Goal: Information Seeking & Learning: Check status

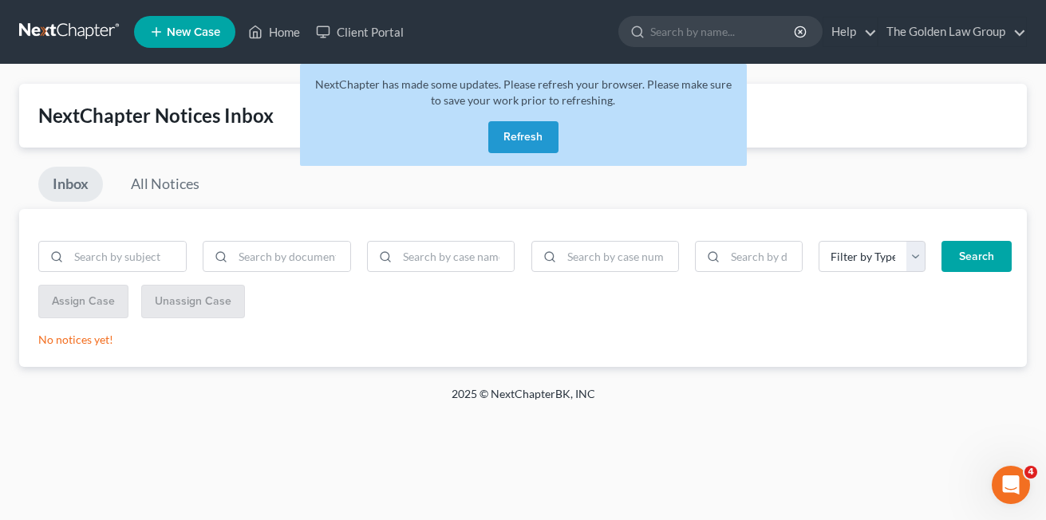
click at [511, 144] on button "Refresh" at bounding box center [523, 137] width 70 height 32
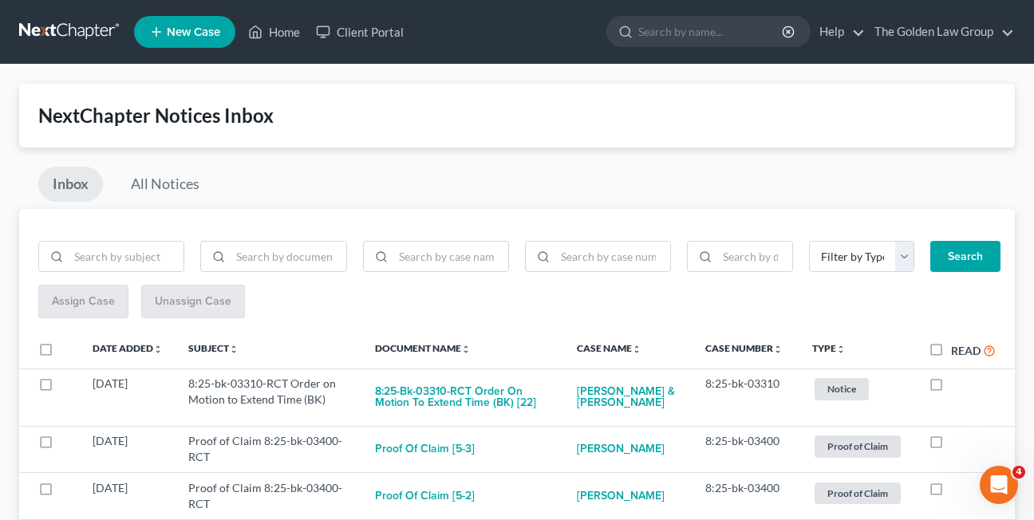
click at [601, 187] on div "Inbox All Notices" at bounding box center [516, 188] width 995 height 42
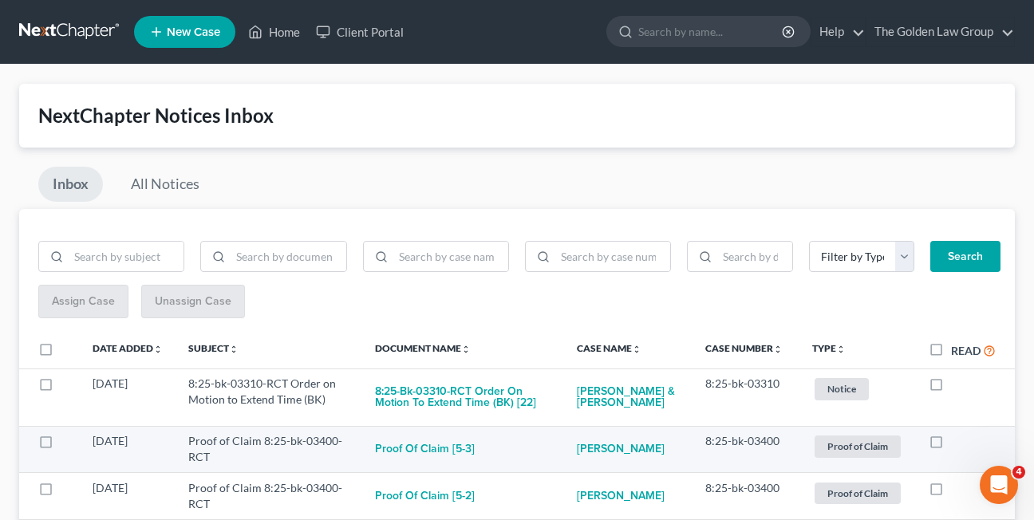
click at [951, 445] on label at bounding box center [951, 445] width 0 height 0
click at [957, 443] on input "checkbox" at bounding box center [962, 438] width 10 height 10
checkbox input "true"
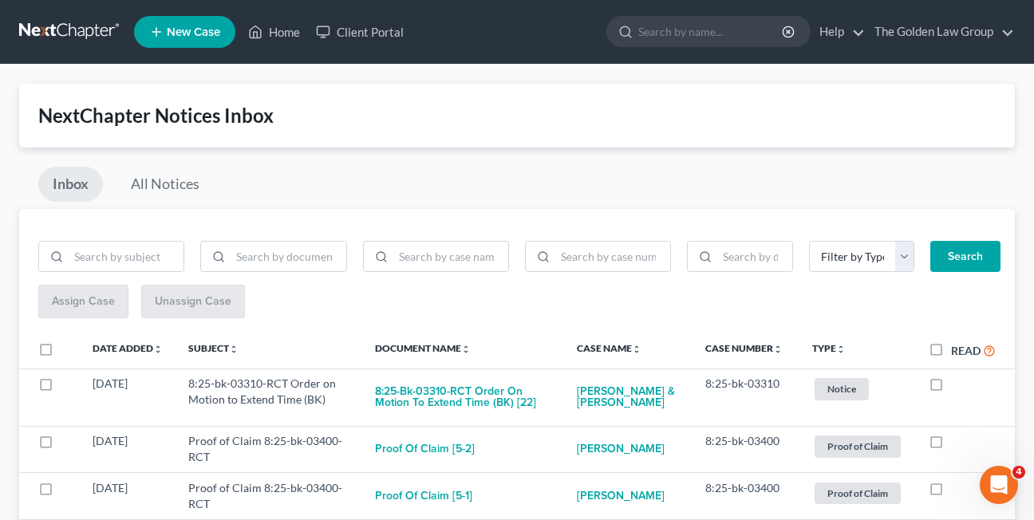
click at [951, 445] on label at bounding box center [951, 445] width 0 height 0
click at [957, 443] on input "checkbox" at bounding box center [962, 438] width 10 height 10
checkbox input "true"
click at [951, 445] on label at bounding box center [951, 445] width 0 height 0
click at [957, 443] on input "checkbox" at bounding box center [962, 438] width 10 height 10
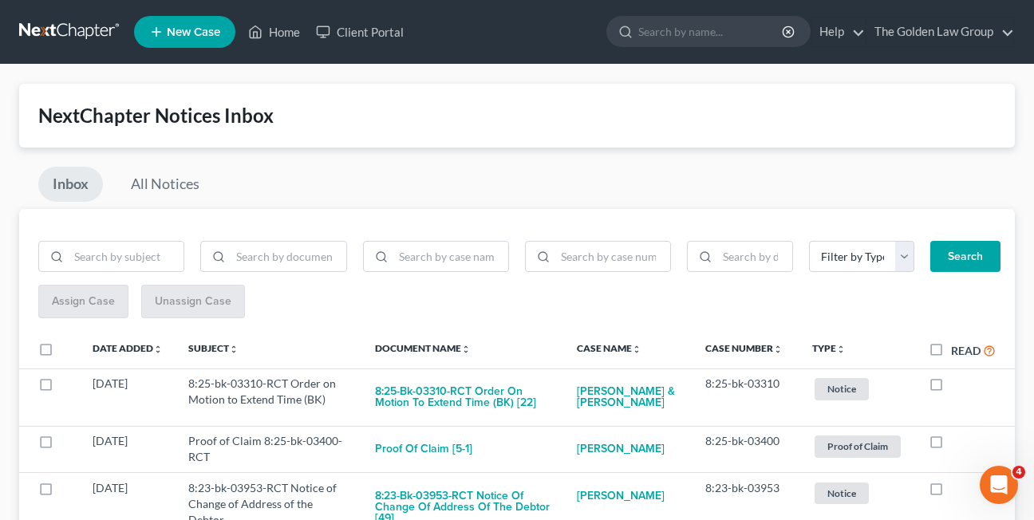
checkbox input "true"
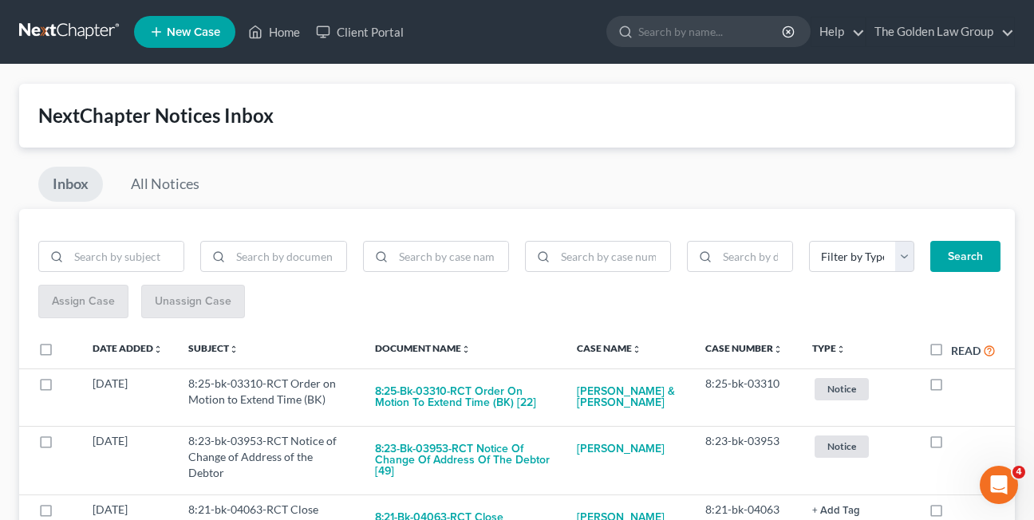
click at [951, 445] on label at bounding box center [951, 445] width 0 height 0
click at [957, 443] on input "checkbox" at bounding box center [962, 438] width 10 height 10
checkbox input "true"
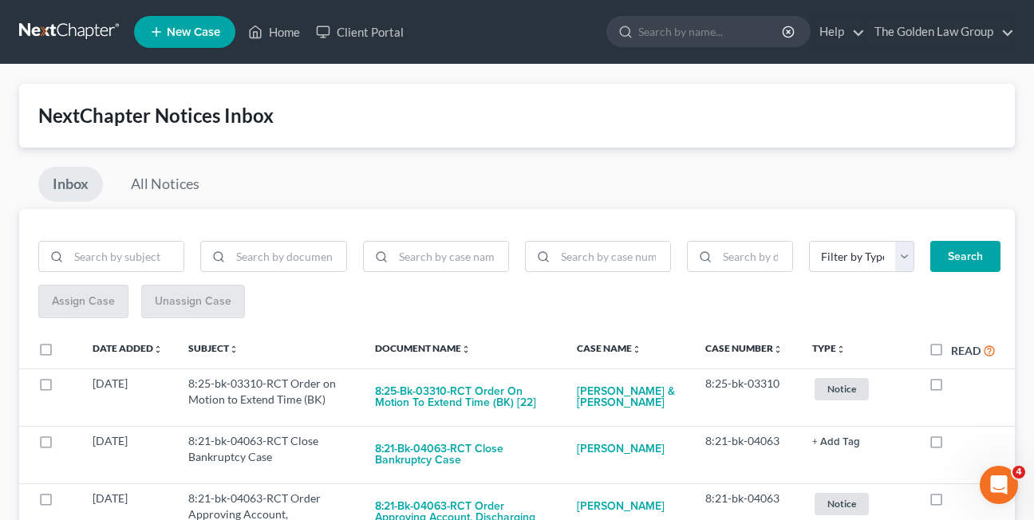
click at [951, 445] on label at bounding box center [951, 445] width 0 height 0
click at [957, 443] on input "checkbox" at bounding box center [962, 438] width 10 height 10
checkbox input "true"
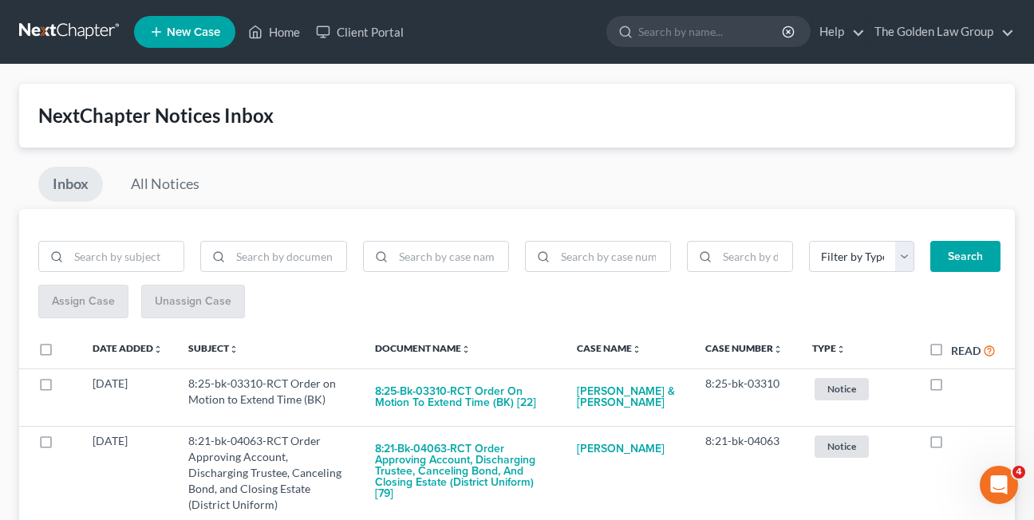
click at [951, 445] on label at bounding box center [951, 445] width 0 height 0
click at [957, 443] on input "checkbox" at bounding box center [962, 438] width 10 height 10
checkbox input "true"
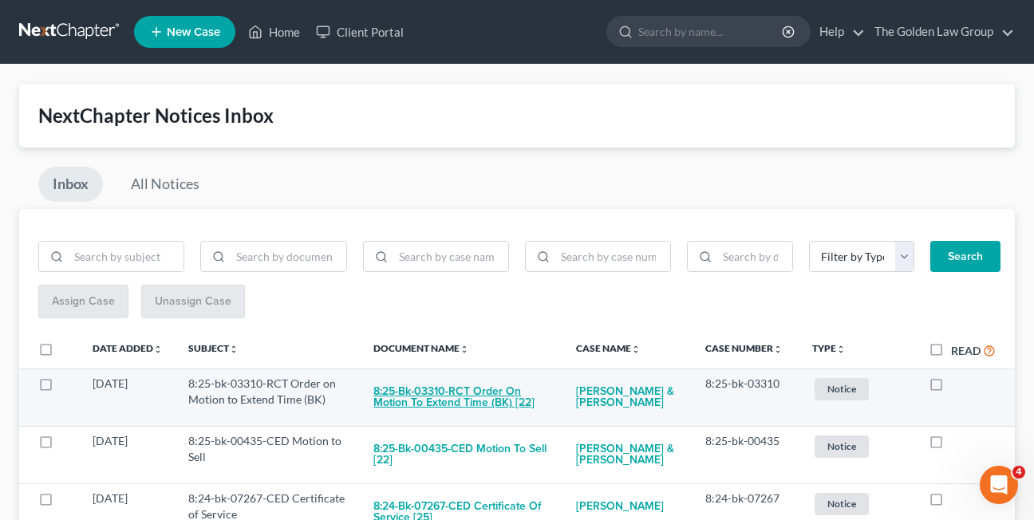
click at [467, 400] on button "8:25-bk-03310-RCT Order on Motion to Extend Time (BK) [22]" at bounding box center [461, 397] width 176 height 43
checkbox input "true"
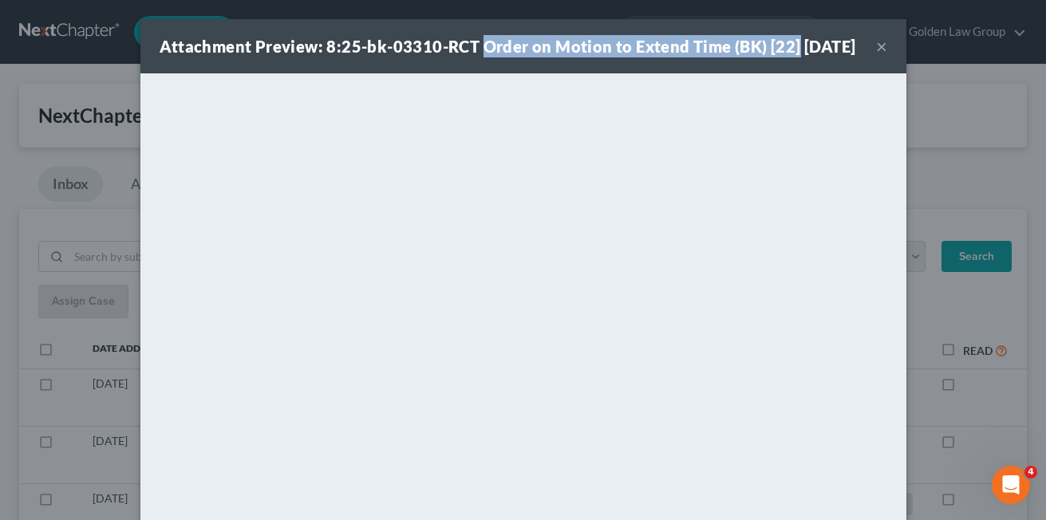
drag, startPoint x: 472, startPoint y: 48, endPoint x: 787, endPoint y: 49, distance: 315.1
click at [787, 49] on div "Attachment Preview: 8:25-bk-03310-RCT Order on Motion to Extend Time (BK) [22] …" at bounding box center [508, 46] width 696 height 22
copy strong "Order on Motion to Extend Time (BK) [22]"
click at [876, 56] on button "×" at bounding box center [881, 46] width 11 height 19
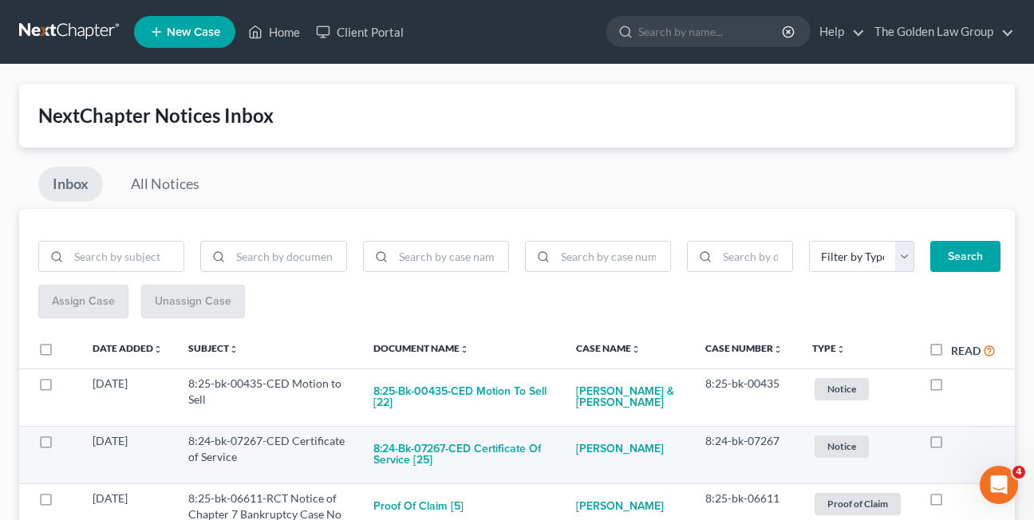
click at [951, 445] on label at bounding box center [951, 445] width 0 height 0
click at [957, 443] on input "checkbox" at bounding box center [962, 438] width 10 height 10
checkbox input "true"
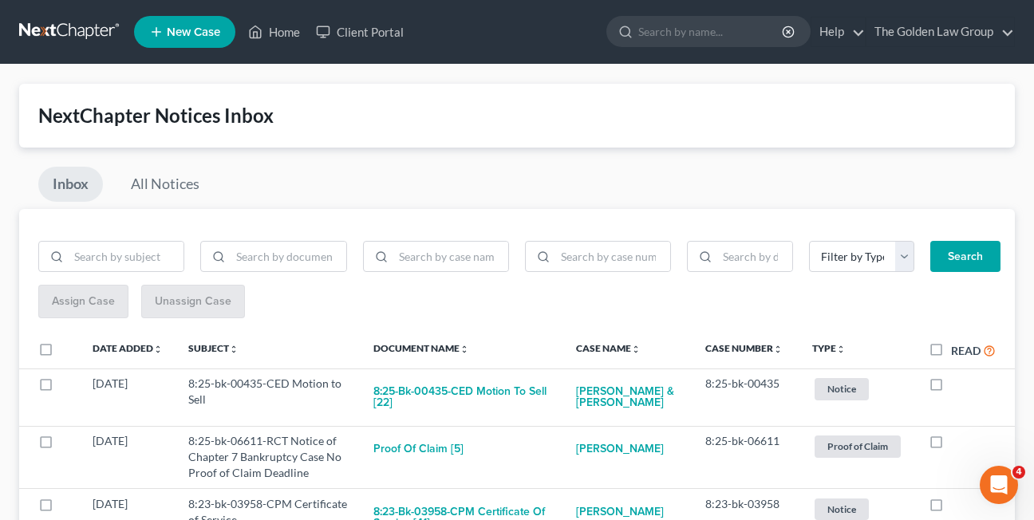
click at [557, 302] on div "Assign Case Unassign Case" at bounding box center [516, 302] width 957 height 34
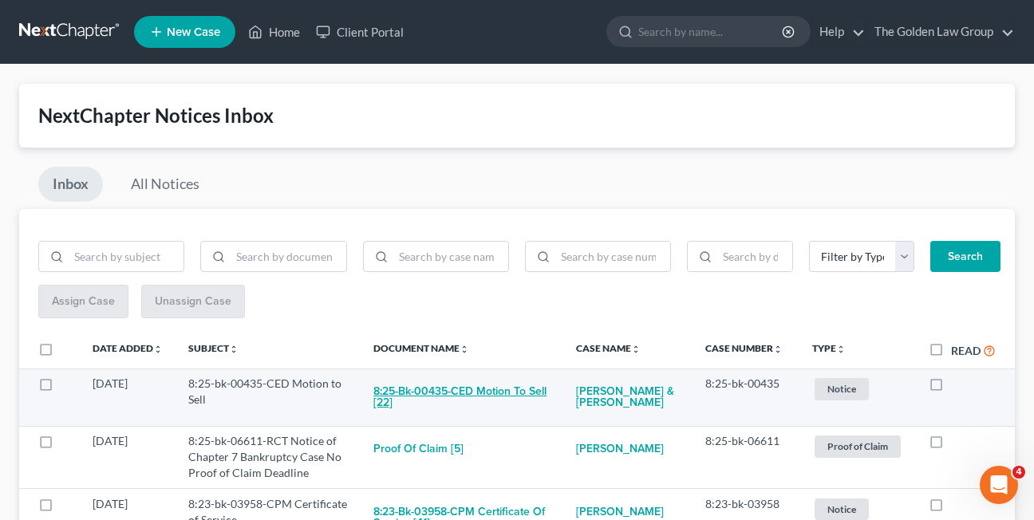
click at [418, 393] on button "8:25-bk-00435-CED Motion to Sell [22]" at bounding box center [461, 397] width 176 height 43
checkbox input "true"
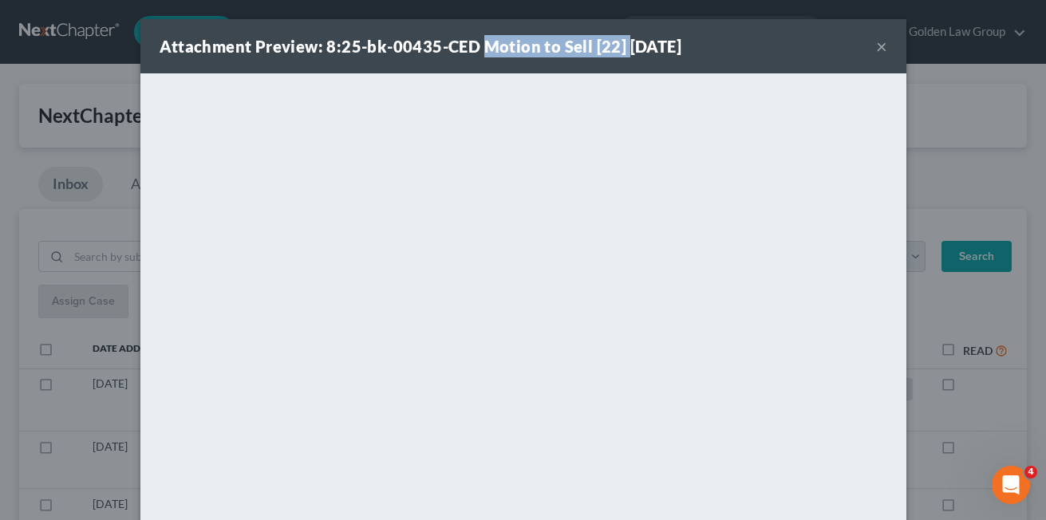
drag, startPoint x: 475, startPoint y: 41, endPoint x: 614, endPoint y: 49, distance: 139.9
click at [614, 49] on strong "Attachment Preview: 8:25-bk-00435-CED Motion to Sell [22] 09/12/2025" at bounding box center [421, 46] width 522 height 19
copy strong "Motion to Sell [22]"
click at [876, 49] on button "×" at bounding box center [881, 46] width 11 height 19
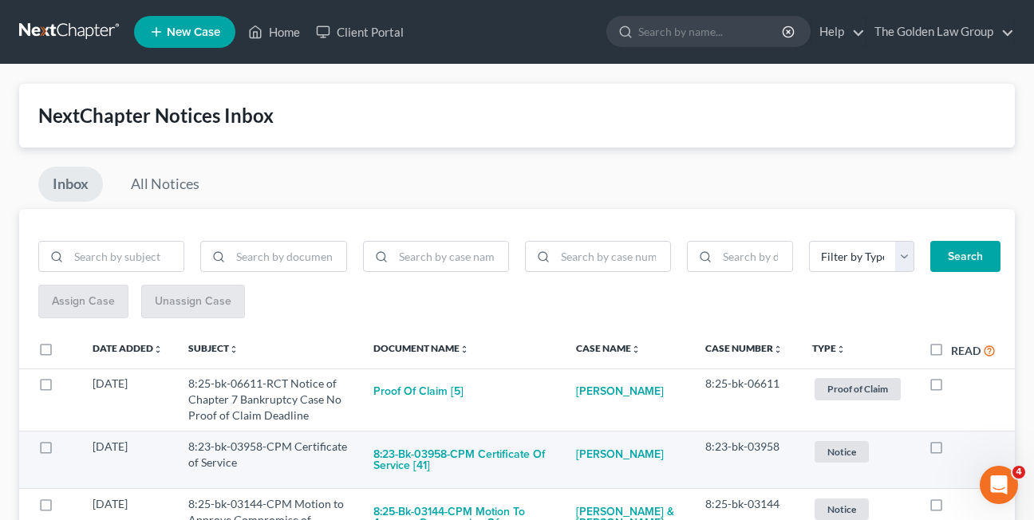
click at [951, 451] on label at bounding box center [951, 451] width 0 height 0
click at [957, 449] on input "checkbox" at bounding box center [962, 444] width 10 height 10
checkbox input "true"
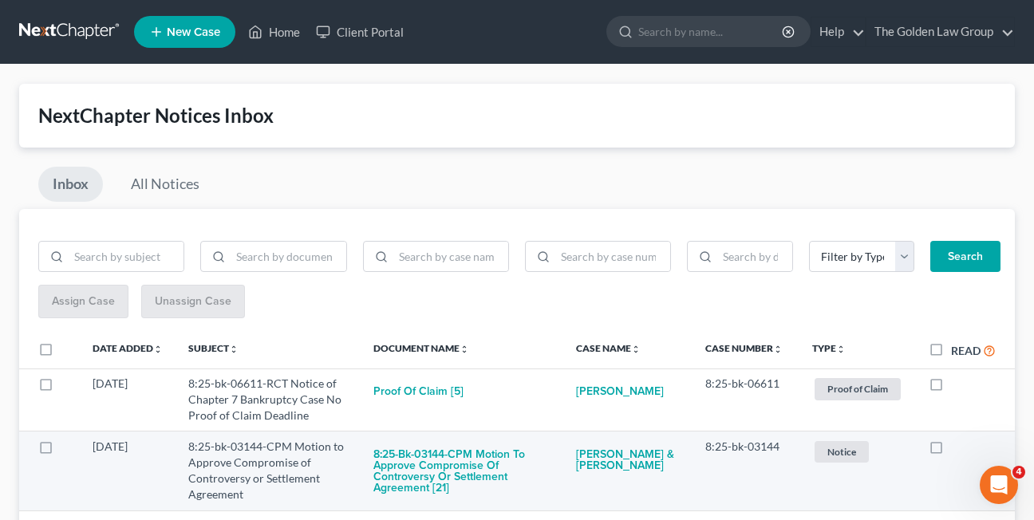
click at [372, 466] on td "8:25-bk-03144-CPM Motion to Approve Compromise of Controversy or Settlement Agr…" at bounding box center [462, 472] width 202 height 80
click at [395, 467] on button "8:25-bk-03144-CPM Motion to Approve Compromise of Controversy or Settlement Agr…" at bounding box center [461, 471] width 176 height 65
checkbox input "true"
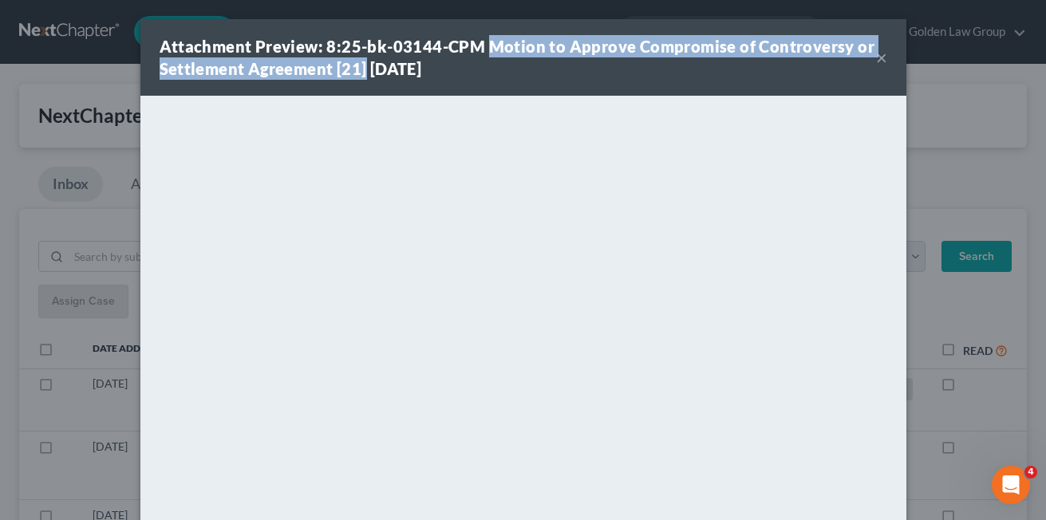
drag, startPoint x: 480, startPoint y: 45, endPoint x: 359, endPoint y: 69, distance: 123.7
click at [359, 69] on strong "Attachment Preview: 8:25-bk-03144-CPM Motion to Approve Compromise of Controver…" at bounding box center [517, 57] width 715 height 41
copy strong "Motion to Approve Compromise of Controversy or Settlement Agreement [21]"
click at [876, 56] on button "×" at bounding box center [881, 57] width 11 height 19
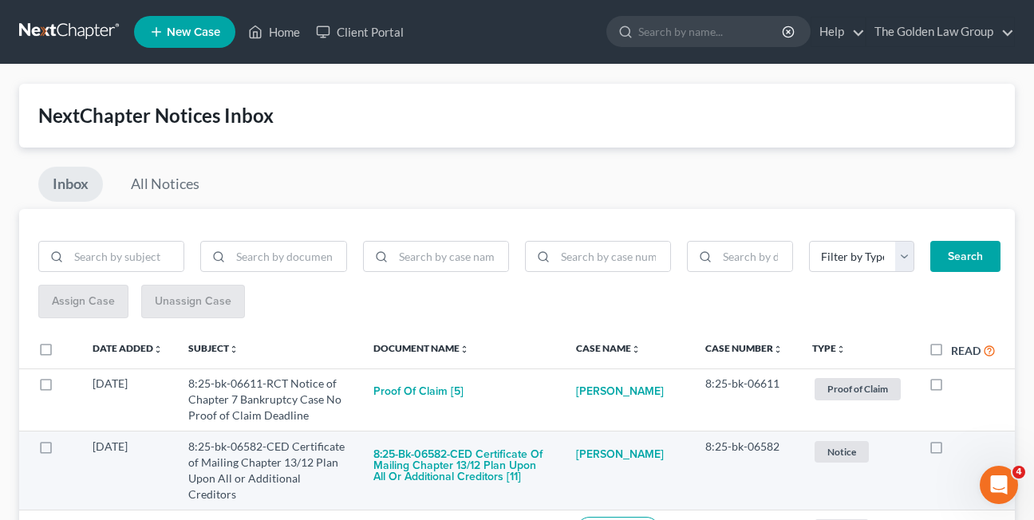
click at [951, 451] on label at bounding box center [951, 451] width 0 height 0
click at [957, 449] on input "checkbox" at bounding box center [962, 444] width 10 height 10
checkbox input "true"
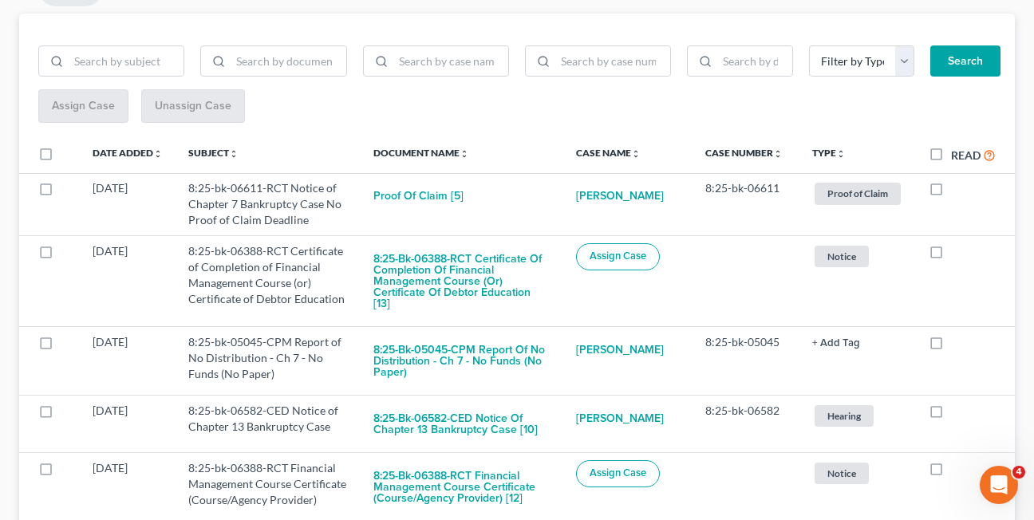
scroll to position [211, 0]
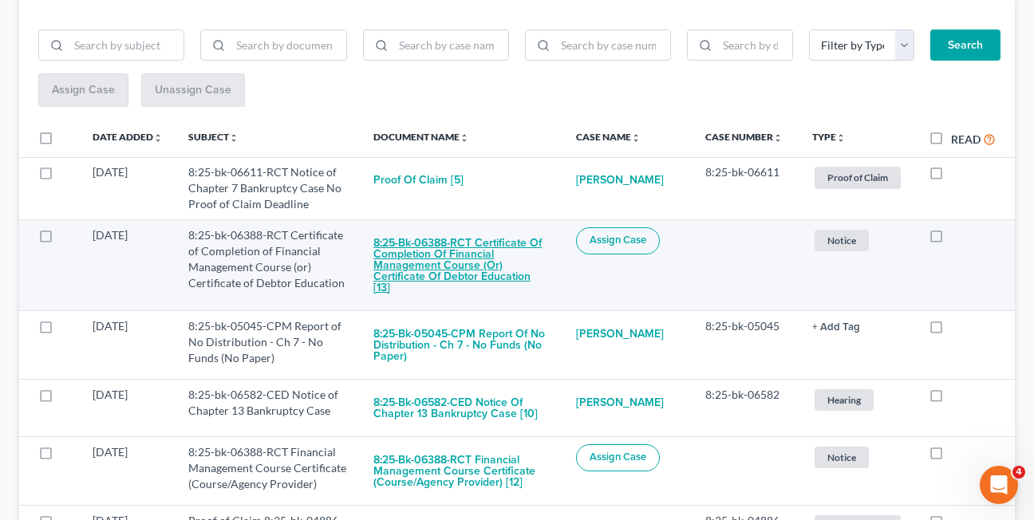
click at [453, 272] on button "8:25-bk-06388-RCT Certificate of Completion of Financial Management Course (or)…" at bounding box center [461, 265] width 176 height 77
checkbox input "true"
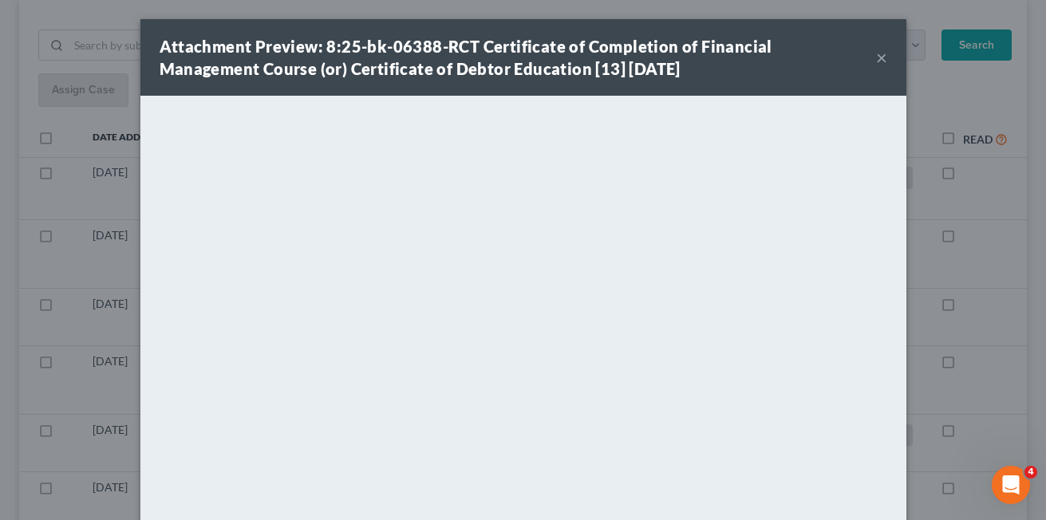
click at [876, 57] on button "×" at bounding box center [881, 57] width 11 height 19
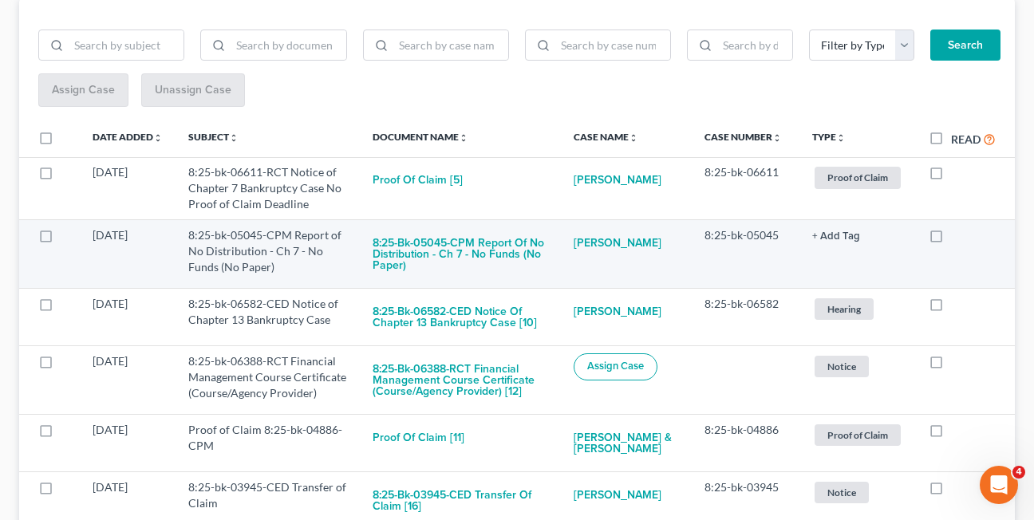
click at [951, 239] on label at bounding box center [951, 239] width 0 height 0
click at [957, 232] on input "checkbox" at bounding box center [962, 232] width 10 height 10
checkbox input "true"
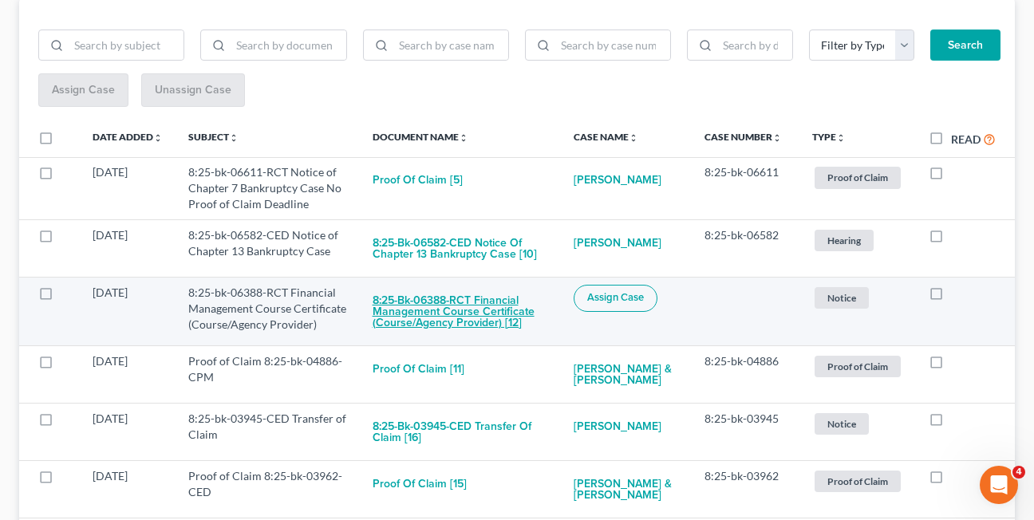
click at [479, 316] on button "8:25-bk-06388-RCT Financial Management Course Certificate (Course/Agency Provid…" at bounding box center [459, 312] width 175 height 54
checkbox input "true"
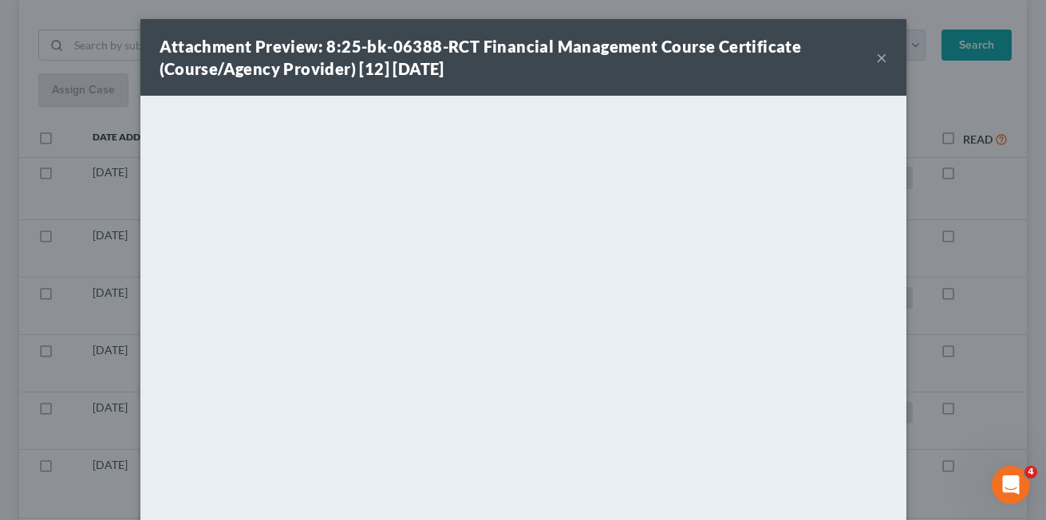
click at [876, 57] on button "×" at bounding box center [881, 57] width 11 height 19
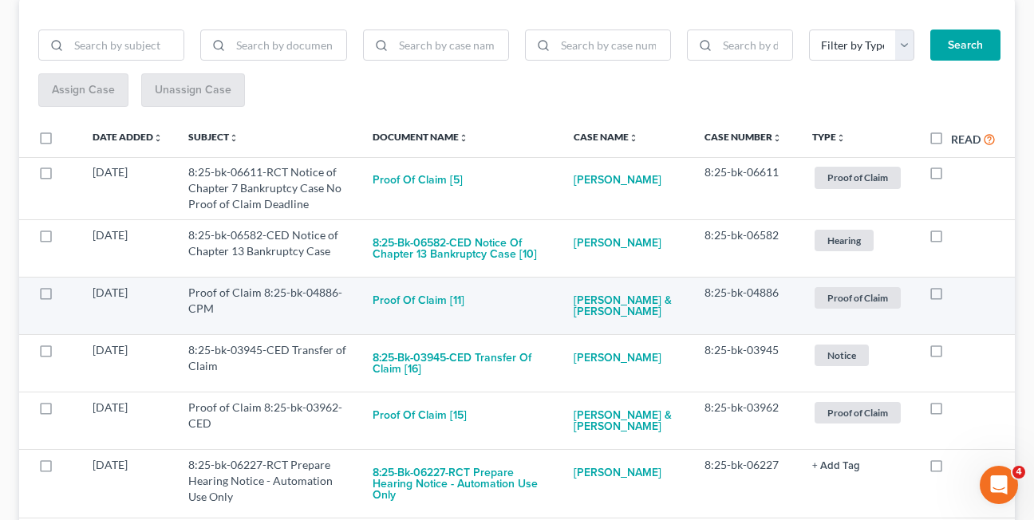
click at [951, 297] on label at bounding box center [951, 297] width 0 height 0
click at [957, 294] on input "checkbox" at bounding box center [962, 290] width 10 height 10
checkbox input "true"
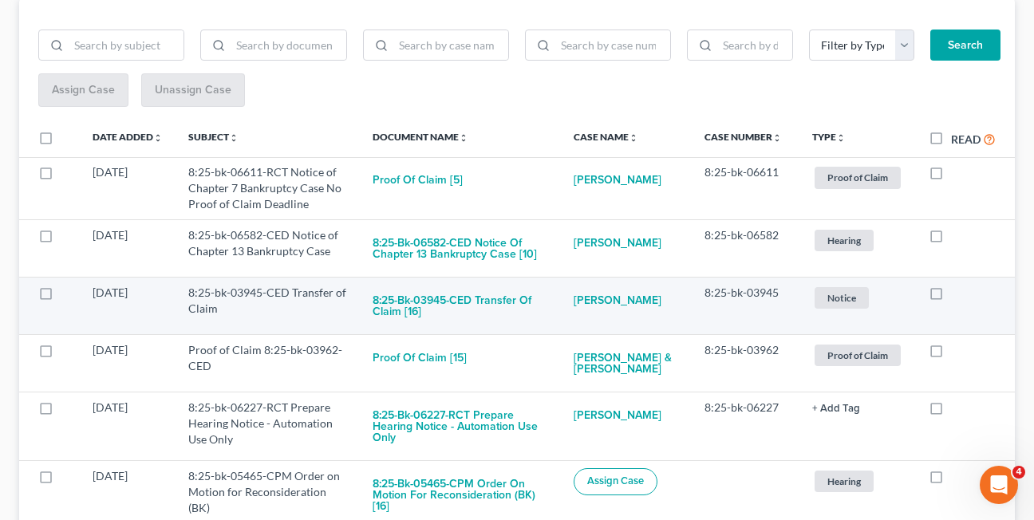
click at [951, 297] on label at bounding box center [951, 297] width 0 height 0
click at [957, 295] on input "checkbox" at bounding box center [962, 290] width 10 height 10
checkbox input "true"
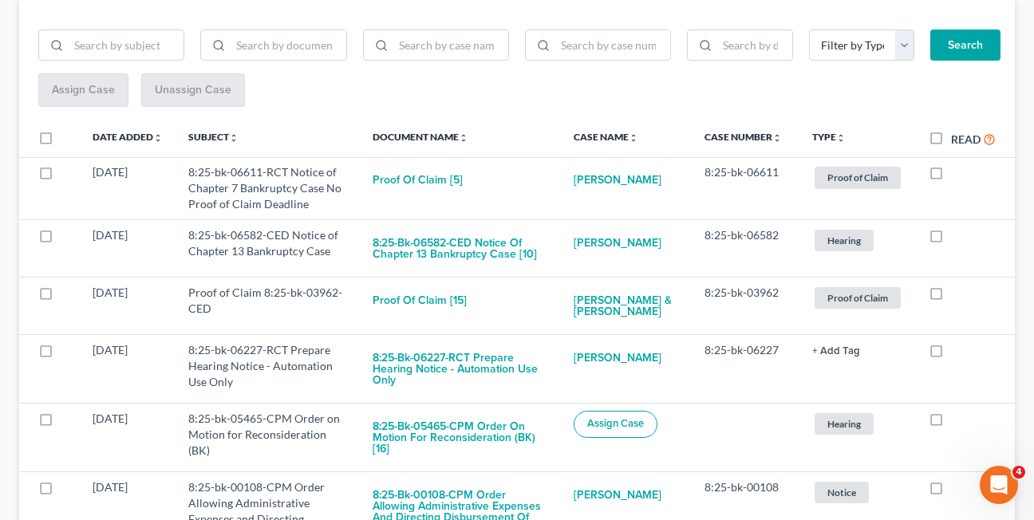
click at [951, 297] on label at bounding box center [951, 297] width 0 height 0
click at [957, 295] on input "checkbox" at bounding box center [962, 290] width 10 height 10
checkbox input "true"
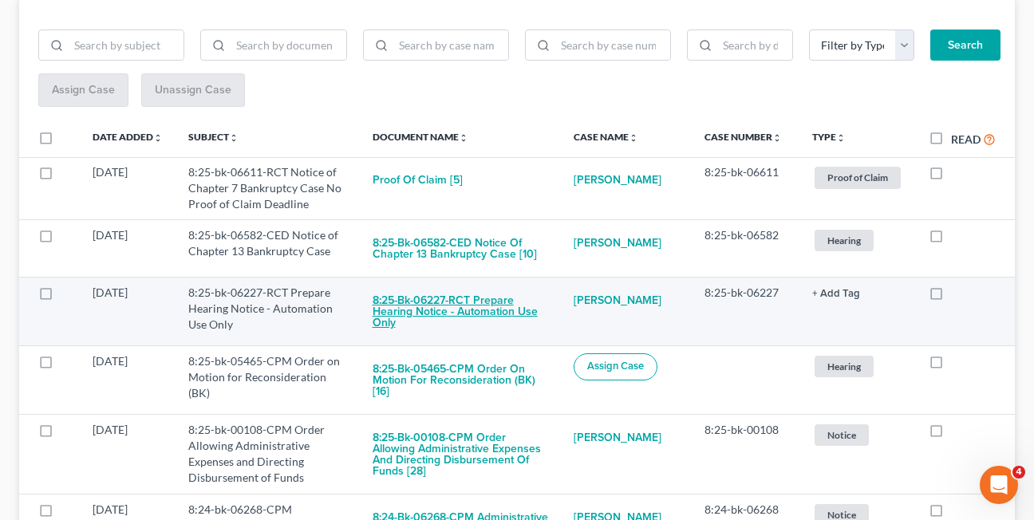
click at [438, 315] on button "8:25-bk-06227-RCT Prepare Hearing Notice - Automation Use Only" at bounding box center [459, 312] width 175 height 54
checkbox input "true"
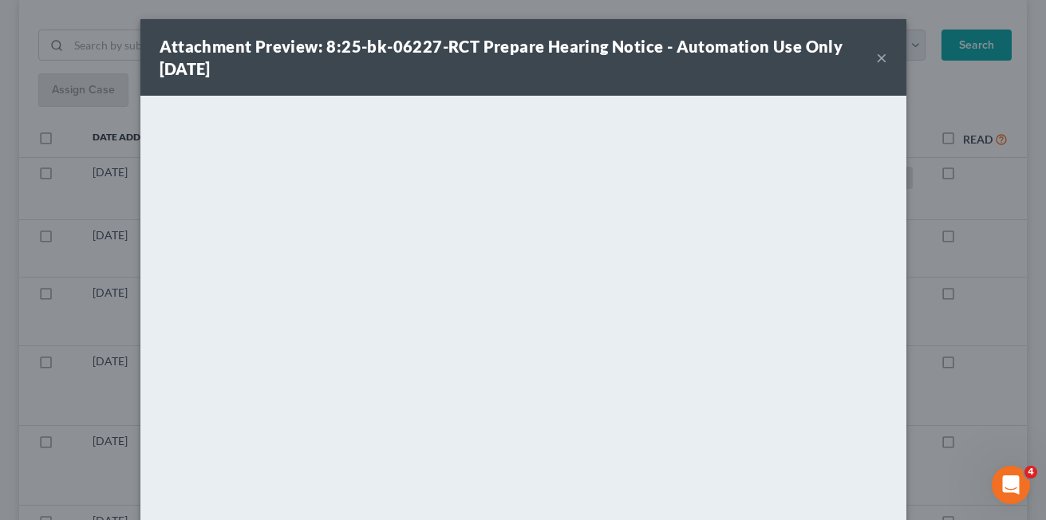
click at [876, 57] on button "×" at bounding box center [881, 57] width 11 height 19
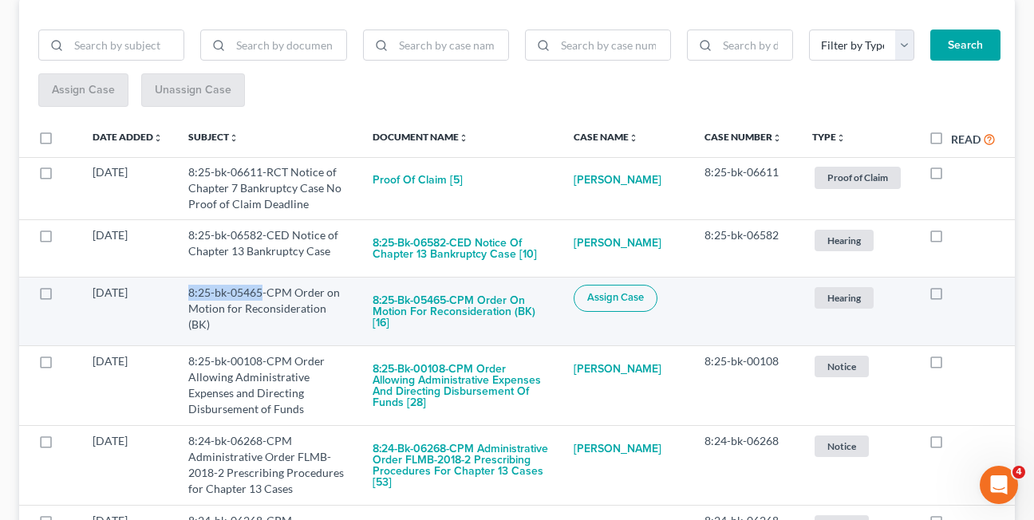
drag, startPoint x: 190, startPoint y: 295, endPoint x: 264, endPoint y: 296, distance: 74.2
click at [264, 296] on td "8:25-bk-05465-CPM Order on Motion for Reconsideration (BK)" at bounding box center [267, 312] width 184 height 69
copy td "8:25-bk-05465"
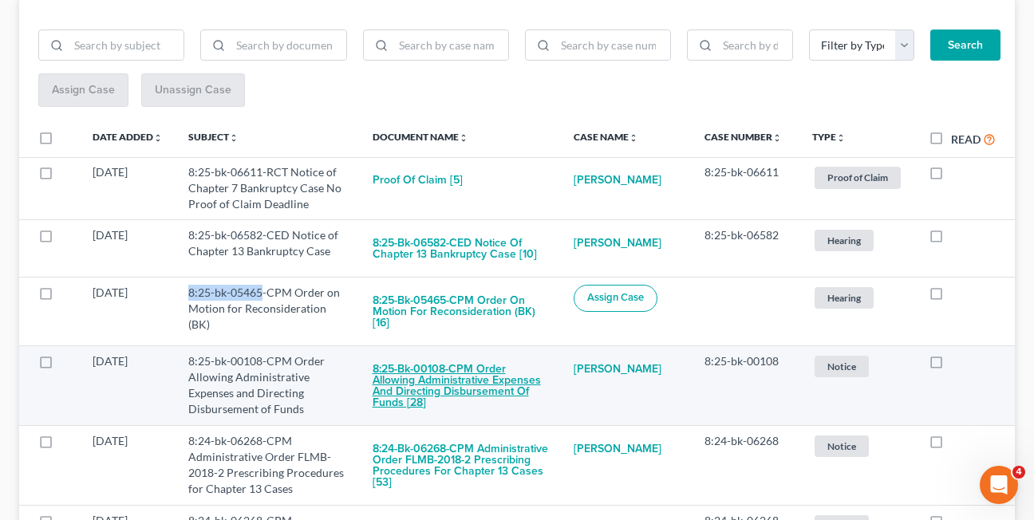
click at [422, 385] on button "8:25-bk-00108-CPM Order Allowing Administrative Expenses and Directing Disburse…" at bounding box center [459, 385] width 175 height 65
checkbox input "true"
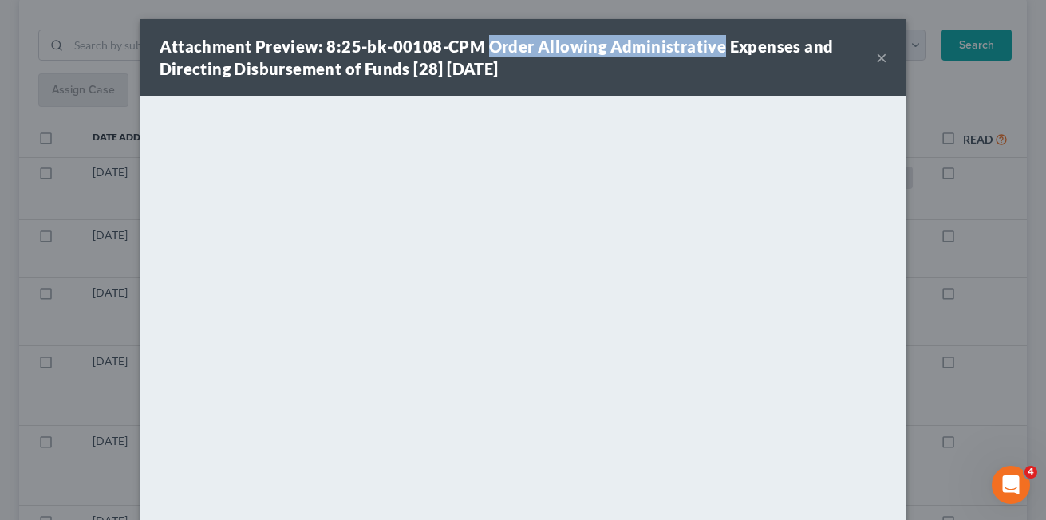
drag, startPoint x: 482, startPoint y: 49, endPoint x: 713, endPoint y: 47, distance: 231.3
click at [713, 47] on strong "Attachment Preview: 8:25-bk-00108-CPM Order Allowing Administrative Expenses an…" at bounding box center [497, 57] width 674 height 41
copy strong "Order Allowing Administrative"
click at [876, 59] on button "×" at bounding box center [881, 57] width 11 height 19
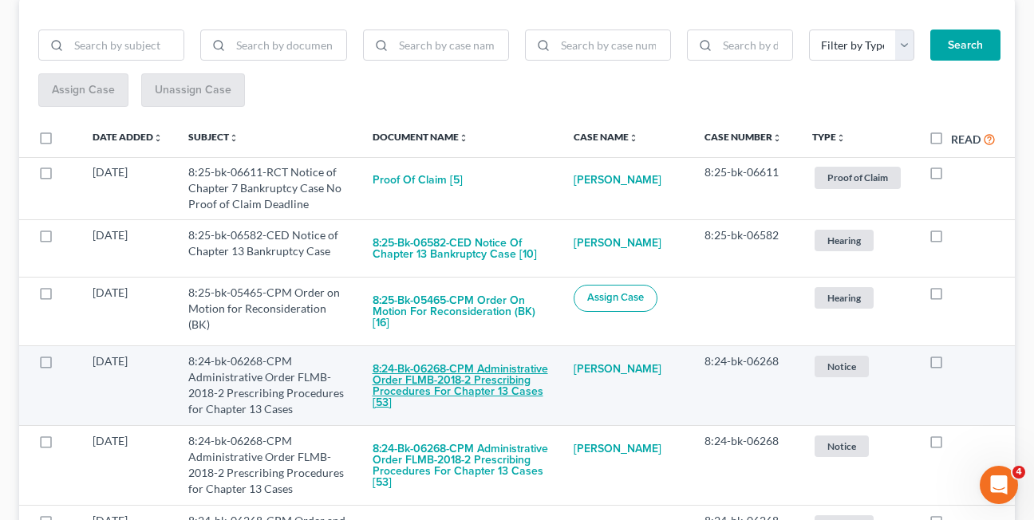
click at [412, 370] on button "8:24-bk-06268-CPM Administrative Order FLMB-2018-2 Prescribing Procedures for C…" at bounding box center [459, 385] width 175 height 65
checkbox input "true"
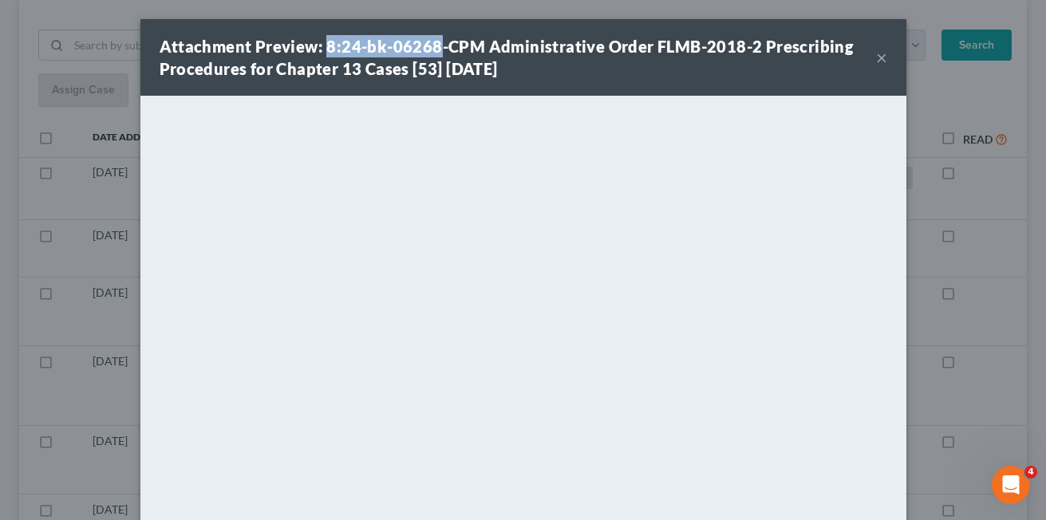
drag, startPoint x: 321, startPoint y: 43, endPoint x: 428, endPoint y: 43, distance: 106.9
click at [428, 43] on strong "Attachment Preview: 8:24-bk-06268-CPM Administrative Order FLMB-2018-2 Prescrib…" at bounding box center [507, 57] width 694 height 41
copy strong "8:24-bk-06268"
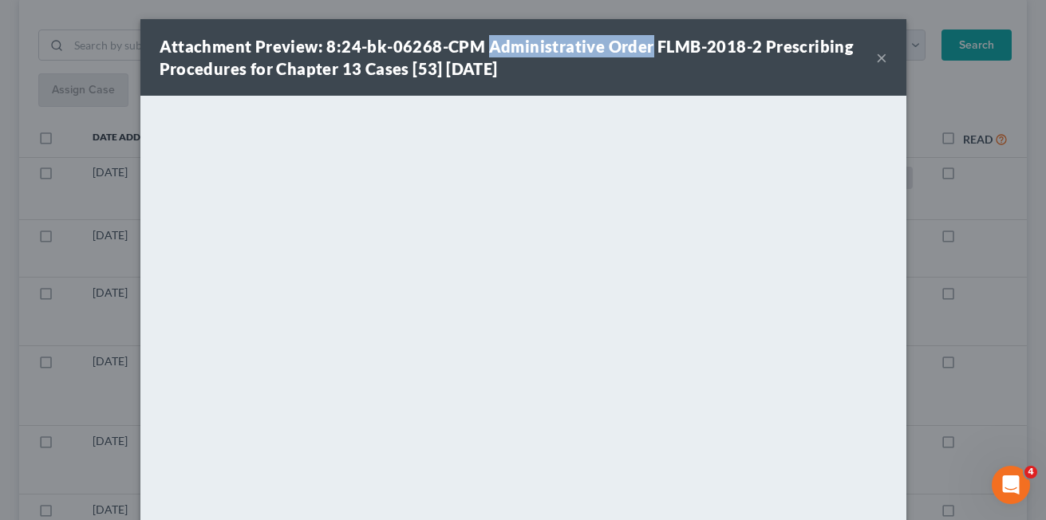
drag, startPoint x: 479, startPoint y: 44, endPoint x: 640, endPoint y: 41, distance: 161.1
click at [640, 41] on strong "Attachment Preview: 8:24-bk-06268-CPM Administrative Order FLMB-2018-2 Prescrib…" at bounding box center [507, 57] width 694 height 41
copy strong "Administrative Order"
click at [876, 57] on button "×" at bounding box center [881, 57] width 11 height 19
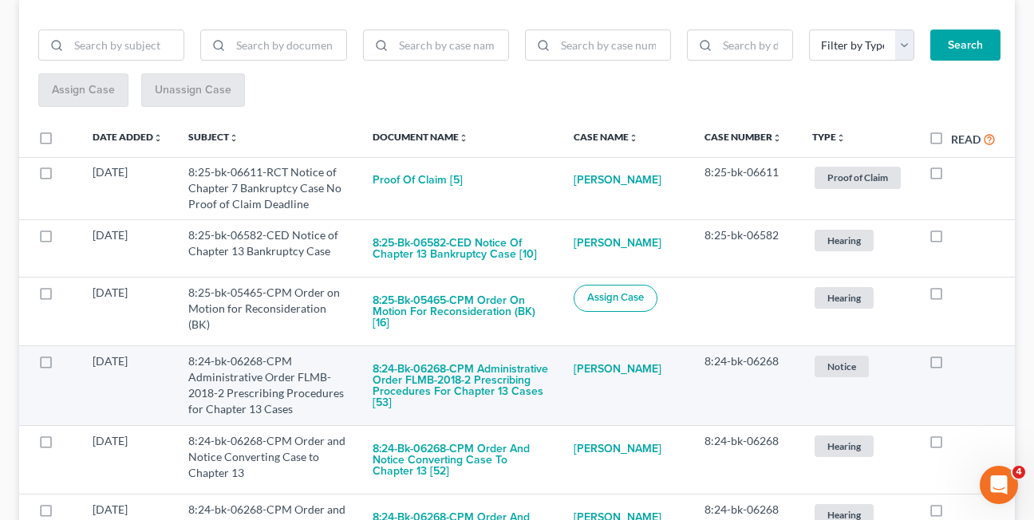
click at [713, 401] on td "8:24-bk-06268" at bounding box center [746, 386] width 108 height 80
click at [951, 365] on label at bounding box center [951, 365] width 0 height 0
click at [957, 362] on input "checkbox" at bounding box center [962, 358] width 10 height 10
checkbox input "true"
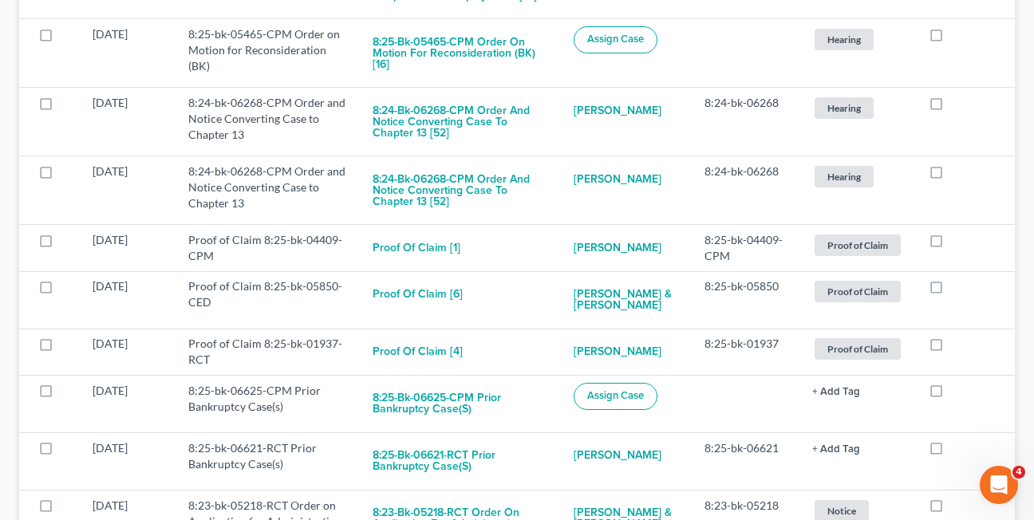
scroll to position [485, 0]
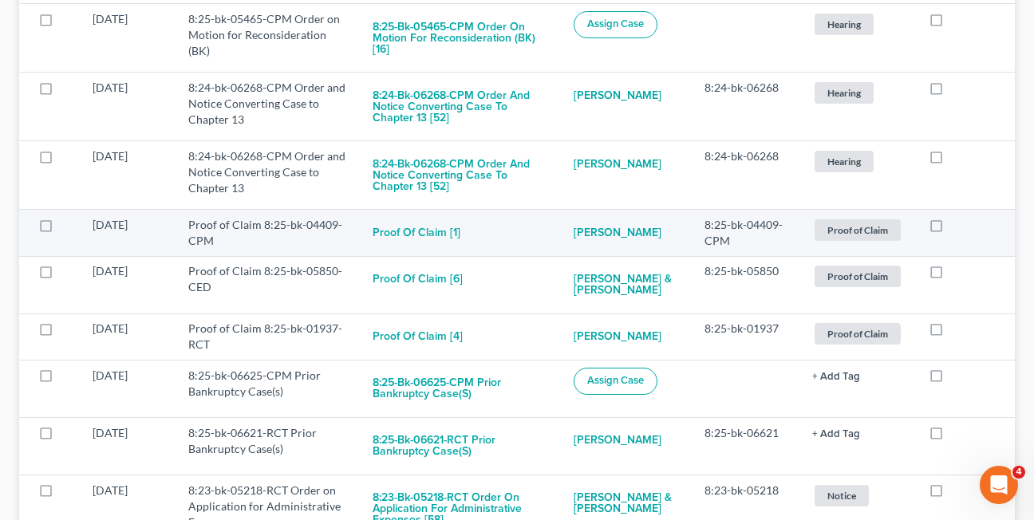
click at [951, 229] on label at bounding box center [951, 229] width 0 height 0
click at [957, 227] on input "checkbox" at bounding box center [962, 222] width 10 height 10
checkbox input "true"
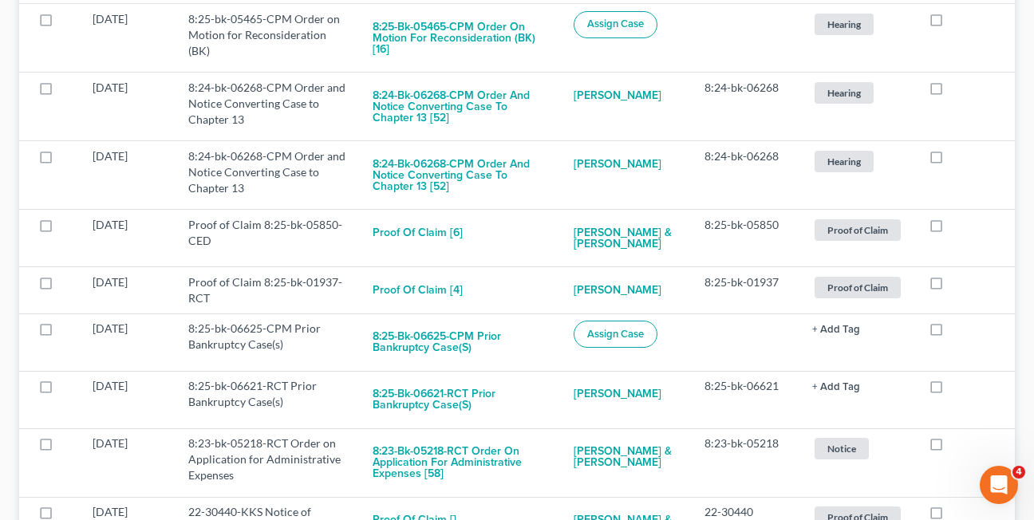
click at [951, 229] on label at bounding box center [951, 229] width 0 height 0
click at [957, 227] on input "checkbox" at bounding box center [962, 222] width 10 height 10
checkbox input "true"
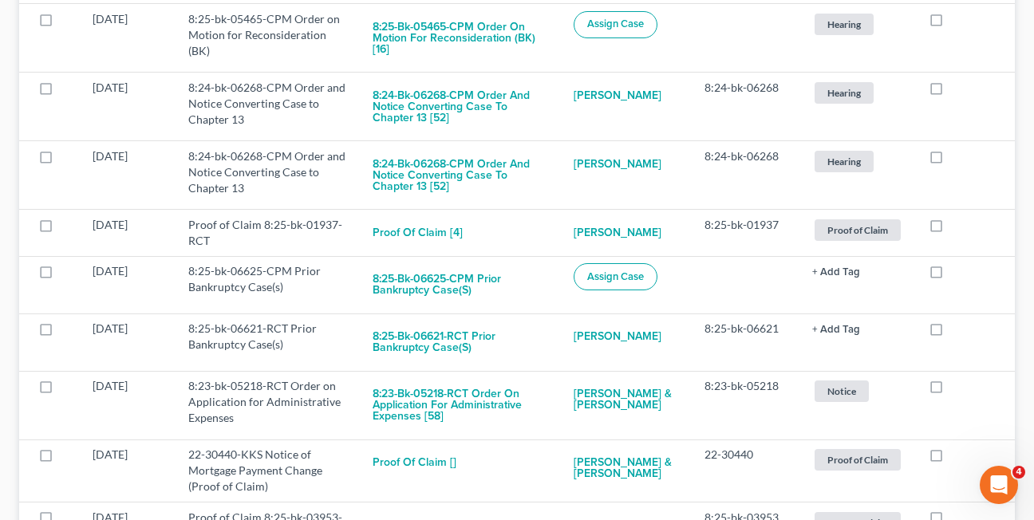
click at [951, 229] on label at bounding box center [951, 229] width 0 height 0
click at [957, 227] on input "checkbox" at bounding box center [962, 222] width 10 height 10
checkbox input "true"
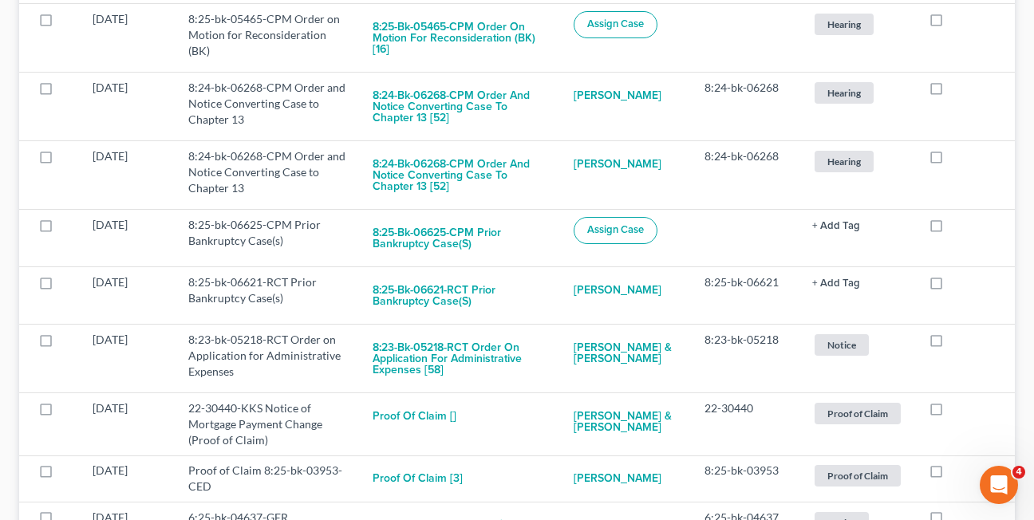
click at [951, 229] on label at bounding box center [951, 229] width 0 height 0
click at [957, 227] on input "checkbox" at bounding box center [962, 222] width 10 height 10
checkbox input "true"
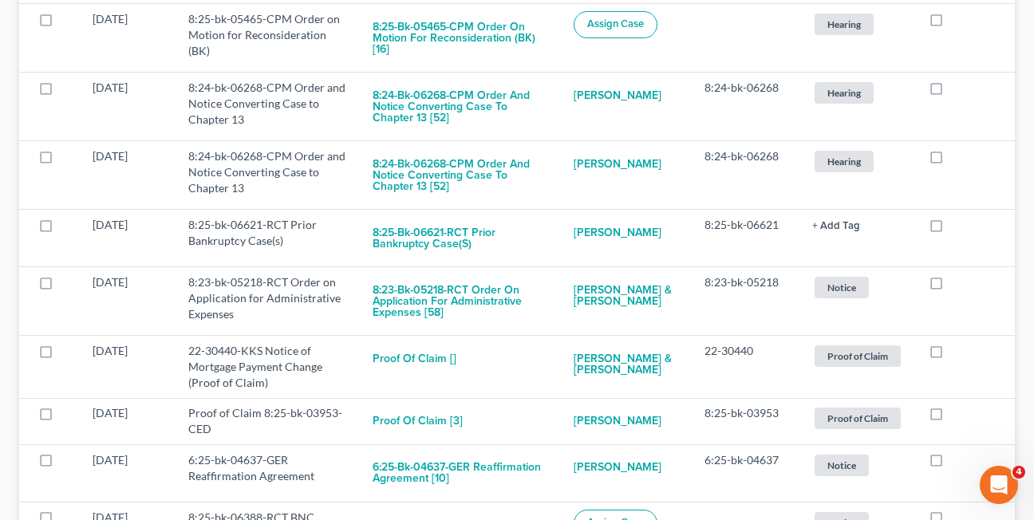
click at [951, 229] on label at bounding box center [951, 229] width 0 height 0
click at [957, 227] on input "checkbox" at bounding box center [962, 222] width 10 height 10
checkbox input "true"
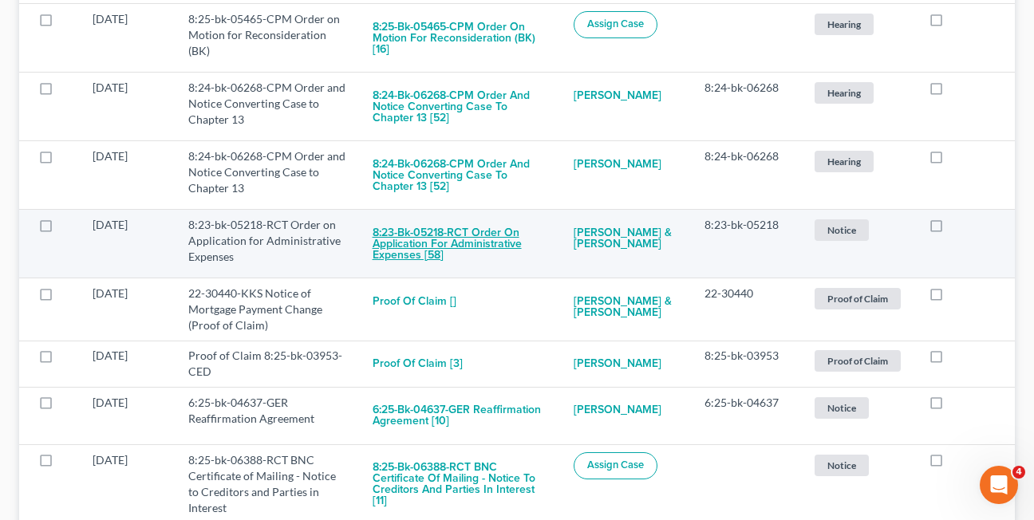
click at [462, 239] on button "8:23-bk-05218-RCT Order on Application for Administrative Expenses [58]" at bounding box center [459, 244] width 175 height 54
checkbox input "true"
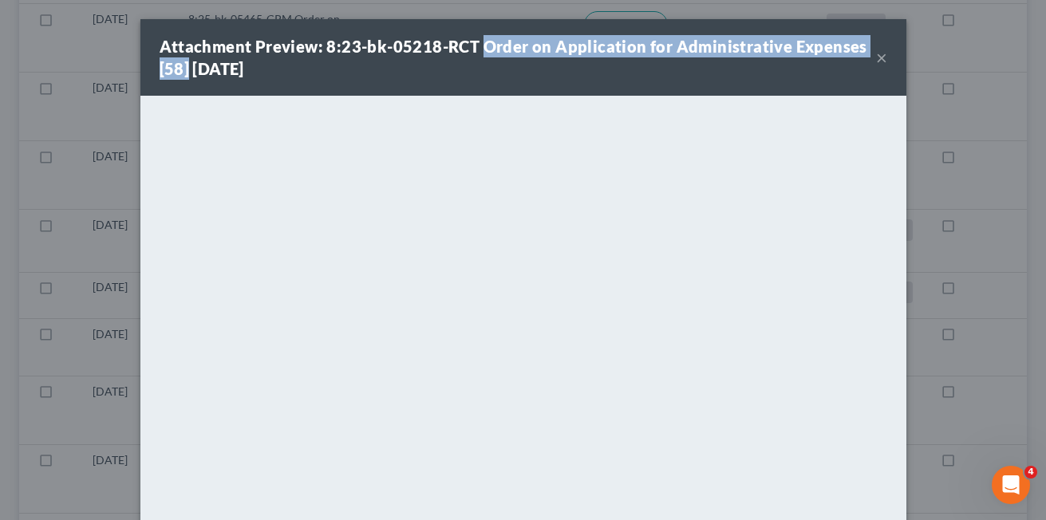
drag, startPoint x: 472, startPoint y: 45, endPoint x: 181, endPoint y: 63, distance: 291.7
click at [181, 63] on strong "Attachment Preview: 8:23-bk-05218-RCT Order on Application for Administrative E…" at bounding box center [513, 57] width 707 height 41
copy strong "Order on Application for Administrative Expenses [58]"
click at [471, 74] on div "Attachment Preview: 8:23-bk-05218-RCT Order on Application for Administrative E…" at bounding box center [518, 57] width 716 height 45
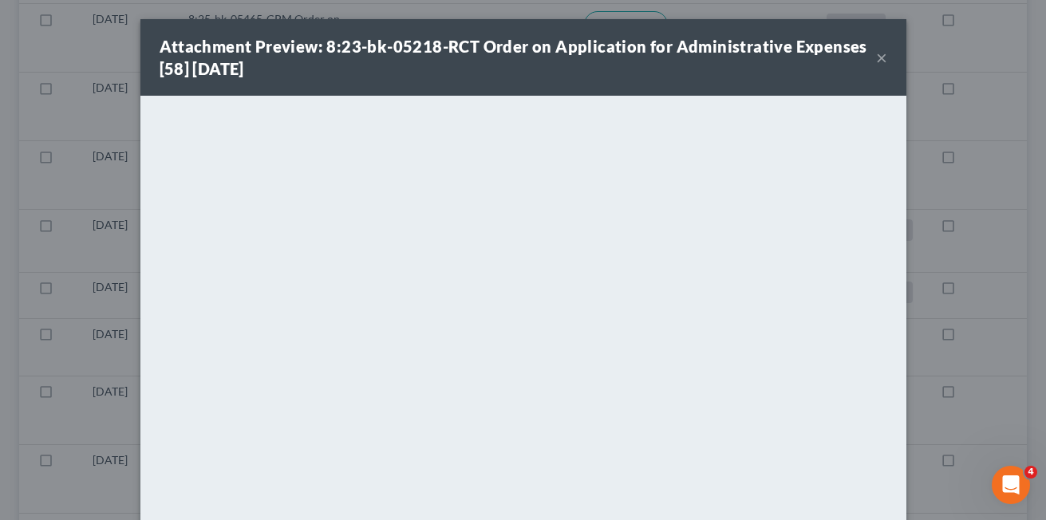
click at [877, 61] on button "×" at bounding box center [881, 57] width 11 height 19
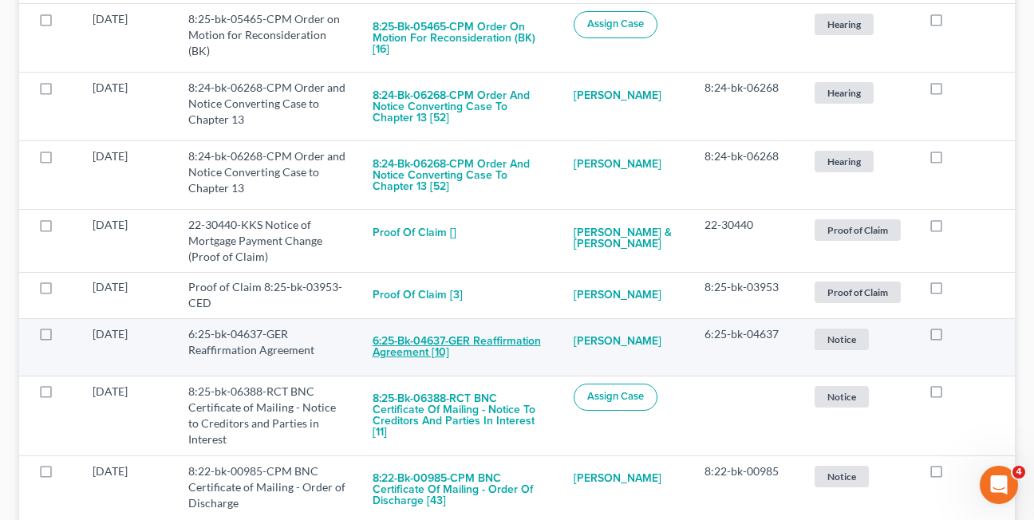
click at [403, 341] on button "6:25-bk-04637-GER Reaffirmation Agreement [10]" at bounding box center [459, 347] width 175 height 43
checkbox input "true"
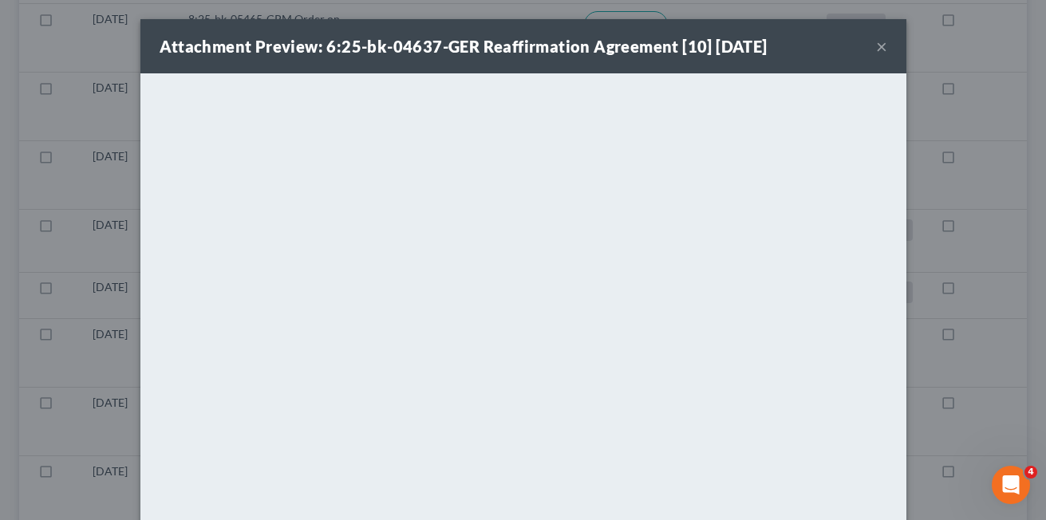
click at [877, 49] on button "×" at bounding box center [881, 46] width 11 height 19
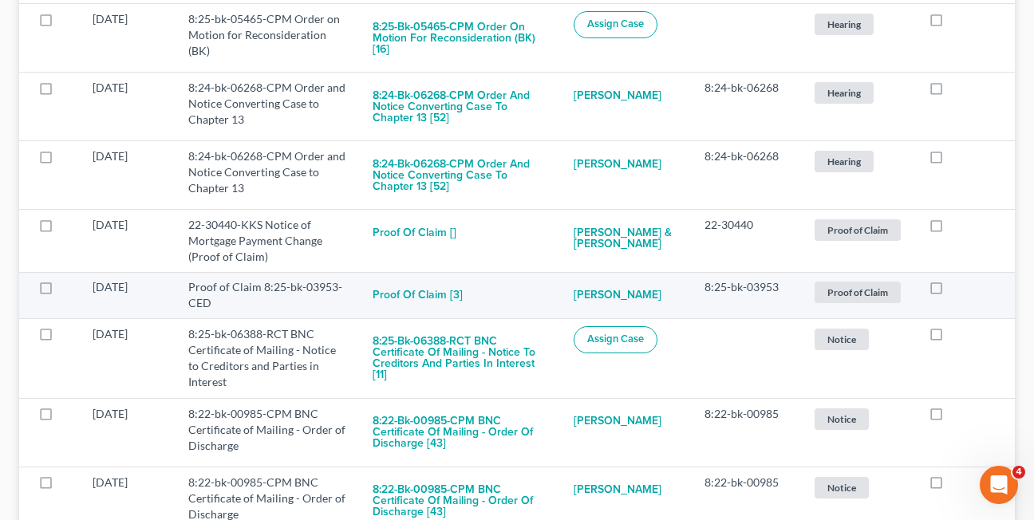
click at [951, 291] on label at bounding box center [951, 291] width 0 height 0
click at [957, 279] on input "checkbox" at bounding box center [962, 284] width 10 height 10
checkbox input "true"
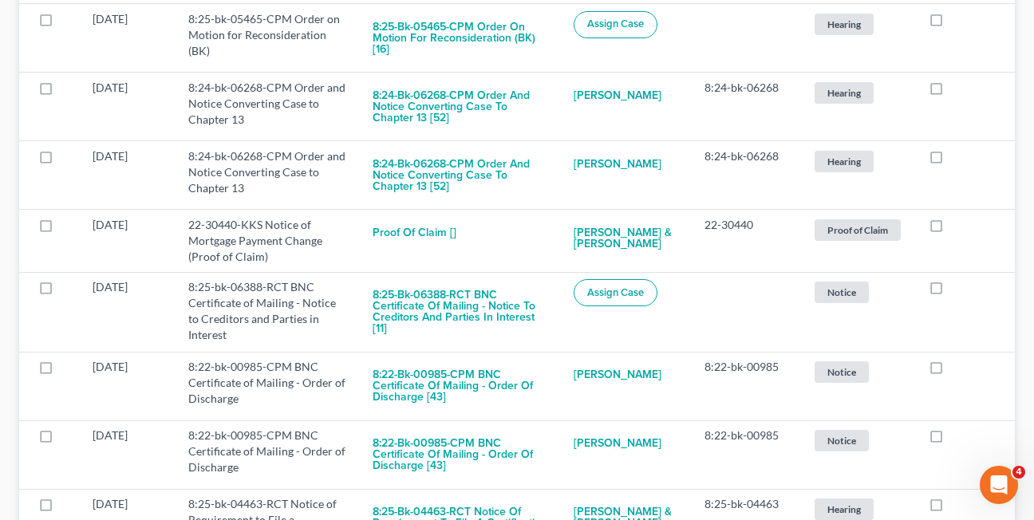
click at [951, 291] on label at bounding box center [951, 291] width 0 height 0
click at [957, 279] on input "checkbox" at bounding box center [962, 284] width 10 height 10
checkbox input "true"
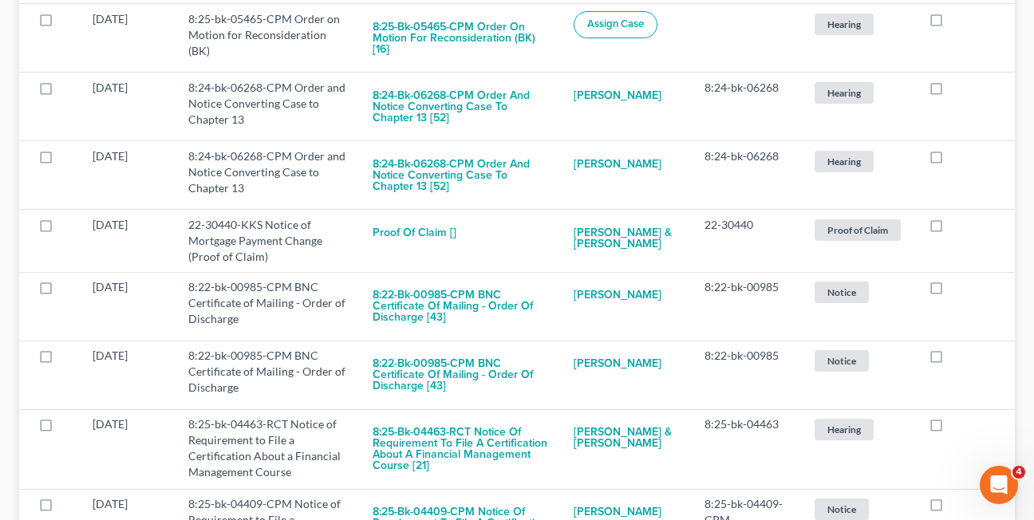
click at [951, 291] on label at bounding box center [951, 291] width 0 height 0
click at [957, 279] on input "checkbox" at bounding box center [962, 284] width 10 height 10
checkbox input "true"
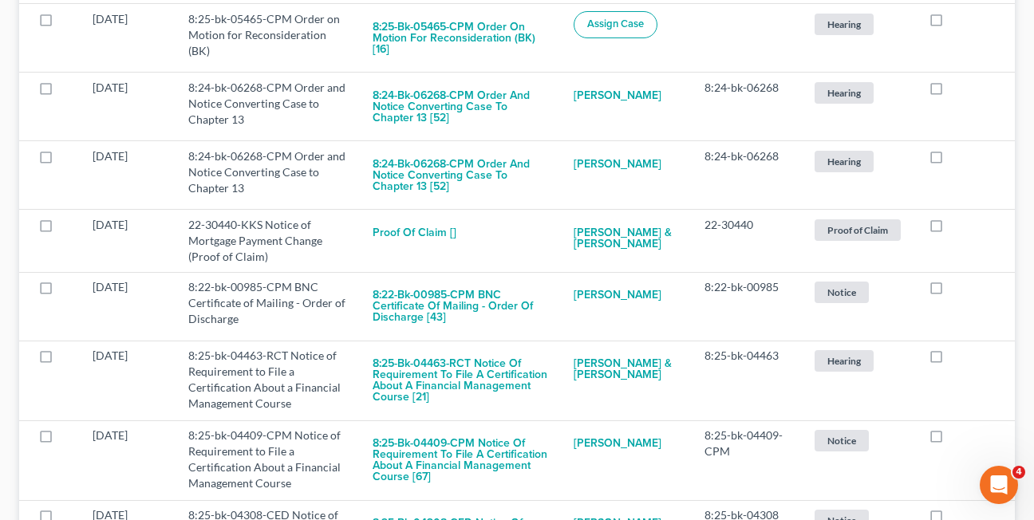
click at [951, 291] on label at bounding box center [951, 291] width 0 height 0
click at [957, 279] on input "checkbox" at bounding box center [962, 284] width 10 height 10
checkbox input "true"
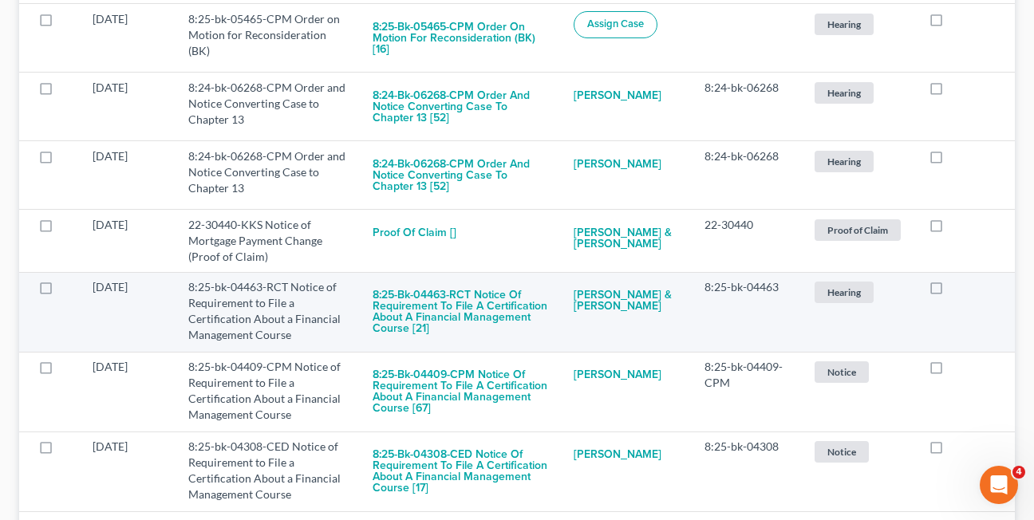
click at [951, 291] on label at bounding box center [951, 291] width 0 height 0
click at [957, 279] on input "checkbox" at bounding box center [962, 284] width 10 height 10
checkbox input "true"
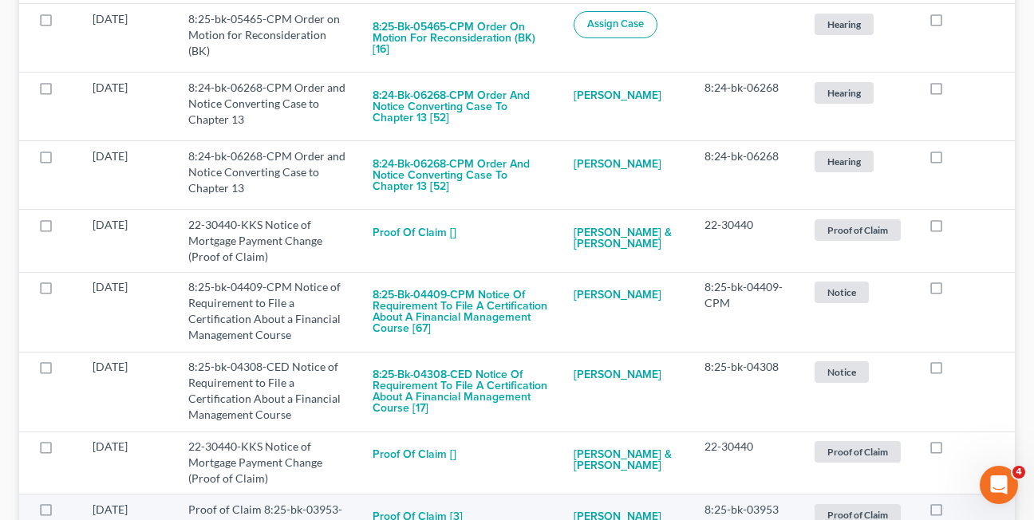
click at [951, 514] on label at bounding box center [951, 514] width 0 height 0
click at [957, 502] on input "checkbox" at bounding box center [962, 507] width 10 height 10
checkbox input "true"
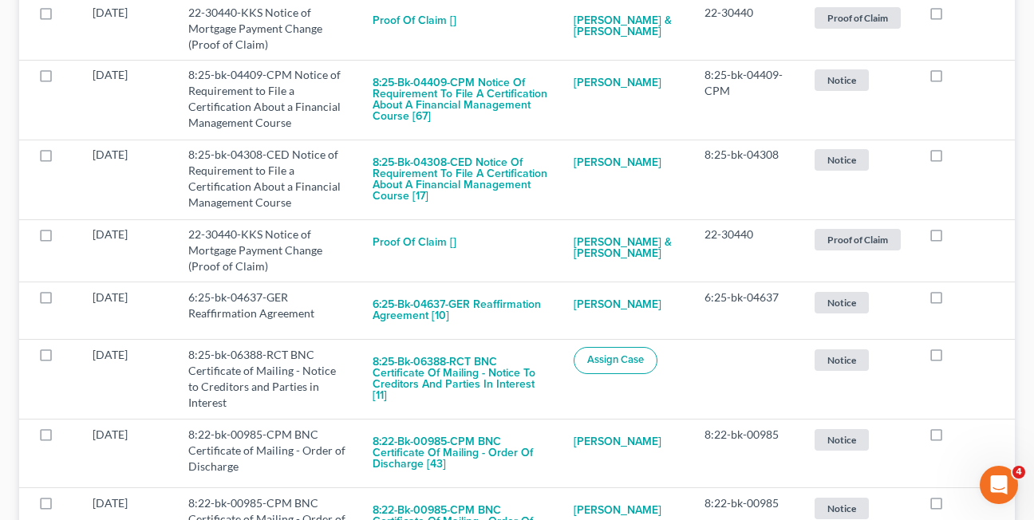
scroll to position [700, 0]
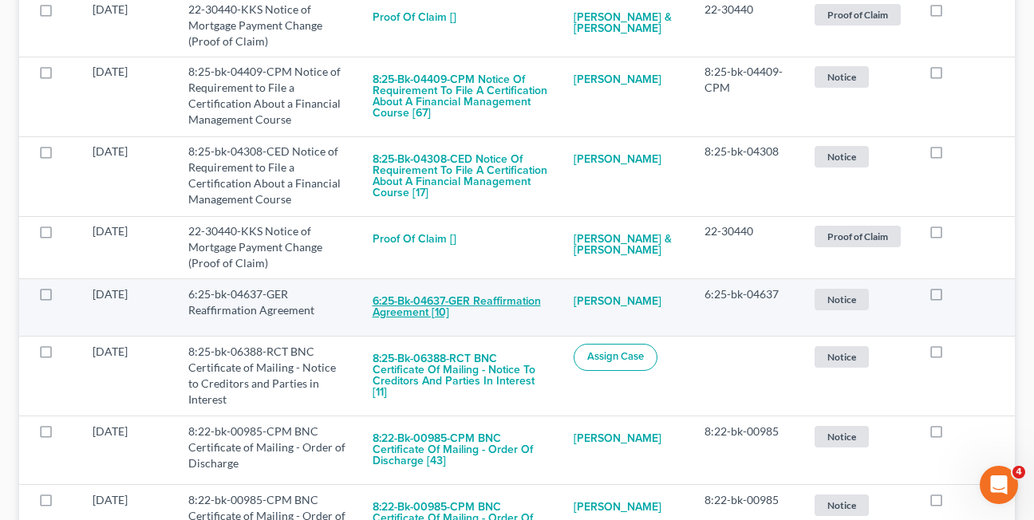
click at [420, 294] on button "6:25-bk-04637-GER Reaffirmation Agreement [10]" at bounding box center [459, 307] width 175 height 43
checkbox input "true"
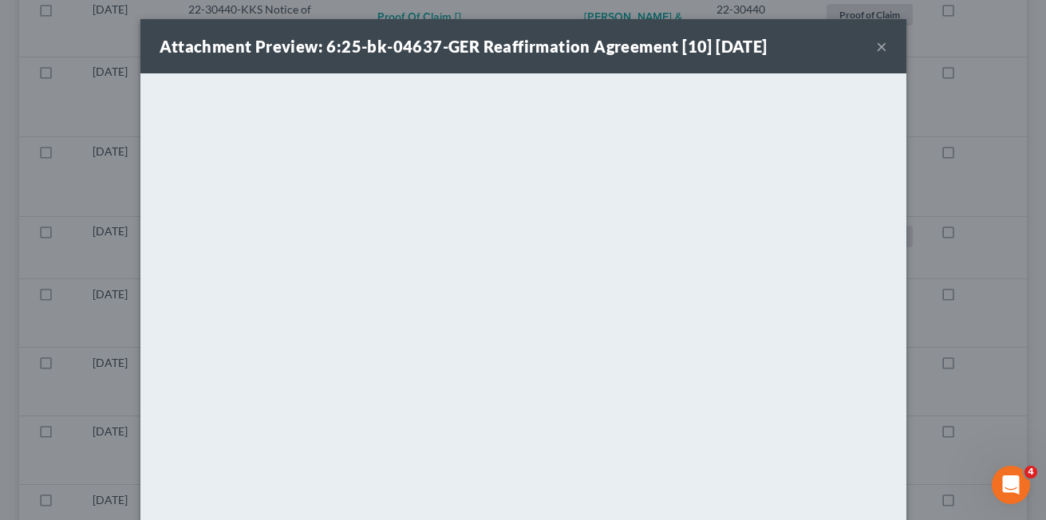
click at [876, 49] on button "×" at bounding box center [881, 46] width 11 height 19
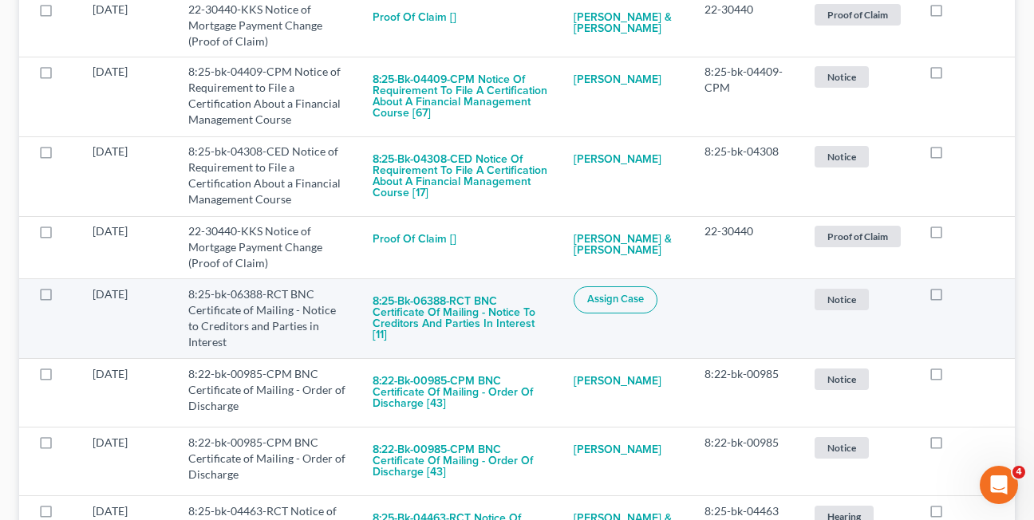
click at [951, 298] on label at bounding box center [951, 298] width 0 height 0
click at [957, 287] on input "checkbox" at bounding box center [962, 291] width 10 height 10
checkbox input "true"
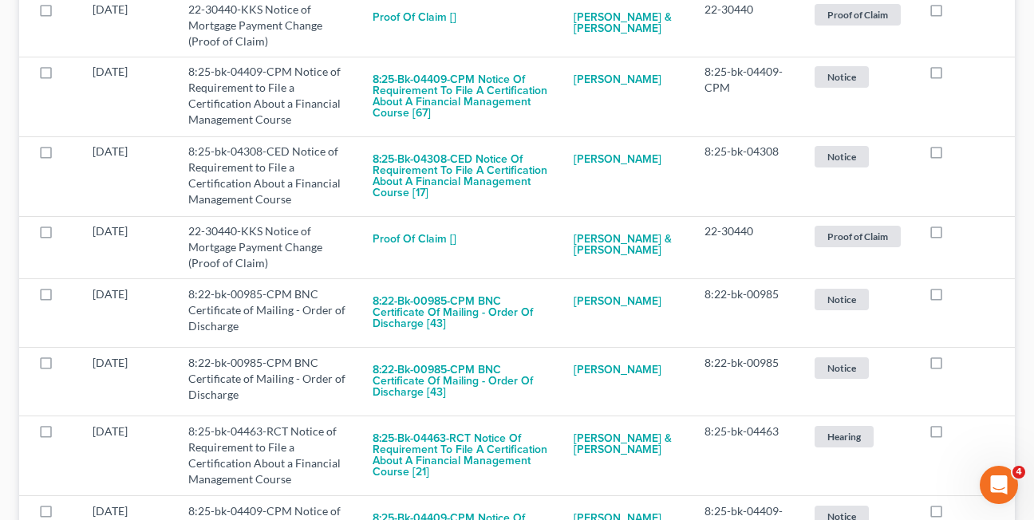
click at [951, 298] on label at bounding box center [951, 298] width 0 height 0
click at [957, 287] on input "checkbox" at bounding box center [962, 291] width 10 height 10
checkbox input "true"
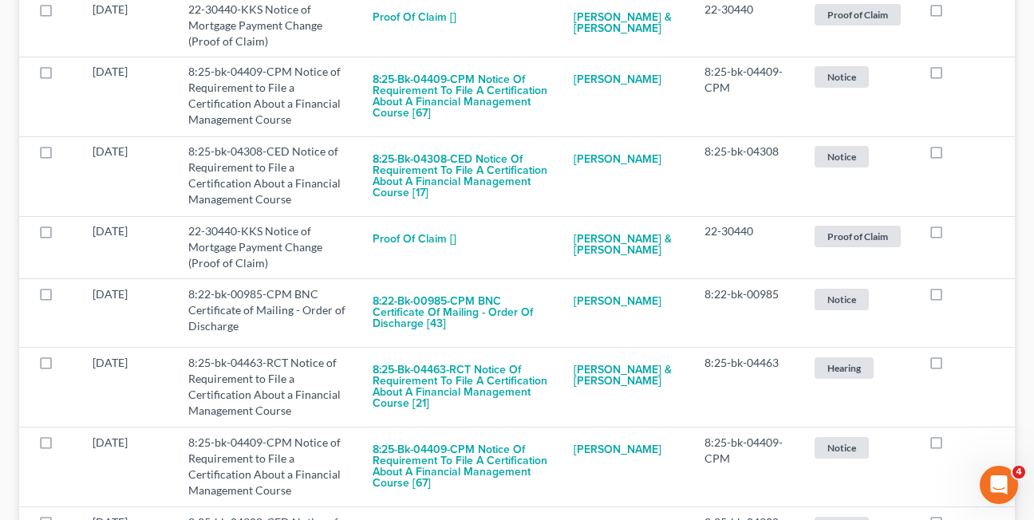
click at [951, 298] on label at bounding box center [951, 298] width 0 height 0
click at [957, 287] on input "checkbox" at bounding box center [962, 291] width 10 height 10
checkbox input "true"
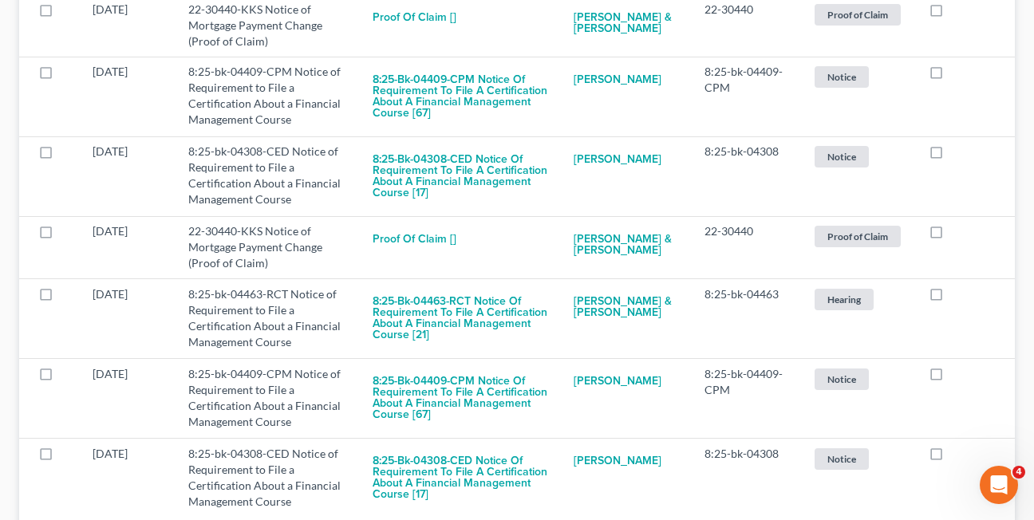
click at [951, 298] on label at bounding box center [951, 298] width 0 height 0
click at [957, 287] on input "checkbox" at bounding box center [962, 291] width 10 height 10
checkbox input "true"
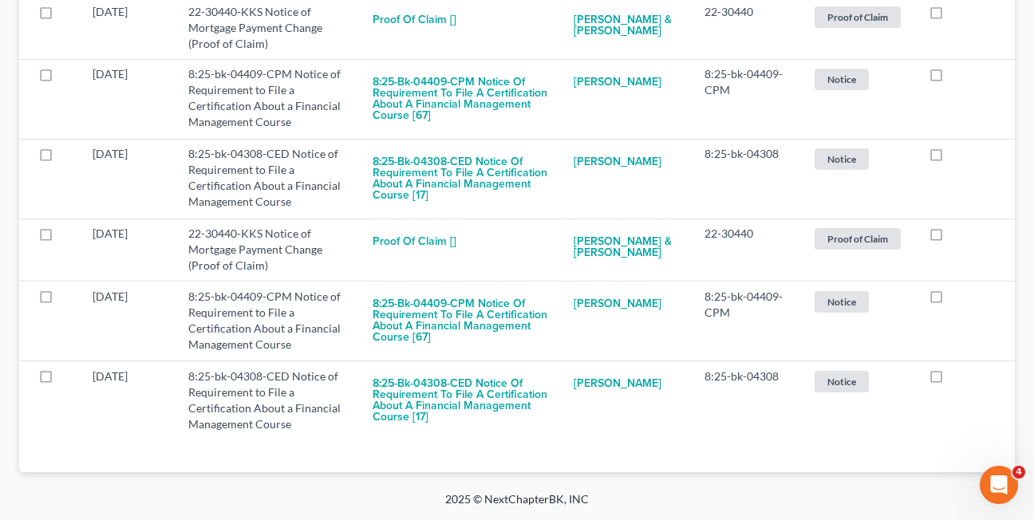
scroll to position [687, 0]
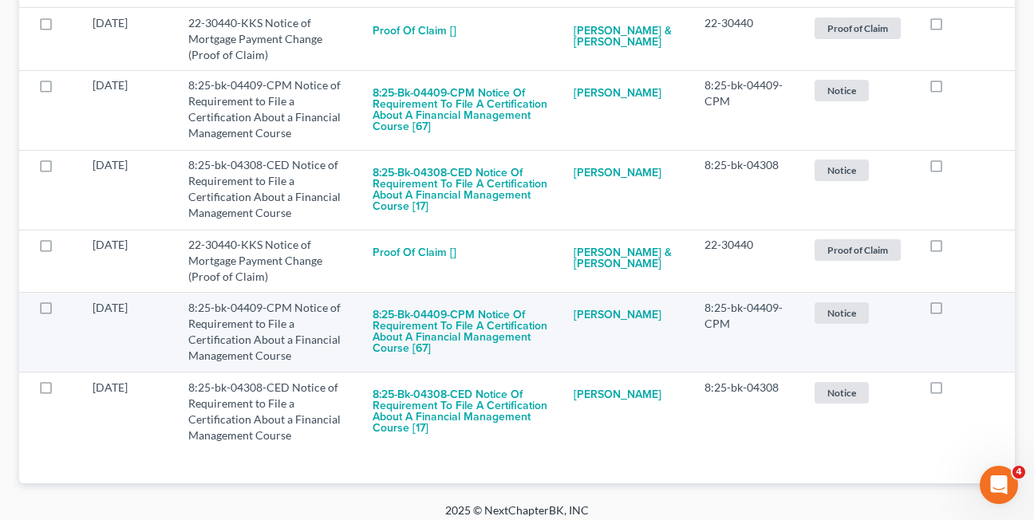
click at [951, 312] on label at bounding box center [951, 312] width 0 height 0
click at [957, 88] on input "checkbox" at bounding box center [962, 82] width 10 height 10
checkbox input "true"
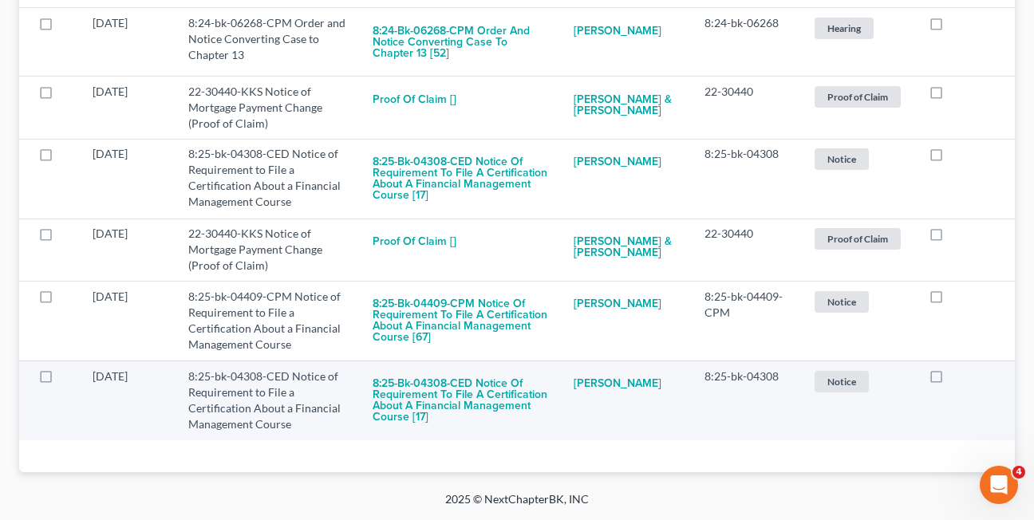
scroll to position [607, 0]
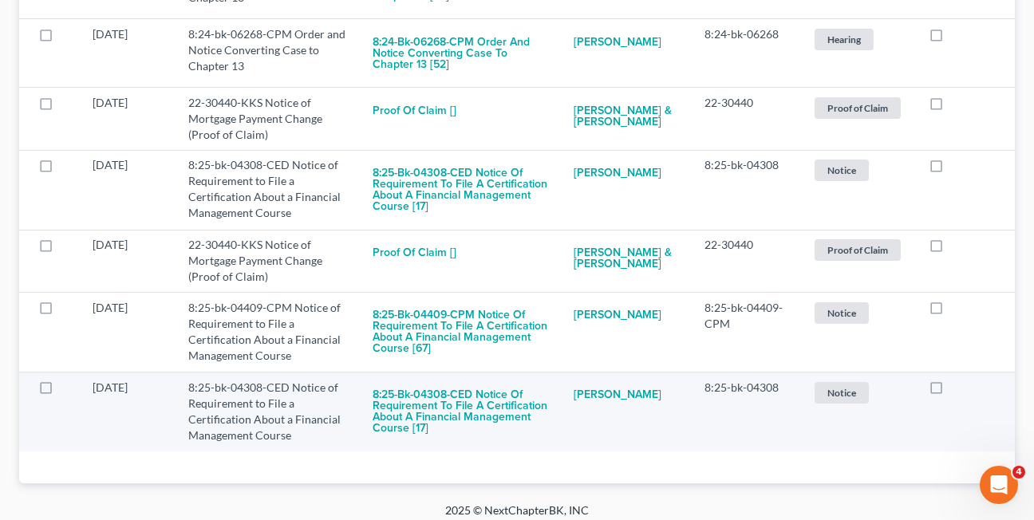
click at [951, 392] on label at bounding box center [951, 392] width 0 height 0
click at [957, 167] on input "checkbox" at bounding box center [962, 162] width 10 height 10
checkbox input "true"
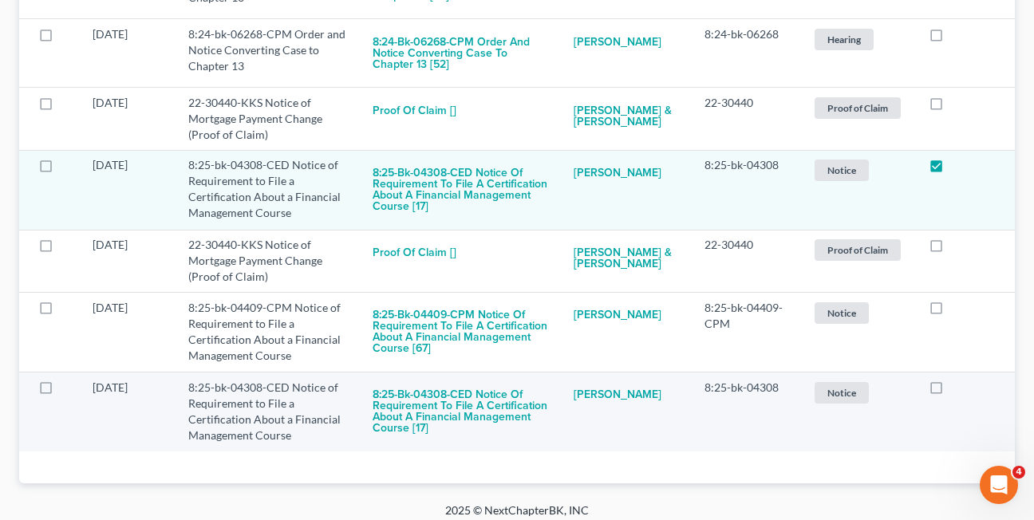
scroll to position [527, 0]
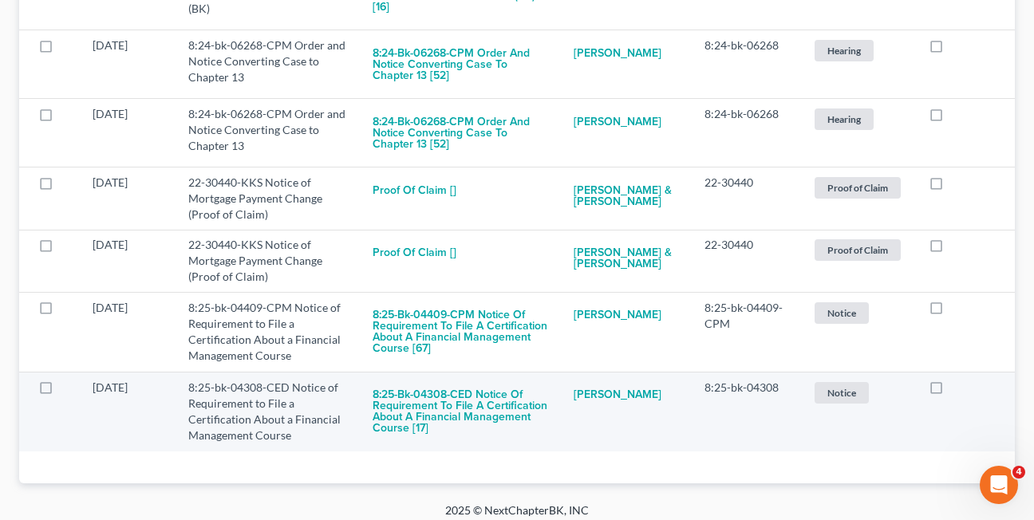
click at [951, 392] on label at bounding box center [951, 392] width 0 height 0
click at [957, 380] on input "checkbox" at bounding box center [962, 385] width 10 height 10
checkbox input "true"
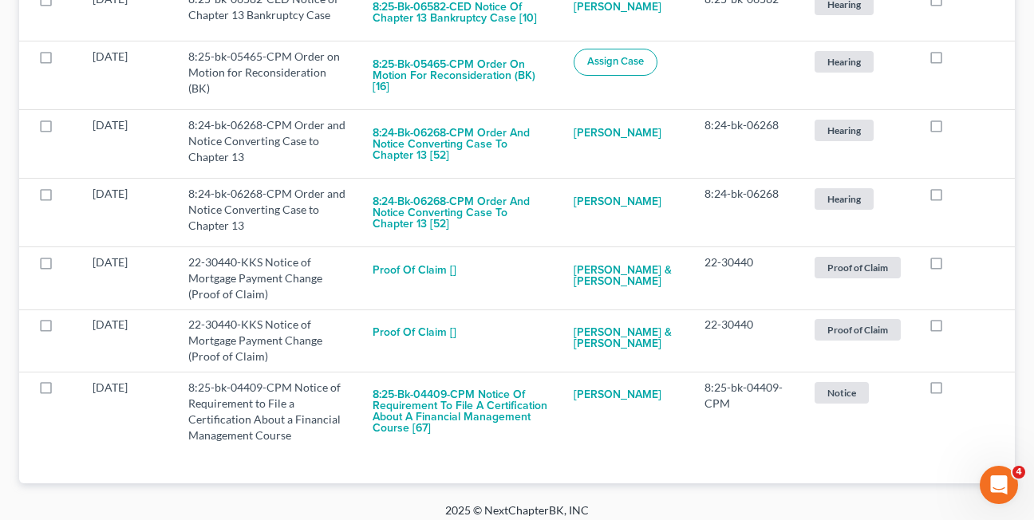
click at [951, 392] on label at bounding box center [951, 392] width 0 height 0
click at [957, 380] on input "checkbox" at bounding box center [962, 385] width 10 height 10
checkbox input "true"
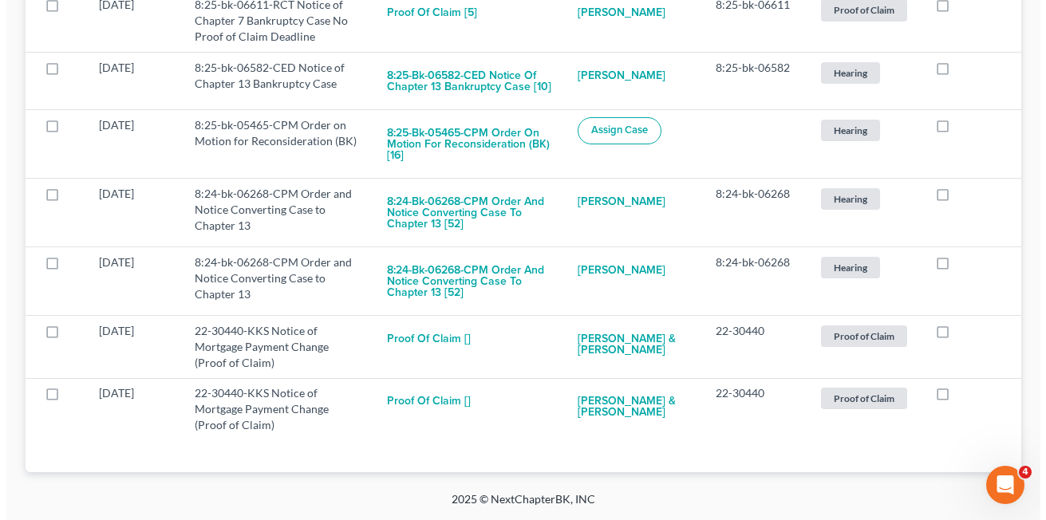
scroll to position [368, 0]
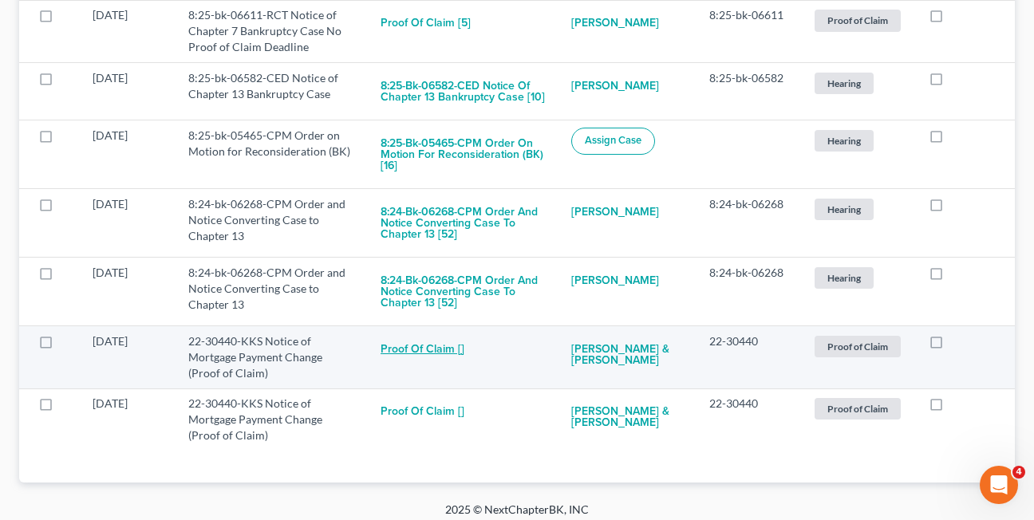
click at [431, 342] on button "Proof of Claim []" at bounding box center [422, 349] width 84 height 32
checkbox input "true"
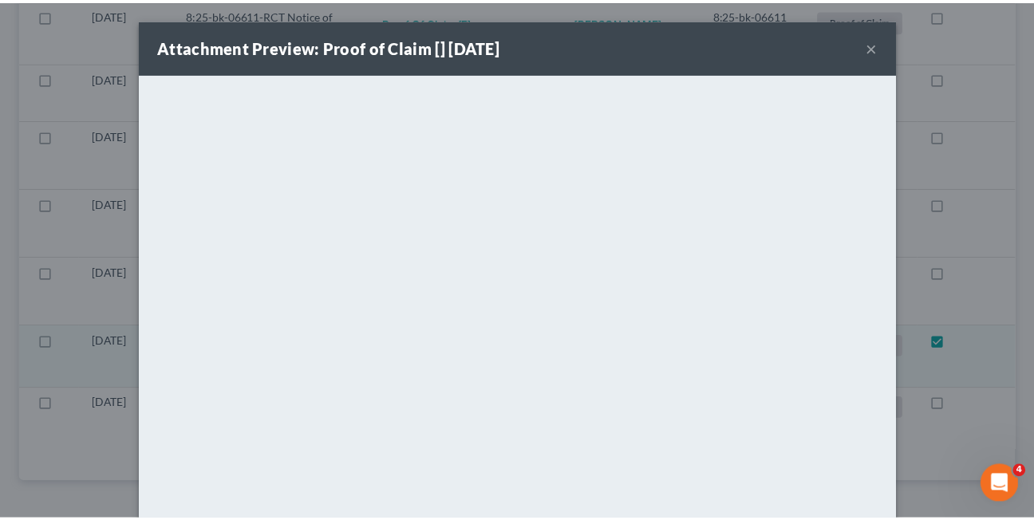
scroll to position [311, 0]
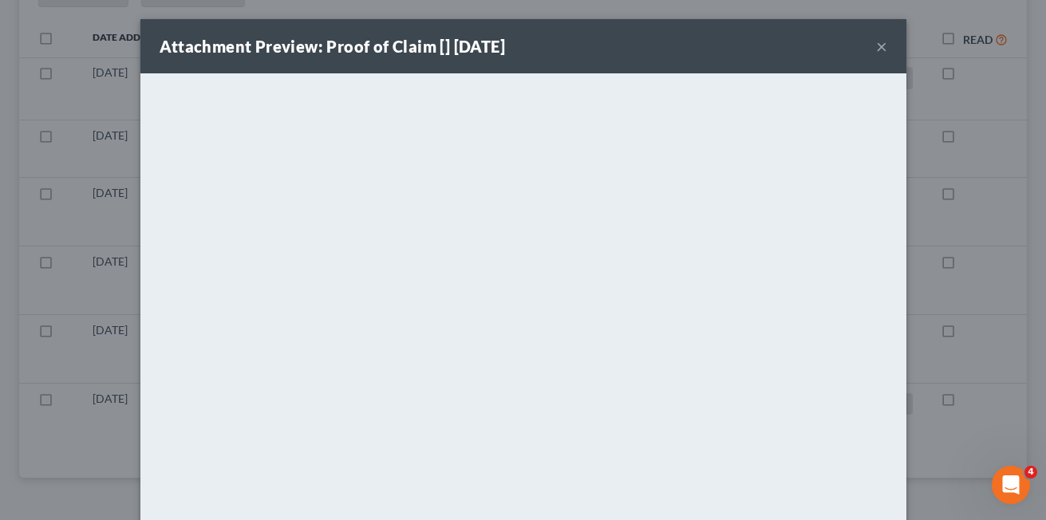
click at [876, 51] on button "×" at bounding box center [881, 46] width 11 height 19
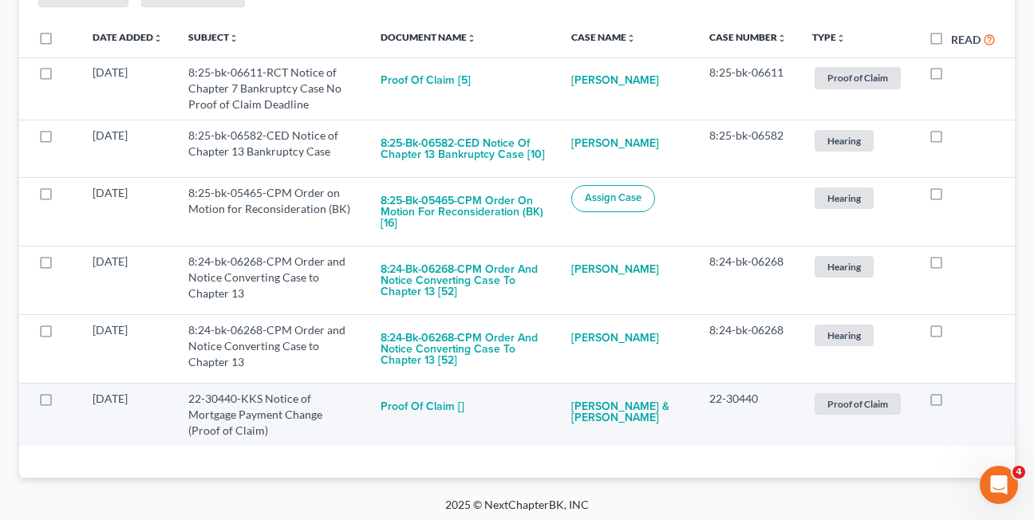
click at [951, 403] on label at bounding box center [951, 403] width 0 height 0
click at [957, 401] on input "checkbox" at bounding box center [962, 396] width 10 height 10
checkbox input "true"
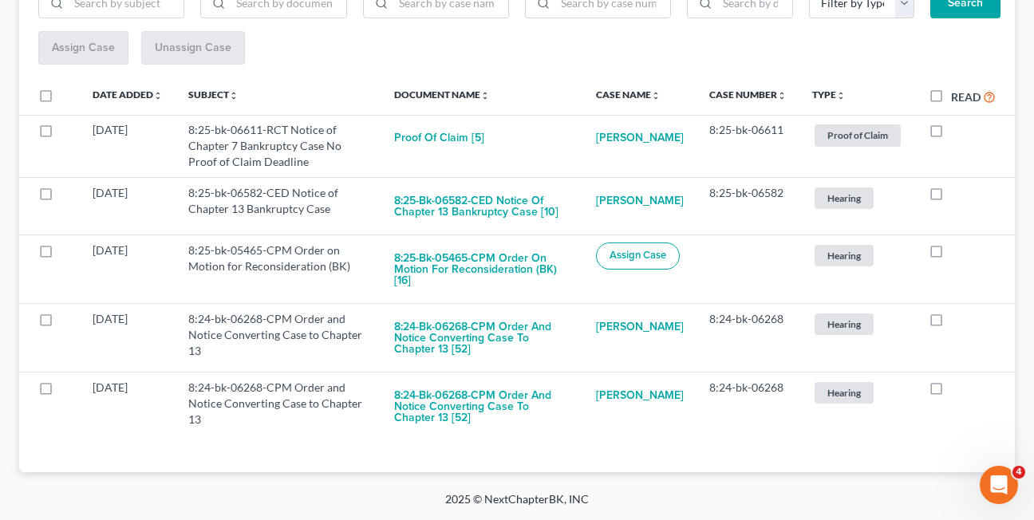
scroll to position [254, 0]
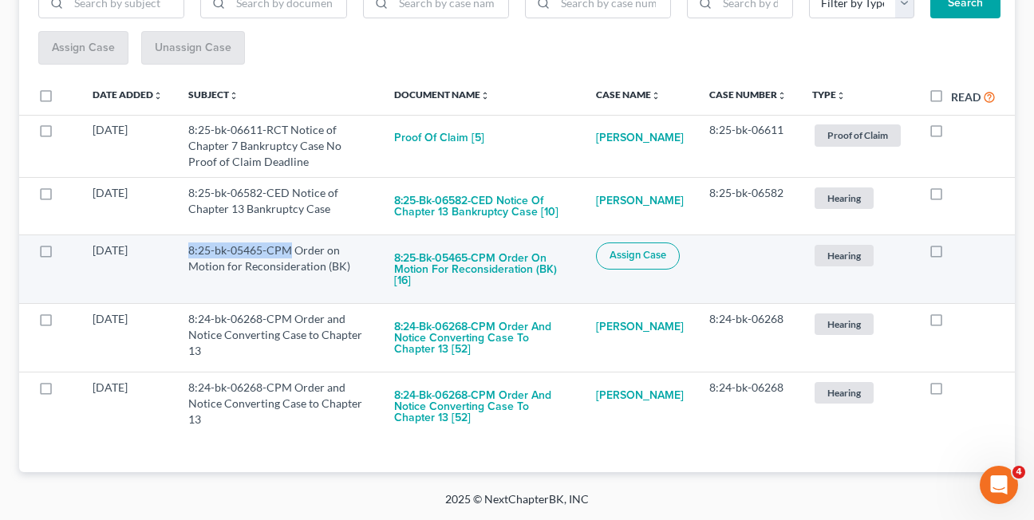
drag, startPoint x: 190, startPoint y: 252, endPoint x: 293, endPoint y: 250, distance: 102.9
click at [293, 250] on td "8:25-bk-05465-CPM Order on Motion for Reconsideration (BK)" at bounding box center [278, 269] width 206 height 69
copy td "8:25-bk-05465-CPM"
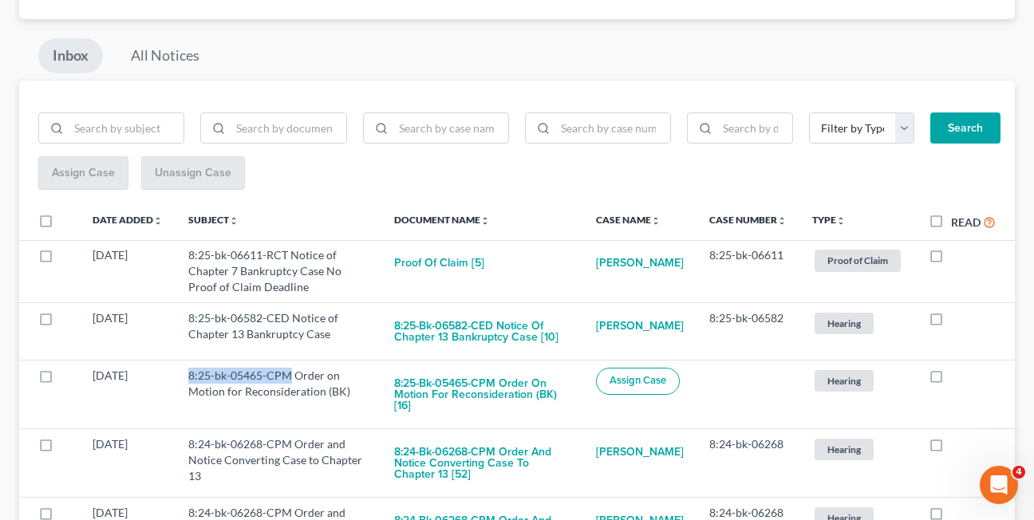
scroll to position [127, 0]
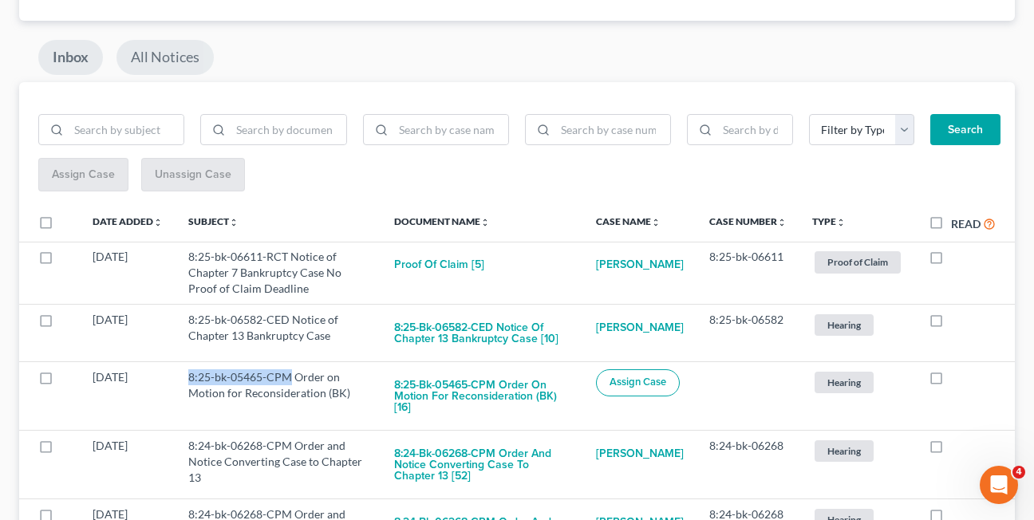
click at [187, 60] on link "All Notices" at bounding box center [164, 57] width 97 height 35
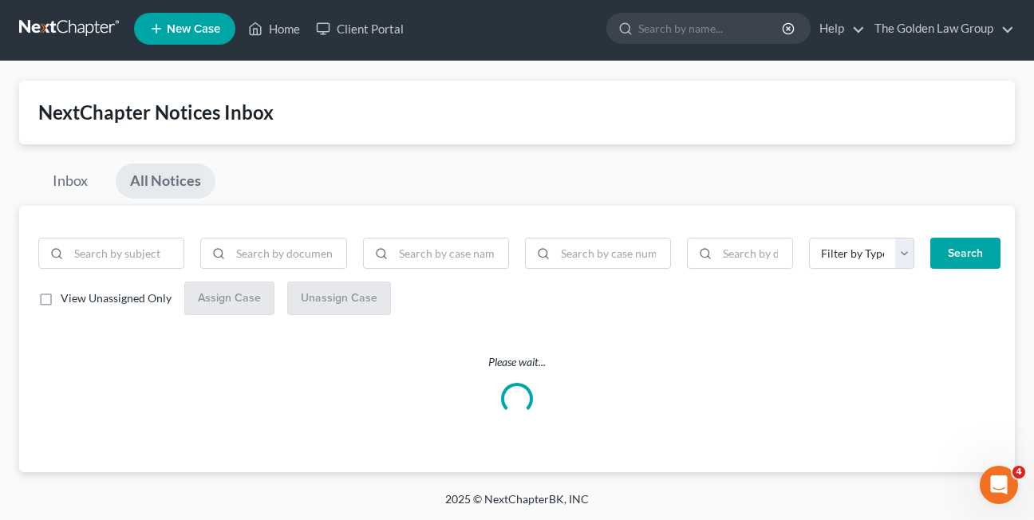
scroll to position [3, 0]
click at [419, 253] on input "search" at bounding box center [450, 253] width 115 height 30
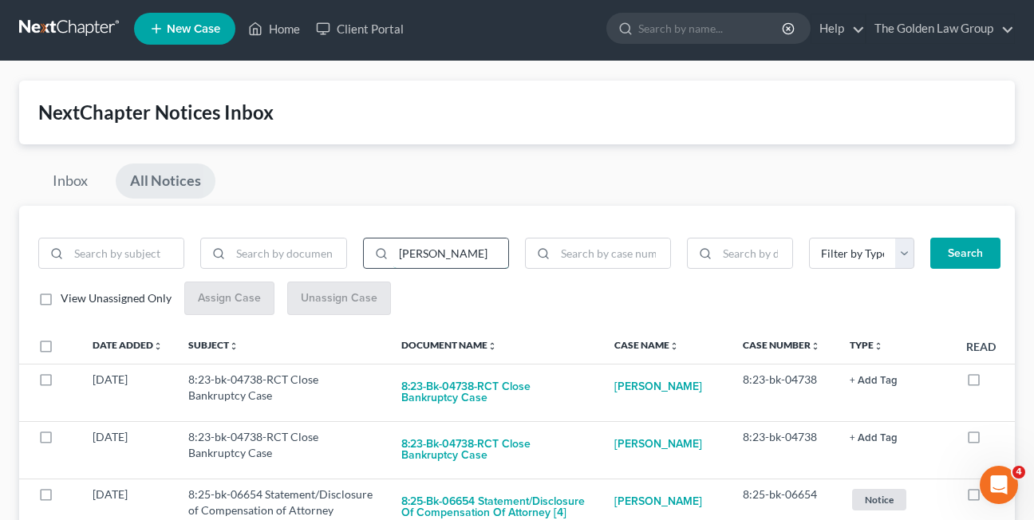
click at [930, 238] on button "Search" at bounding box center [965, 254] width 70 height 32
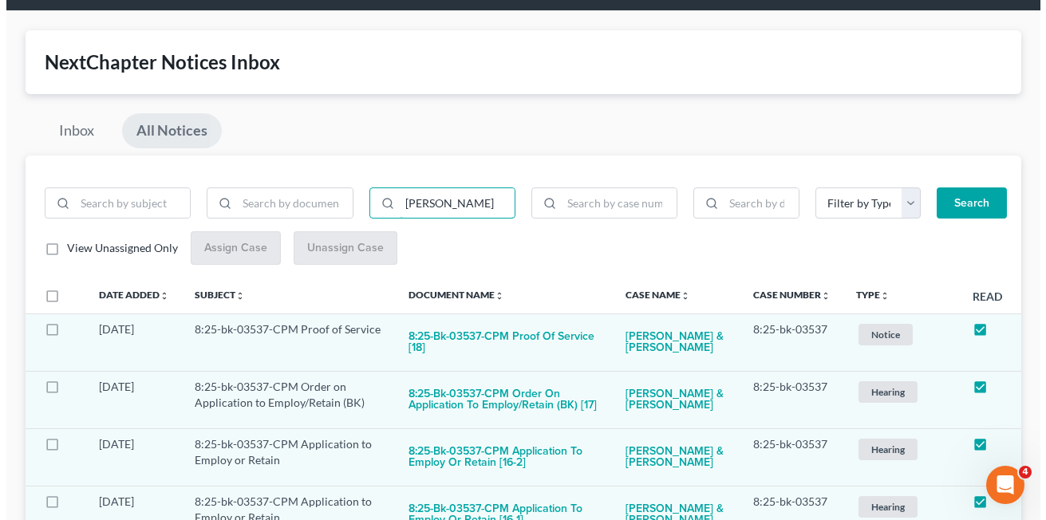
scroll to position [0, 0]
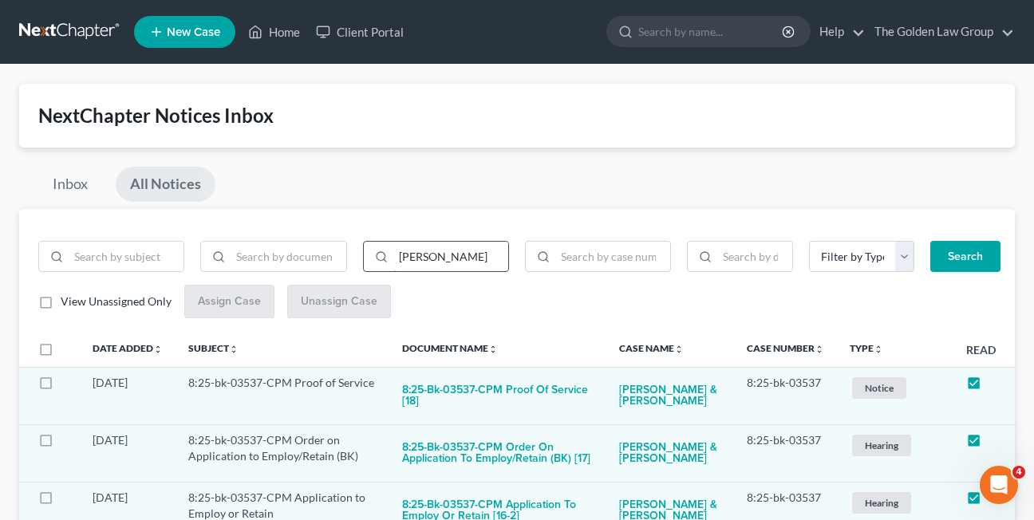
type input "jeffers david"
click at [930, 241] on button "Search" at bounding box center [965, 257] width 70 height 32
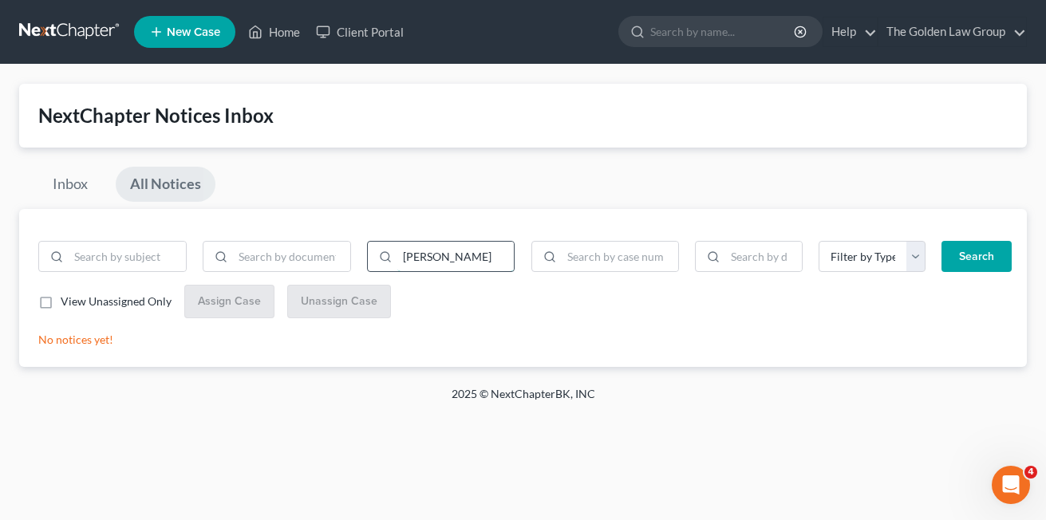
drag, startPoint x: 470, startPoint y: 256, endPoint x: 388, endPoint y: 248, distance: 82.5
click at [388, 248] on div "jeffers david" at bounding box center [441, 257] width 148 height 32
click at [601, 261] on input "search" at bounding box center [620, 257] width 117 height 30
paste input "8:24-ap-00148-CPM"
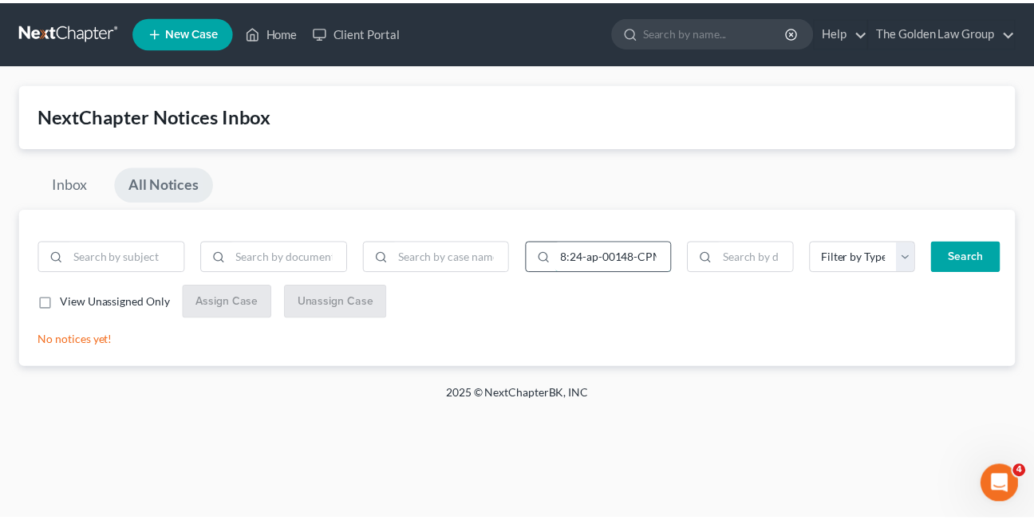
scroll to position [0, 6]
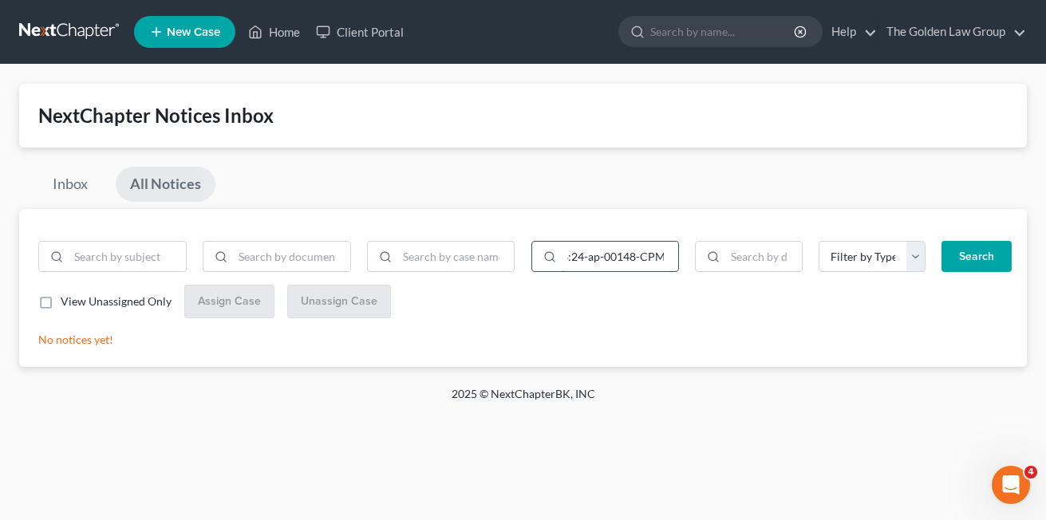
type input "8:24-ap-00148-CPM"
click at [941, 241] on button "Search" at bounding box center [976, 257] width 70 height 32
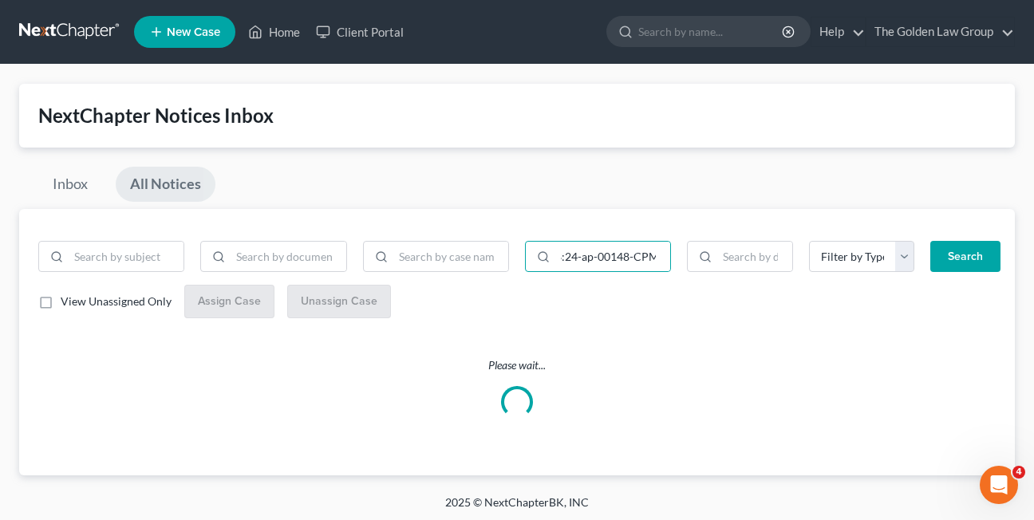
scroll to position [0, 0]
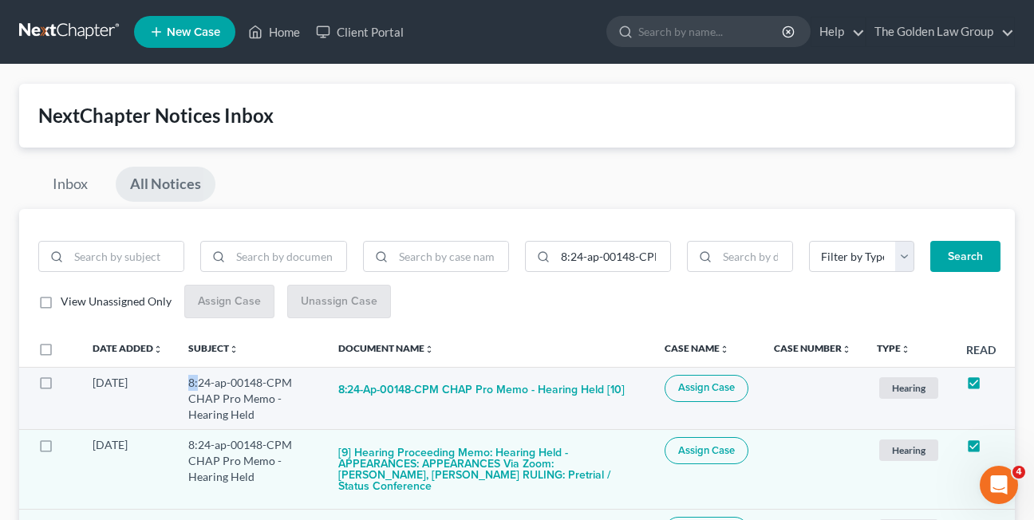
drag, startPoint x: 191, startPoint y: 381, endPoint x: 200, endPoint y: 383, distance: 9.7
click at [200, 383] on td "8:24-ap-00148-CPM CHAP Pro Memo - Hearing Held" at bounding box center [250, 398] width 150 height 62
drag, startPoint x: 562, startPoint y: 260, endPoint x: 680, endPoint y: 260, distance: 118.8
click at [680, 260] on div "8:24-ap-00148-CPM Filter by Type Hearing Notice Proof of Claim Search" at bounding box center [760, 263] width 487 height 45
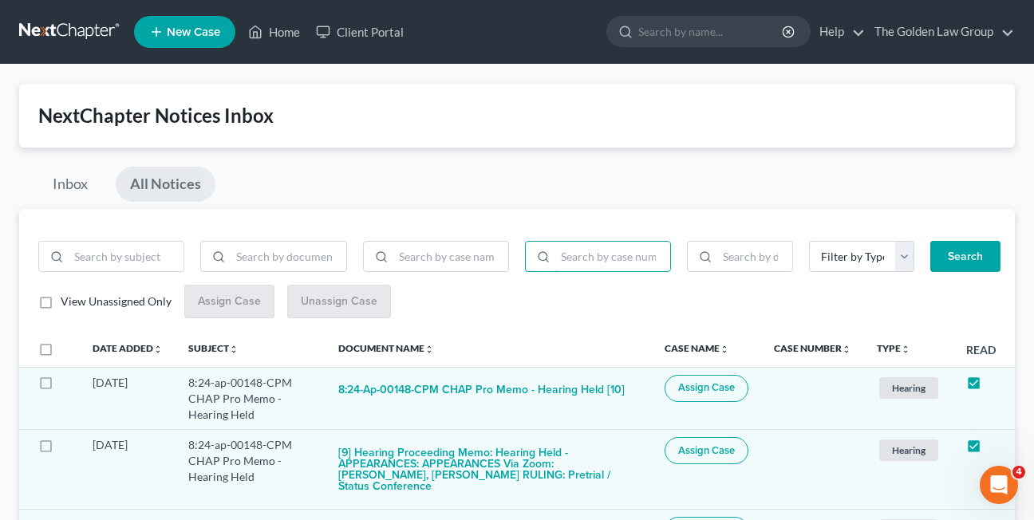
scroll to position [0, 0]
click at [447, 262] on input "search" at bounding box center [450, 257] width 115 height 30
click at [930, 241] on button "Search" at bounding box center [965, 257] width 70 height 32
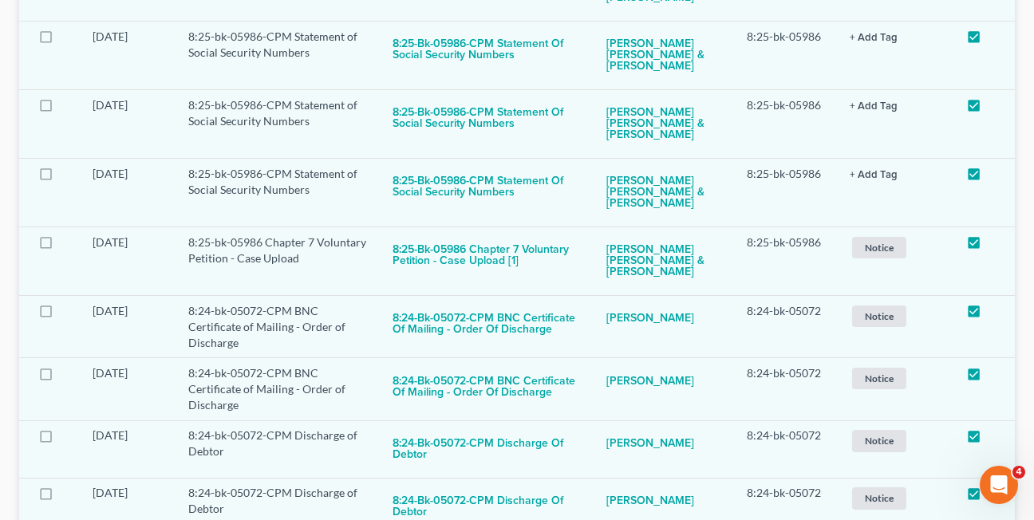
scroll to position [832, 0]
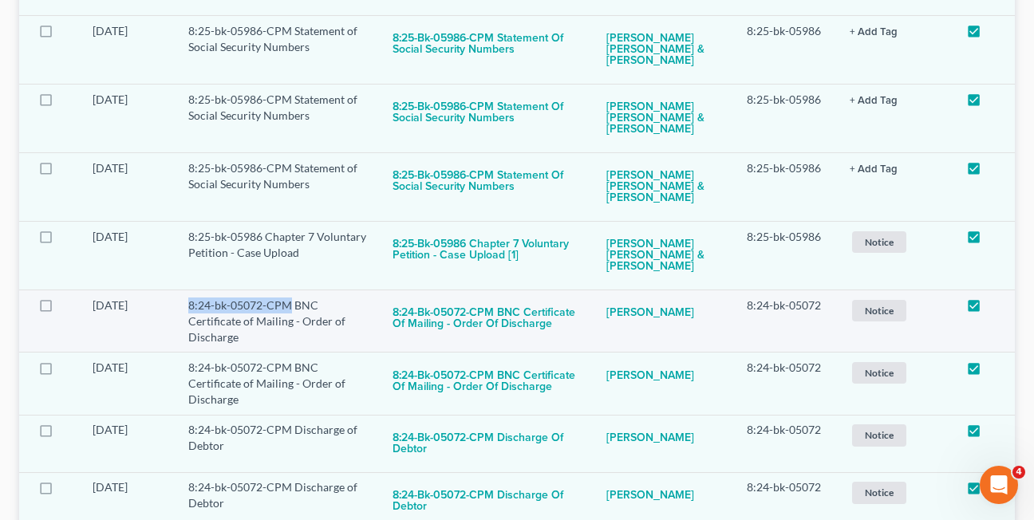
drag, startPoint x: 191, startPoint y: 306, endPoint x: 294, endPoint y: 307, distance: 102.9
click at [294, 307] on td "8:24-bk-05072-CPM BNC Certificate of Mailing - Order of Discharge" at bounding box center [277, 321] width 204 height 62
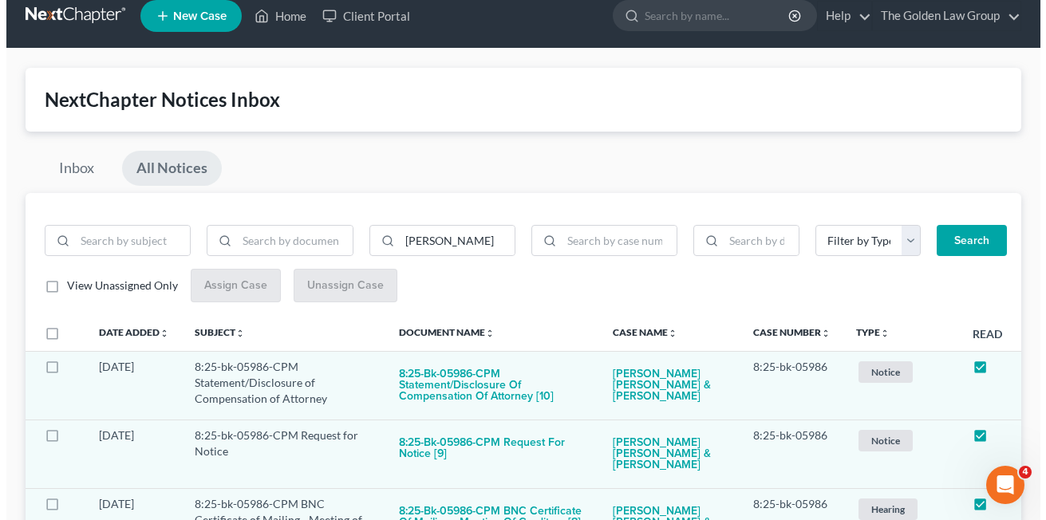
scroll to position [0, 0]
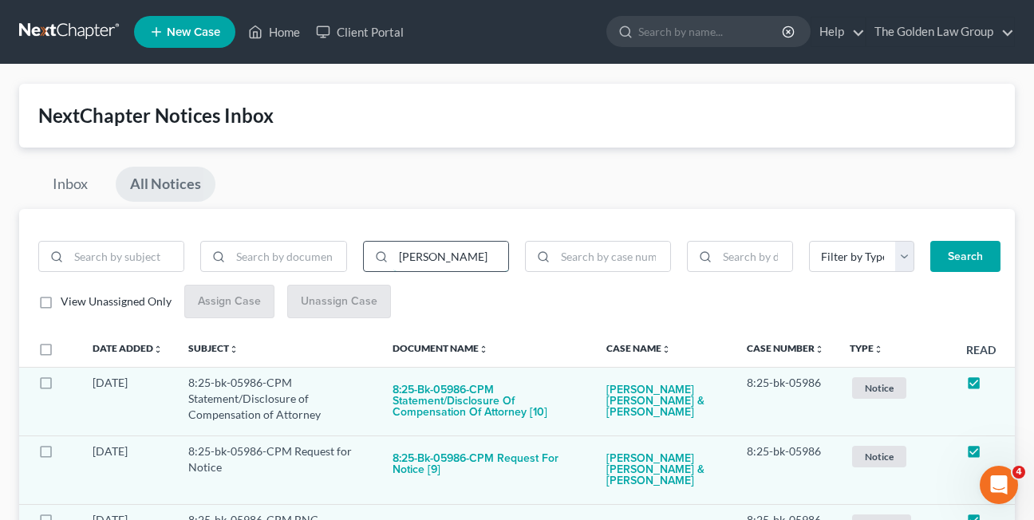
drag, startPoint x: 451, startPoint y: 253, endPoint x: 379, endPoint y: 257, distance: 72.7
click at [379, 257] on div "mendez" at bounding box center [436, 257] width 146 height 32
click at [930, 241] on button "Search" at bounding box center [965, 257] width 70 height 32
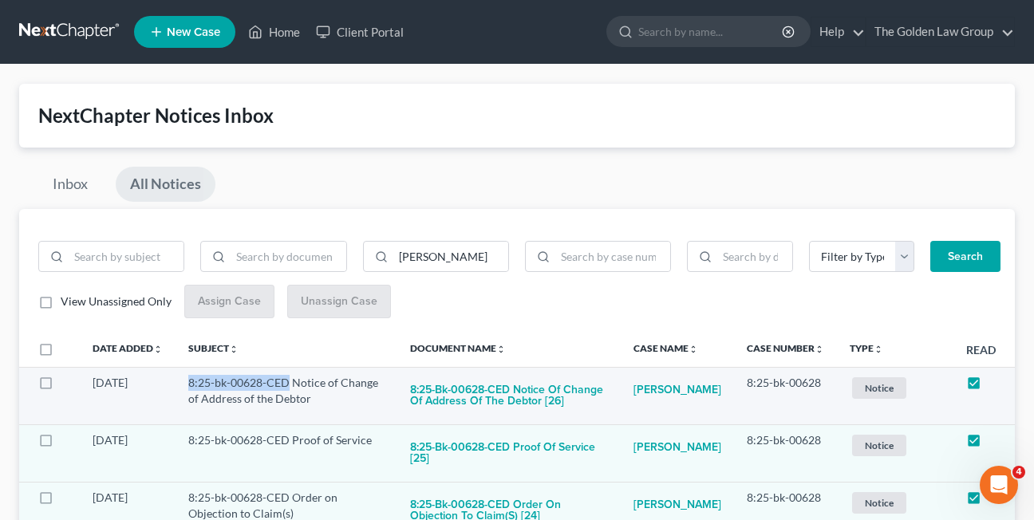
drag, startPoint x: 199, startPoint y: 384, endPoint x: 287, endPoint y: 382, distance: 87.8
click at [287, 382] on td "8:25-bk-00628-CED Notice of Change of Address of the Debtor" at bounding box center [286, 395] width 222 height 57
drag, startPoint x: 413, startPoint y: 256, endPoint x: 379, endPoint y: 256, distance: 34.3
click at [379, 256] on div "feacher" at bounding box center [436, 257] width 146 height 32
click at [930, 241] on button "Search" at bounding box center [965, 257] width 70 height 32
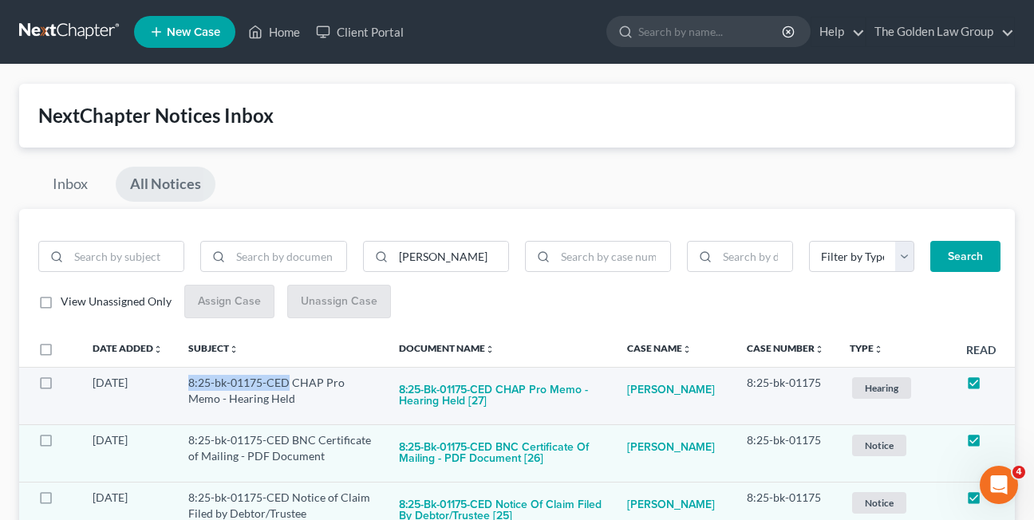
drag, startPoint x: 189, startPoint y: 387, endPoint x: 290, endPoint y: 388, distance: 100.5
click at [290, 388] on td "8:25-bk-01175-CED CHAP Pro Memo - Hearing Held" at bounding box center [280, 395] width 211 height 57
drag, startPoint x: 435, startPoint y: 254, endPoint x: 372, endPoint y: 254, distance: 63.0
click at [372, 254] on div "suarez" at bounding box center [436, 257] width 146 height 32
click at [930, 241] on button "Search" at bounding box center [965, 257] width 70 height 32
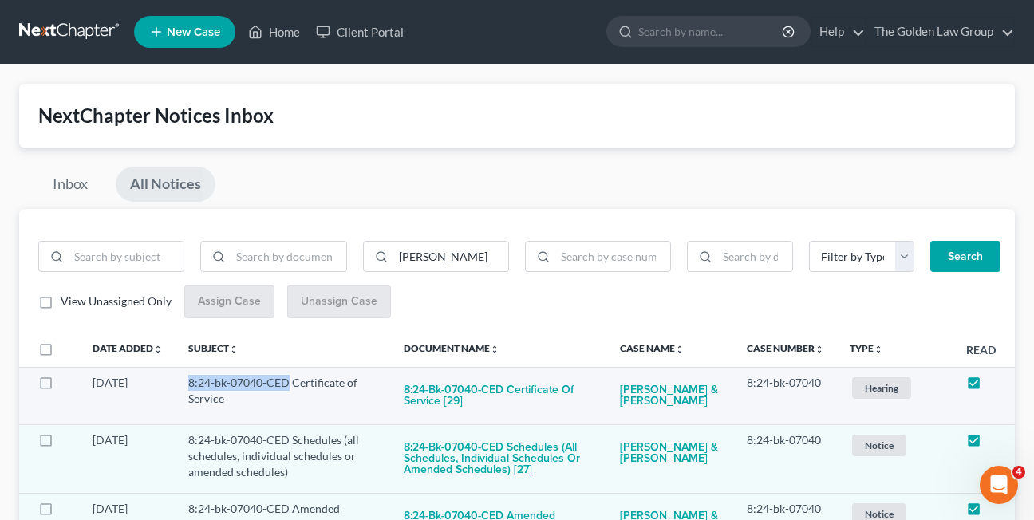
drag, startPoint x: 188, startPoint y: 384, endPoint x: 289, endPoint y: 382, distance: 100.5
click at [289, 382] on td "8:24-bk-07040-CED Certificate of Service" at bounding box center [282, 395] width 215 height 57
drag, startPoint x: 453, startPoint y: 254, endPoint x: 399, endPoint y: 259, distance: 54.5
click at [399, 259] on input "lance davis" at bounding box center [450, 257] width 115 height 30
type input "flemings"
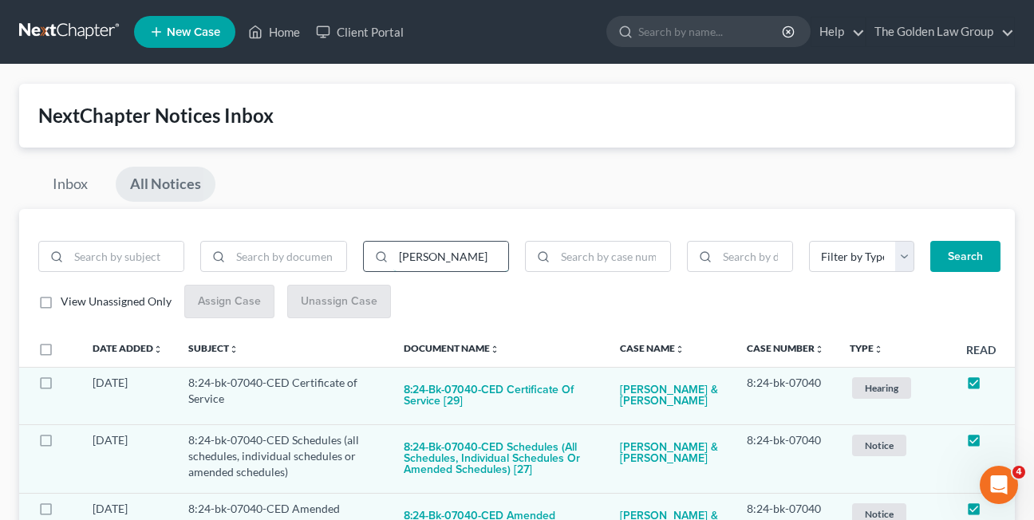
click at [930, 241] on button "Search" at bounding box center [965, 257] width 70 height 32
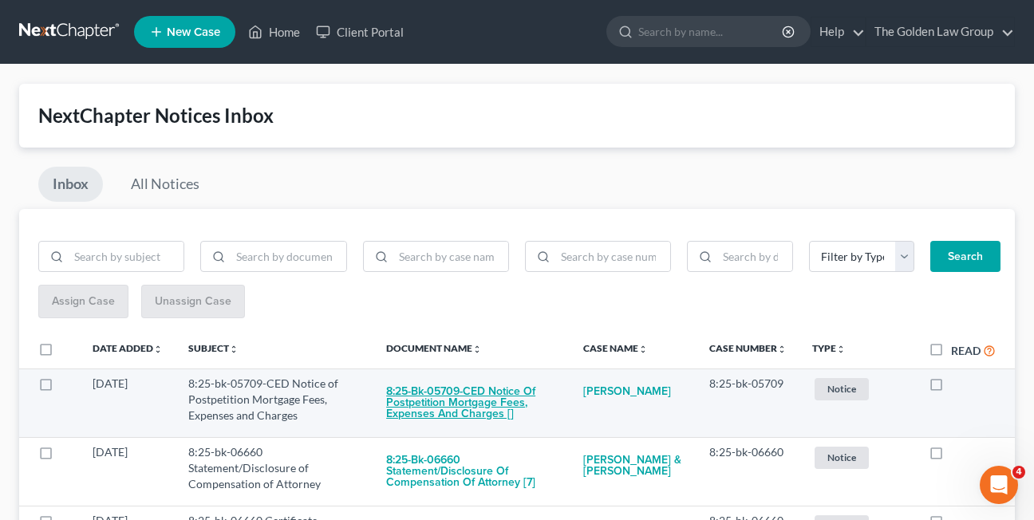
click at [478, 408] on button "8:25-bk-05709-CED Notice of Postpetition Mortgage Fees, Expenses and Charges []" at bounding box center [471, 403] width 171 height 54
checkbox input "true"
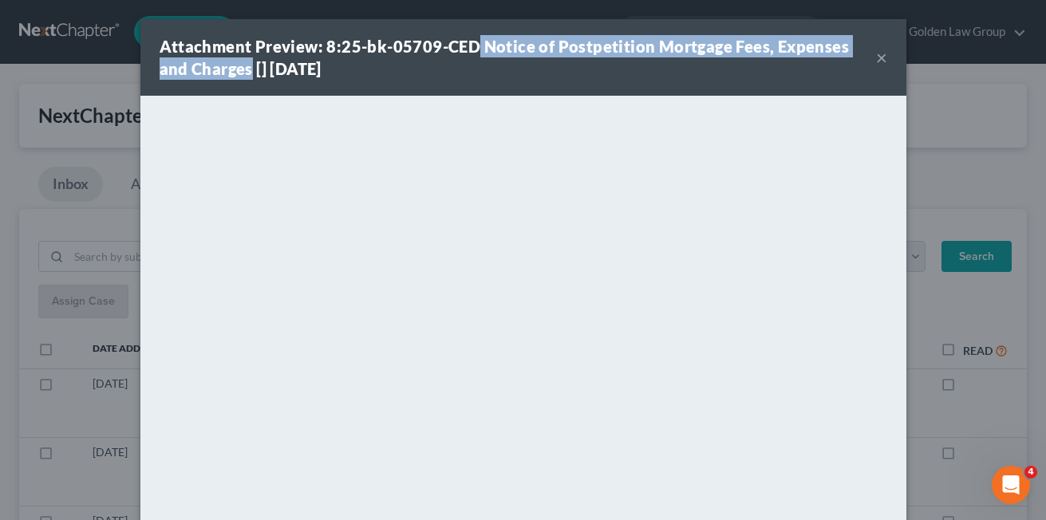
drag, startPoint x: 474, startPoint y: 49, endPoint x: 212, endPoint y: 72, distance: 262.6
click at [212, 72] on strong "Attachment Preview: 8:25-bk-05709-CED Notice of Postpetition Mortgage Fees, Exp…" at bounding box center [505, 57] width 690 height 41
copy strong "Notice of Postpetition Mortgage Fees, Expenses and Charges"
click at [876, 59] on button "×" at bounding box center [881, 57] width 11 height 19
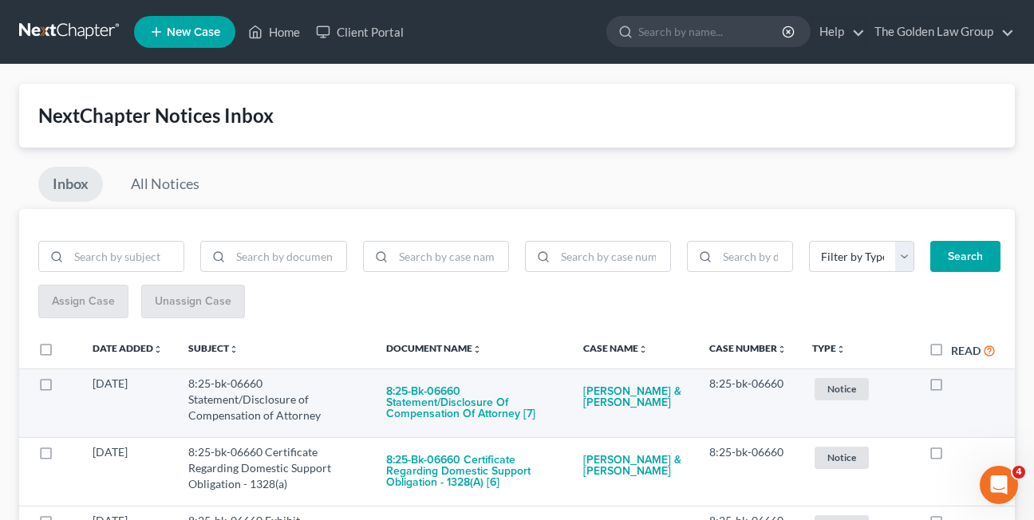
click at [951, 388] on label at bounding box center [951, 388] width 0 height 0
click at [957, 382] on input "checkbox" at bounding box center [962, 381] width 10 height 10
checkbox input "true"
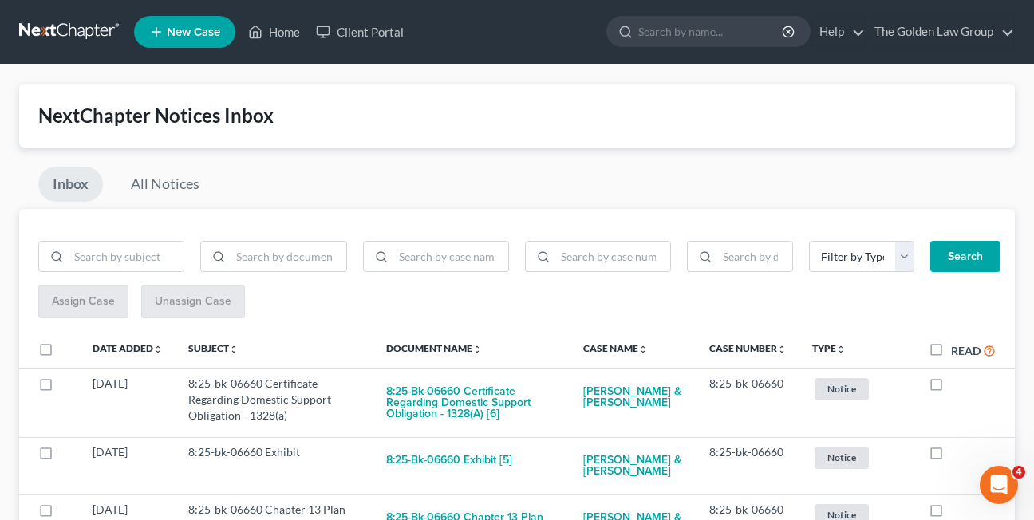
click at [951, 388] on label at bounding box center [951, 388] width 0 height 0
click at [957, 382] on input "checkbox" at bounding box center [962, 381] width 10 height 10
checkbox input "true"
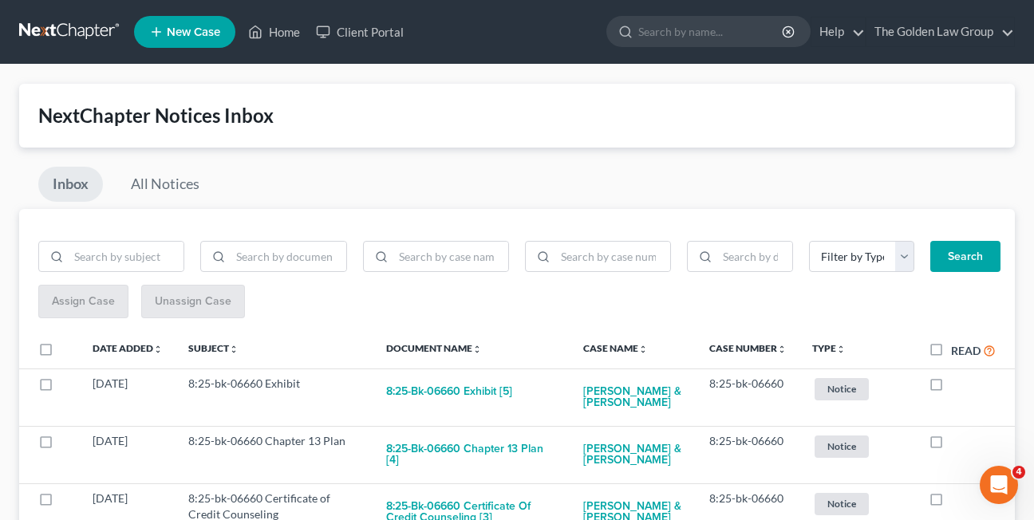
click at [951, 388] on label at bounding box center [951, 388] width 0 height 0
click at [957, 382] on input "checkbox" at bounding box center [962, 381] width 10 height 10
checkbox input "true"
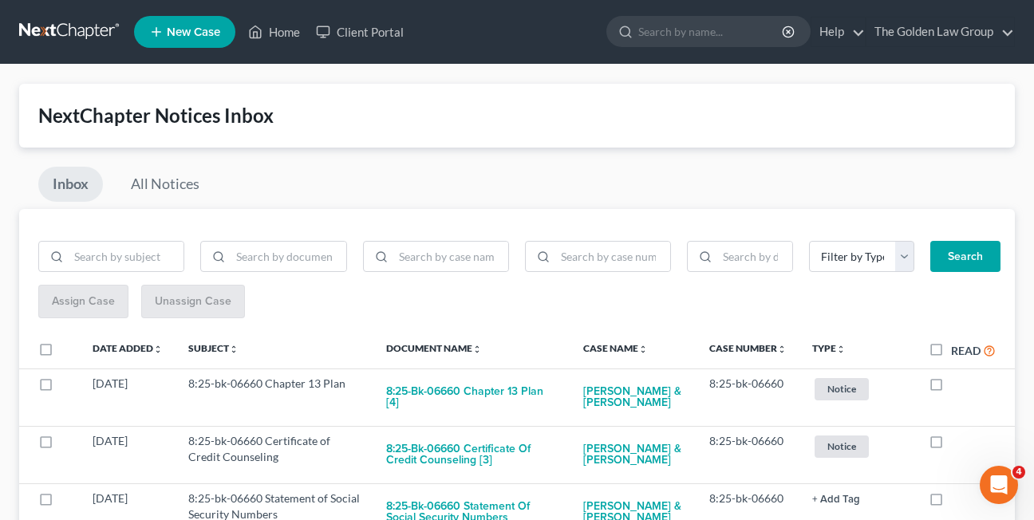
click at [951, 388] on label at bounding box center [951, 388] width 0 height 0
click at [957, 382] on input "checkbox" at bounding box center [962, 381] width 10 height 10
checkbox input "true"
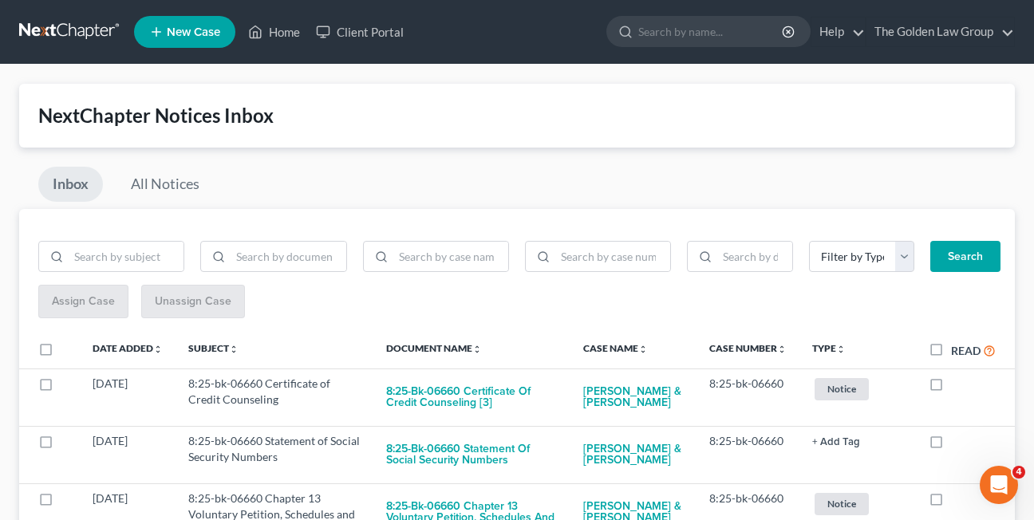
click at [951, 388] on label at bounding box center [951, 388] width 0 height 0
click at [957, 382] on input "checkbox" at bounding box center [962, 381] width 10 height 10
checkbox input "true"
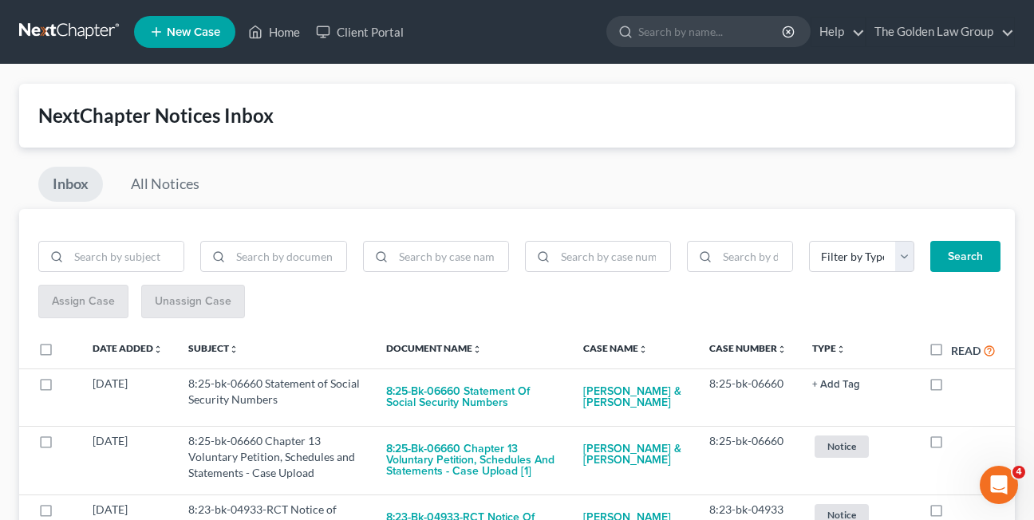
click at [951, 388] on label at bounding box center [951, 388] width 0 height 0
click at [957, 382] on input "checkbox" at bounding box center [962, 381] width 10 height 10
checkbox input "true"
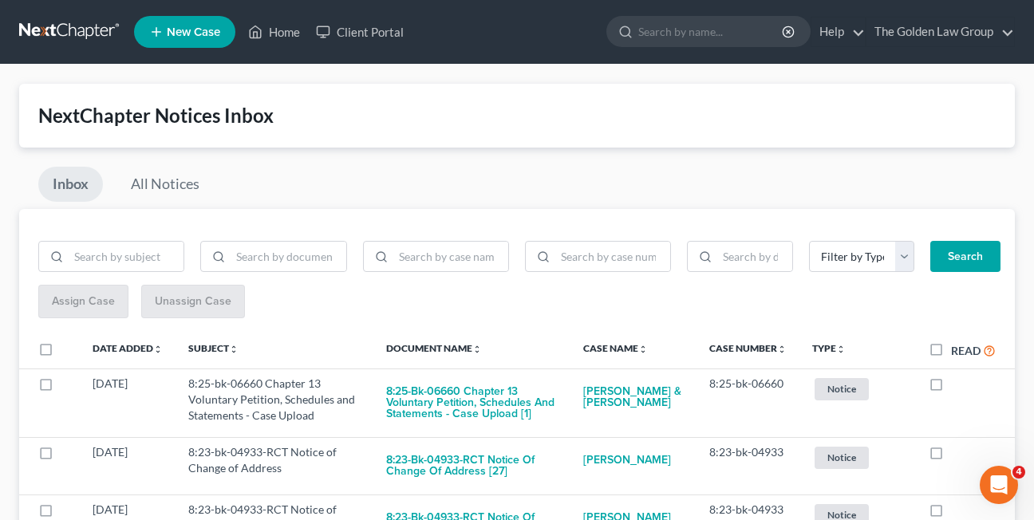
click at [951, 388] on label at bounding box center [951, 388] width 0 height 0
click at [957, 382] on input "checkbox" at bounding box center [962, 381] width 10 height 10
checkbox input "true"
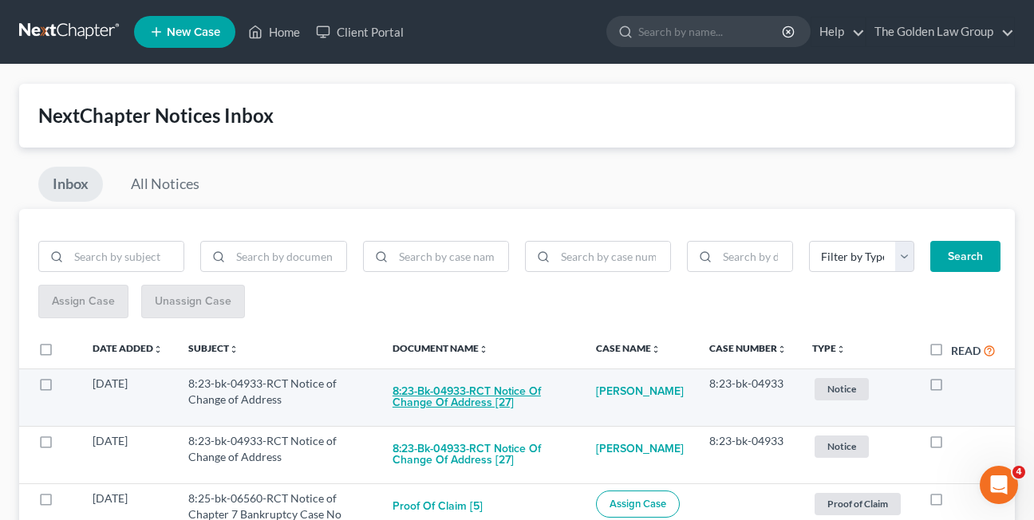
click at [417, 400] on button "8:23-bk-04933-RCT Notice of Change of Address [27]" at bounding box center [481, 397] width 178 height 43
checkbox input "true"
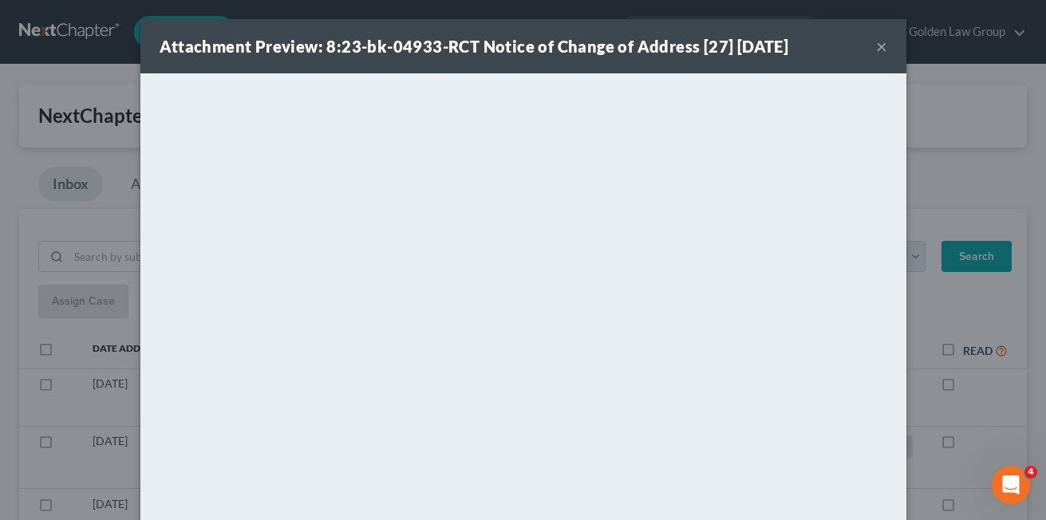
click at [876, 50] on button "×" at bounding box center [881, 46] width 11 height 19
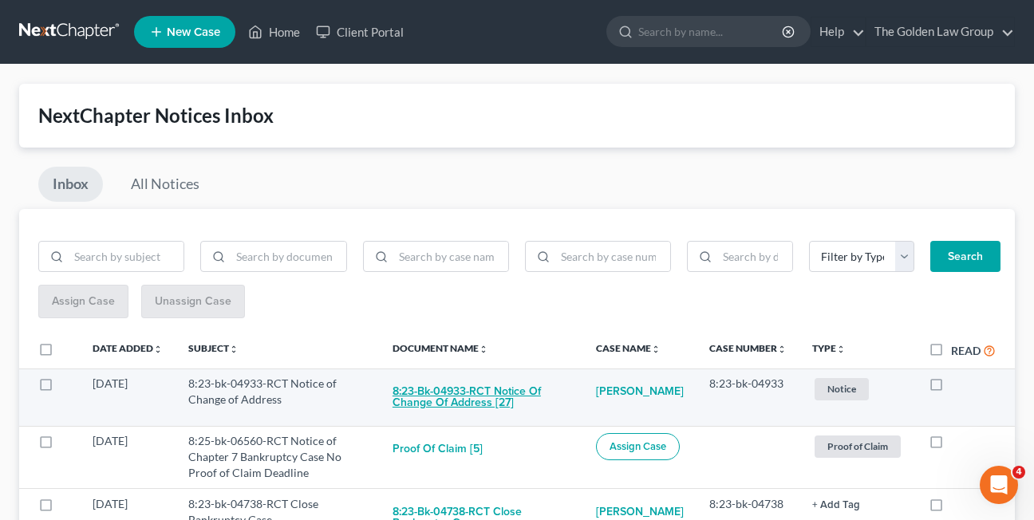
click at [448, 407] on button "8:23-bk-04933-RCT Notice of Change of Address [27]" at bounding box center [481, 397] width 178 height 43
checkbox input "true"
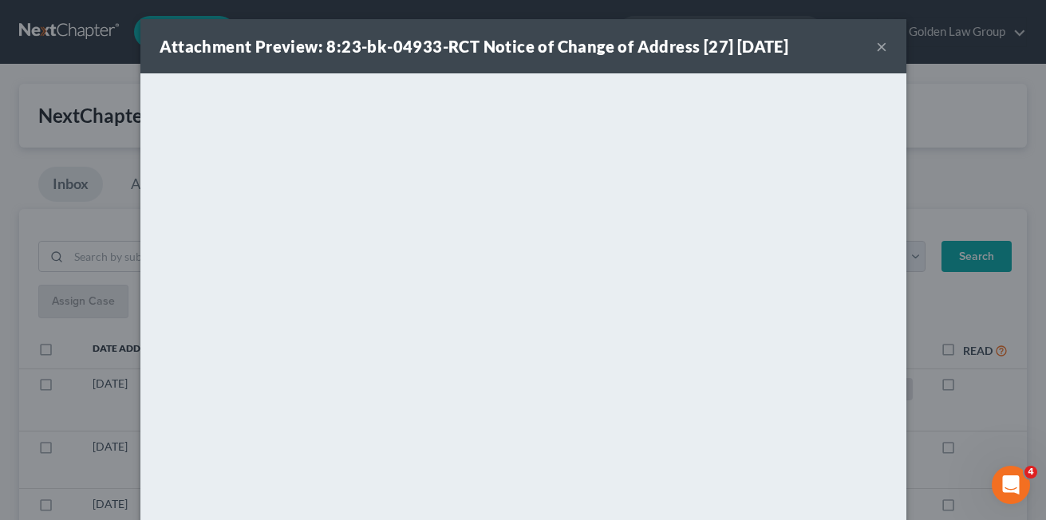
click at [877, 46] on button "×" at bounding box center [881, 46] width 11 height 19
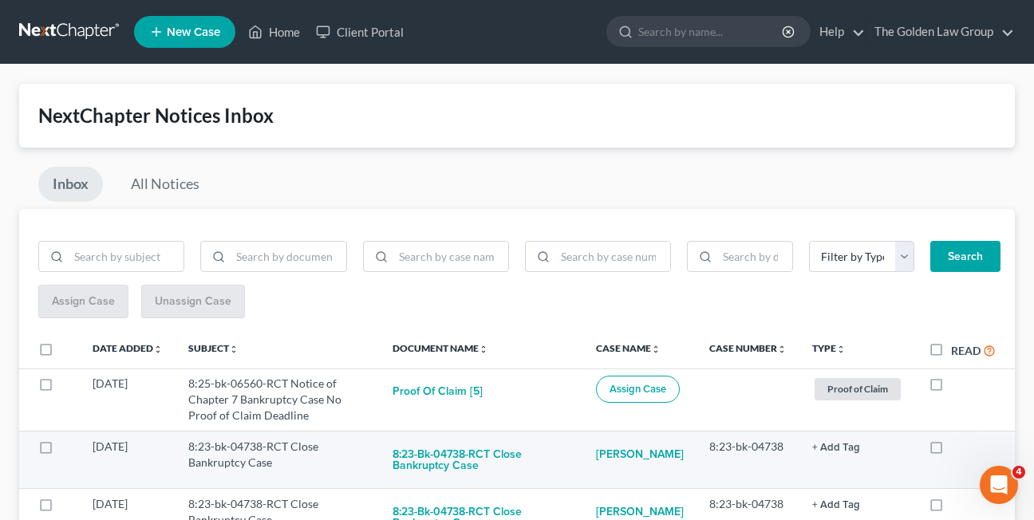
click at [951, 451] on label at bounding box center [951, 451] width 0 height 0
click at [957, 448] on input "checkbox" at bounding box center [962, 444] width 10 height 10
checkbox input "true"
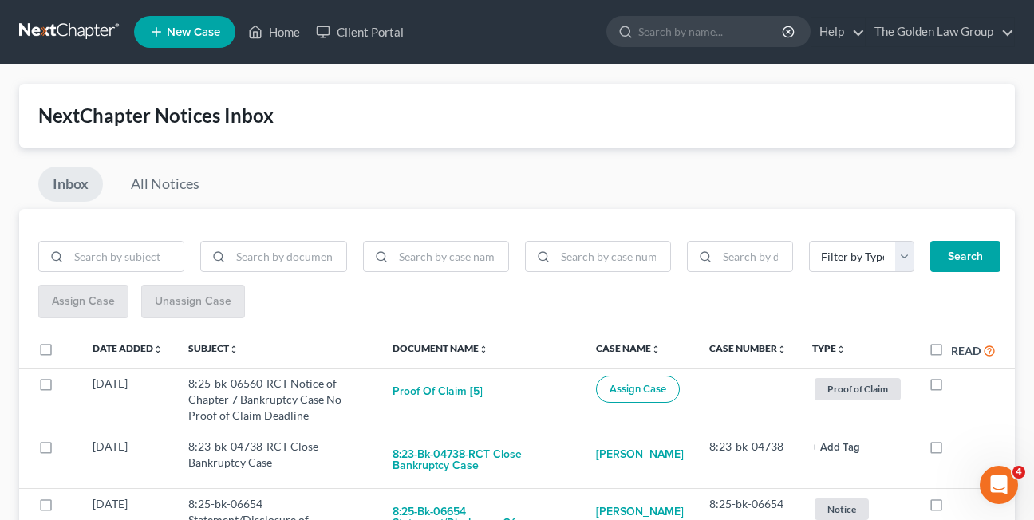
click at [951, 451] on label at bounding box center [951, 451] width 0 height 0
click at [957, 448] on input "checkbox" at bounding box center [962, 444] width 10 height 10
checkbox input "true"
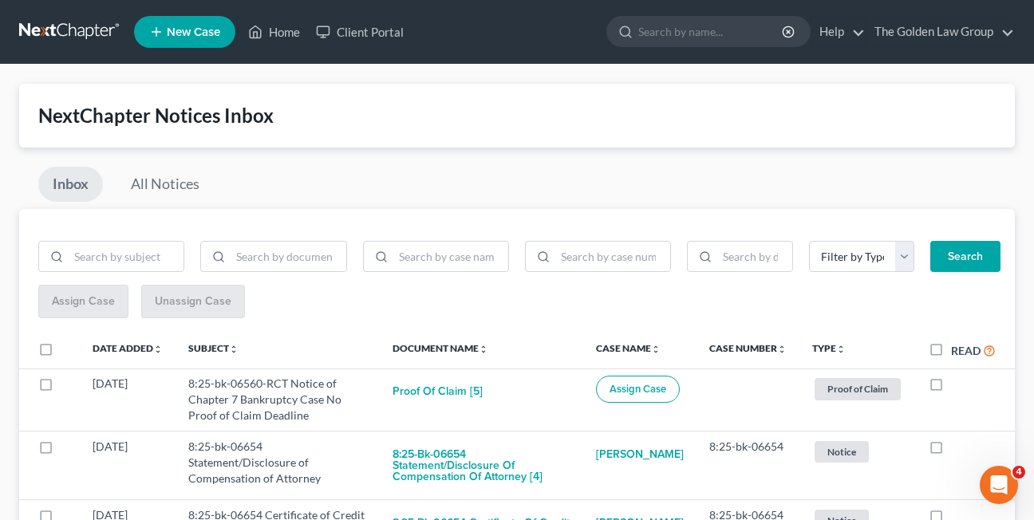
click at [951, 451] on label at bounding box center [951, 451] width 0 height 0
click at [957, 448] on input "checkbox" at bounding box center [962, 444] width 10 height 10
checkbox input "true"
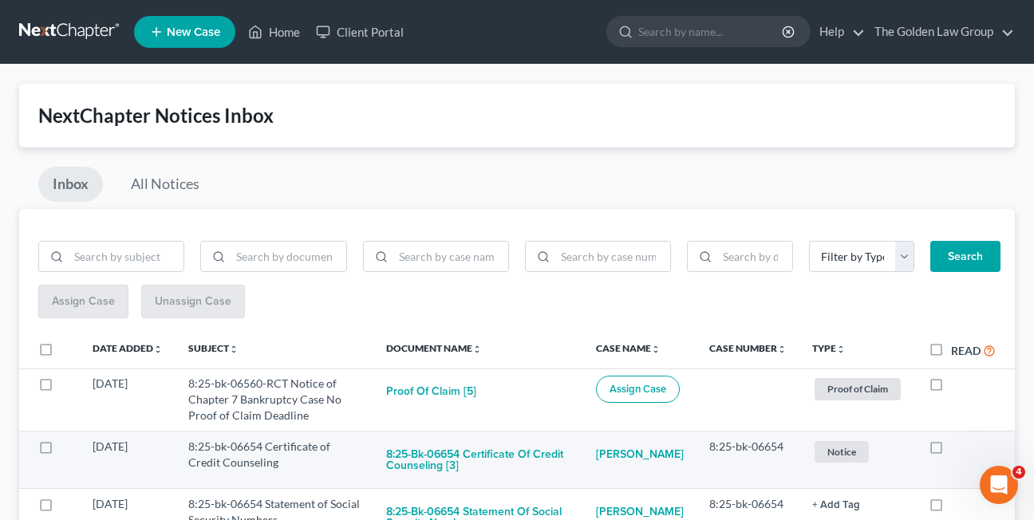
click at [951, 451] on label at bounding box center [951, 451] width 0 height 0
click at [957, 446] on input "checkbox" at bounding box center [962, 444] width 10 height 10
checkbox input "true"
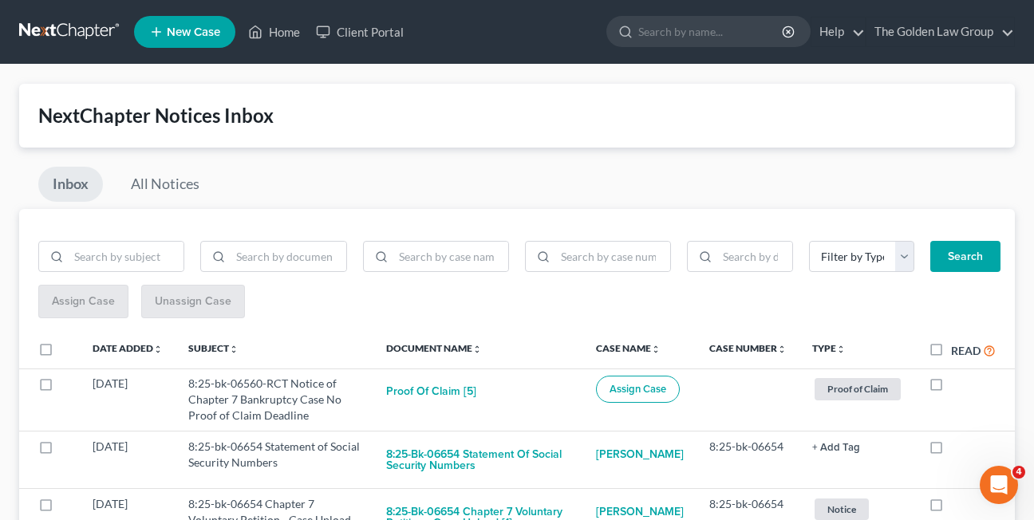
click at [951, 451] on label at bounding box center [951, 451] width 0 height 0
click at [957, 446] on input "checkbox" at bounding box center [962, 444] width 10 height 10
checkbox input "true"
click at [951, 451] on label at bounding box center [951, 451] width 0 height 0
click at [957, 446] on input "checkbox" at bounding box center [962, 444] width 10 height 10
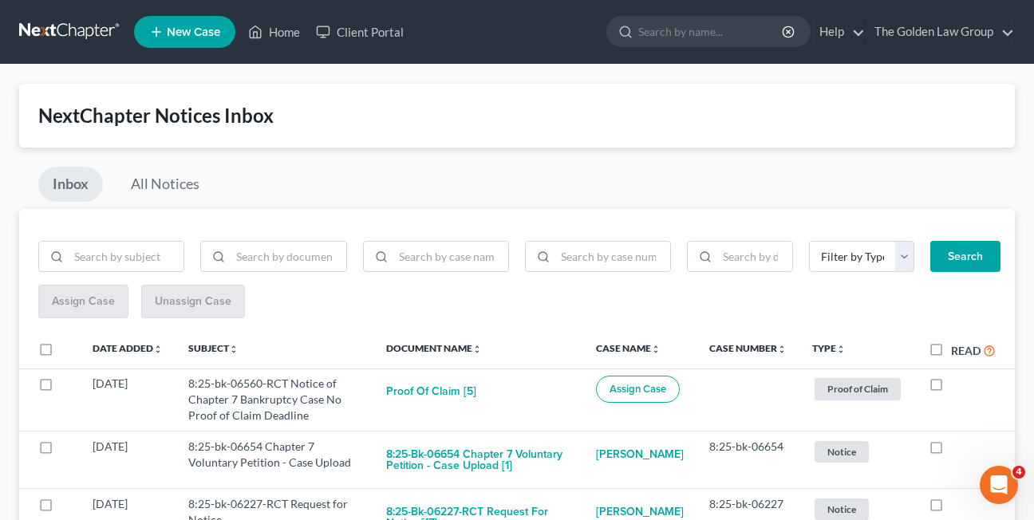
checkbox input "true"
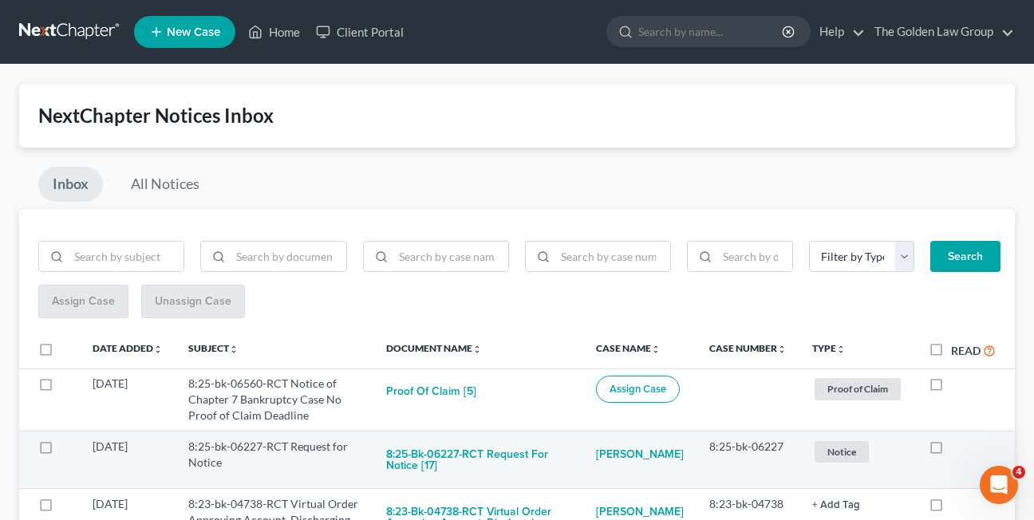
click at [951, 451] on label at bounding box center [951, 451] width 0 height 0
click at [957, 449] on input "checkbox" at bounding box center [962, 444] width 10 height 10
checkbox input "true"
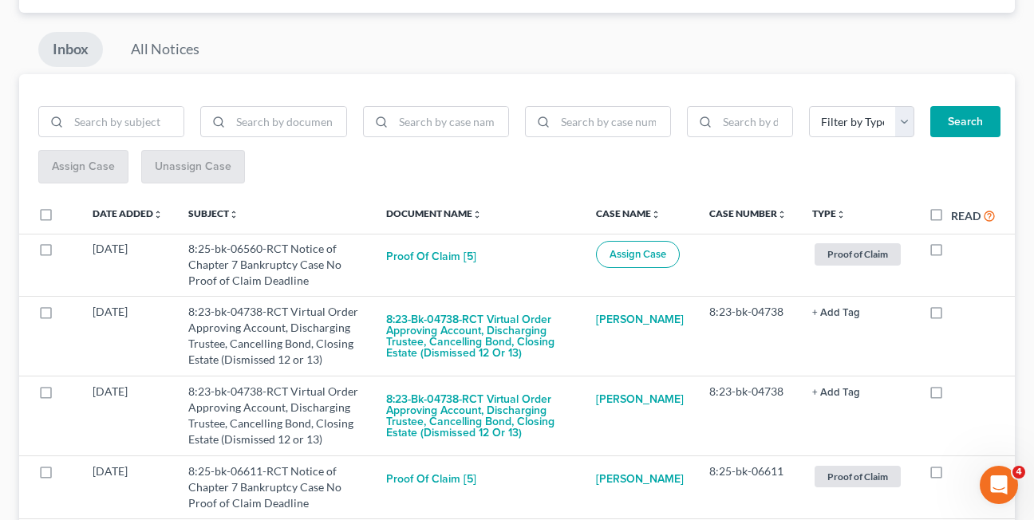
scroll to position [137, 0]
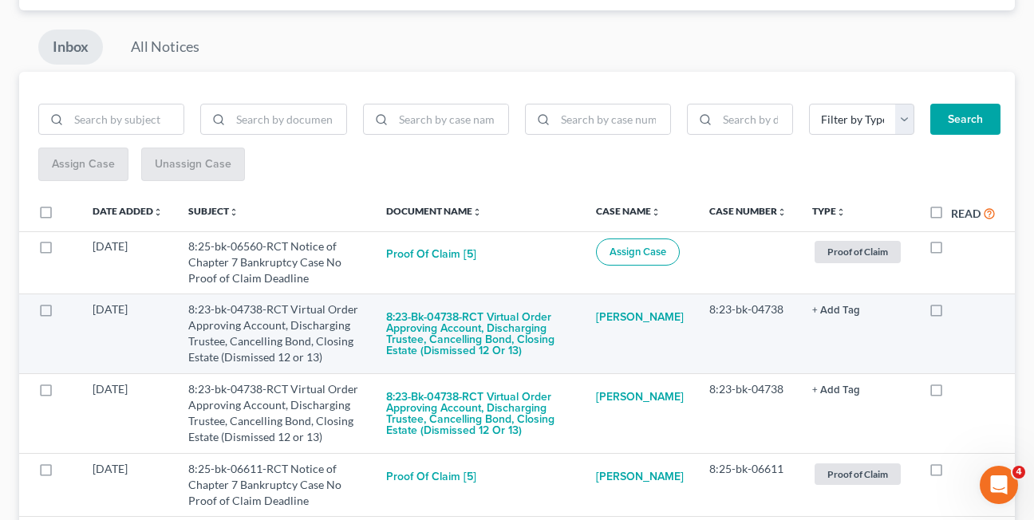
click at [951, 313] on label at bounding box center [951, 313] width 0 height 0
click at [957, 312] on input "checkbox" at bounding box center [962, 306] width 10 height 10
checkbox input "true"
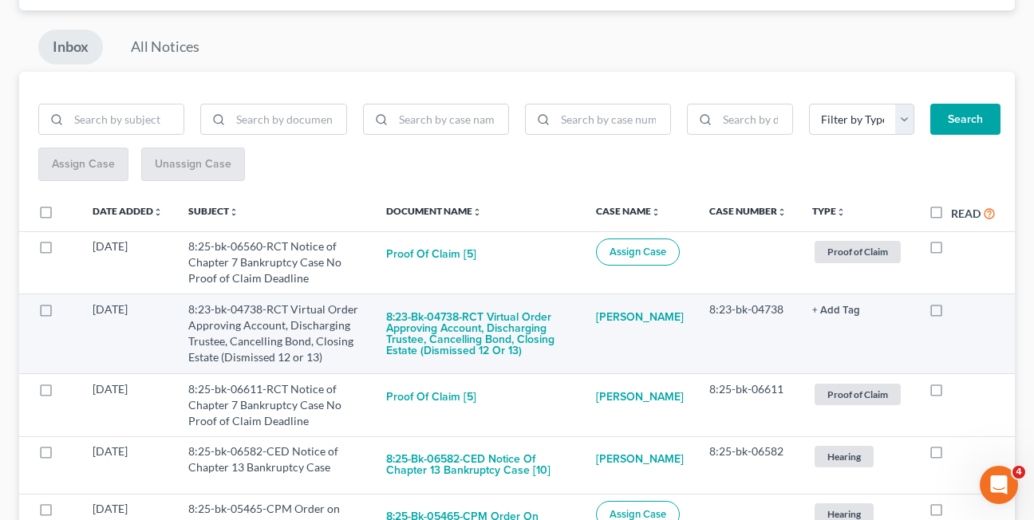
click at [951, 313] on label at bounding box center [951, 313] width 0 height 0
click at [957, 312] on input "checkbox" at bounding box center [962, 306] width 10 height 10
checkbox input "true"
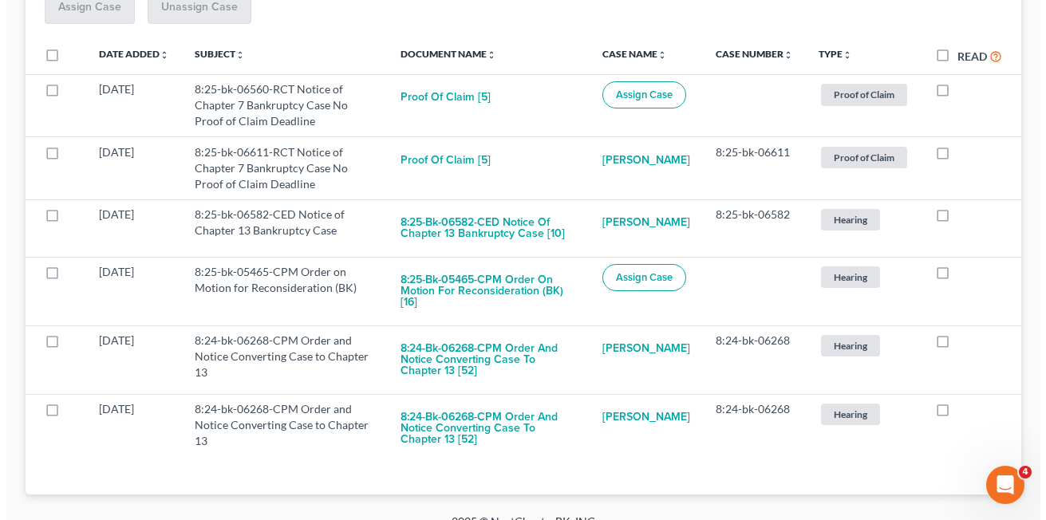
scroll to position [300, 0]
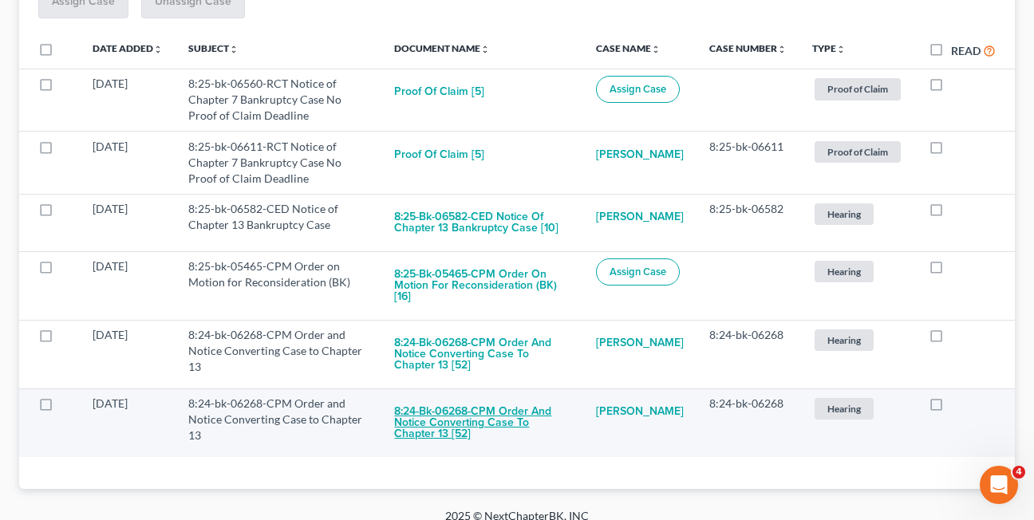
click at [492, 423] on button "8:24-bk-06268-CPM Order and Notice Converting Case to Chapter 13 [52]" at bounding box center [482, 423] width 176 height 54
checkbox input "true"
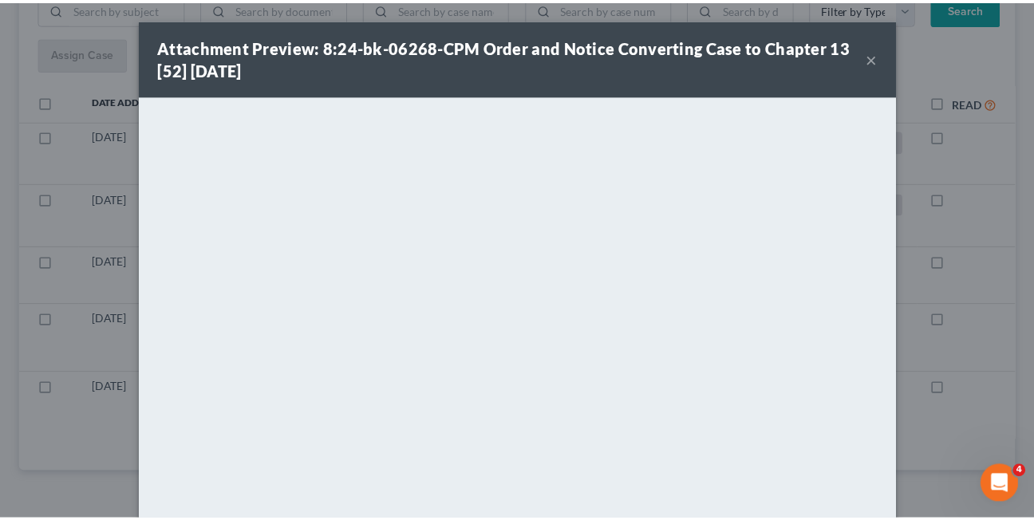
scroll to position [248, 0]
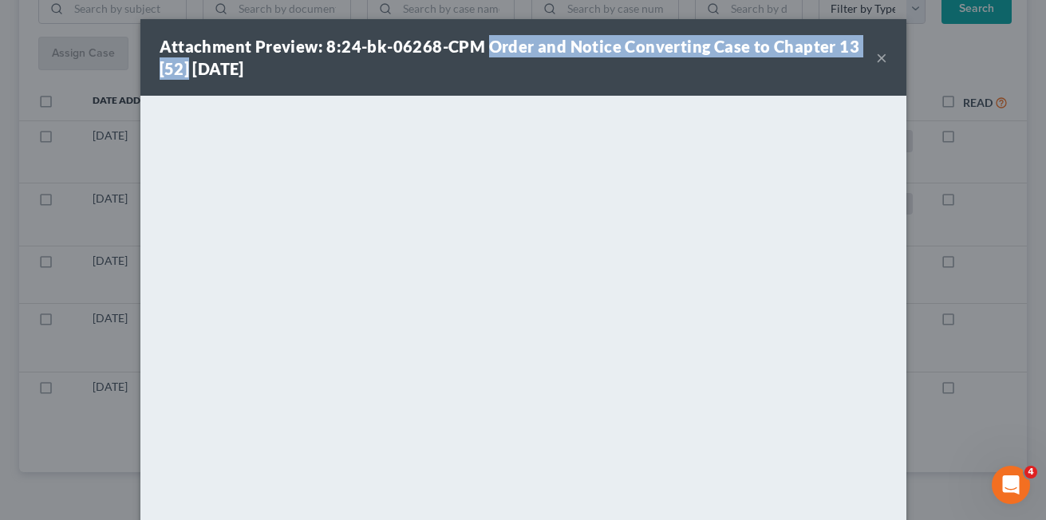
drag, startPoint x: 479, startPoint y: 49, endPoint x: 182, endPoint y: 67, distance: 297.3
click at [182, 67] on strong "Attachment Preview: 8:24-bk-06268-CPM Order and Notice Converting Case to Chapt…" at bounding box center [510, 57] width 700 height 41
copy strong "Order and Notice Converting Case to Chapter 13 [52]"
click at [876, 61] on button "×" at bounding box center [881, 57] width 11 height 19
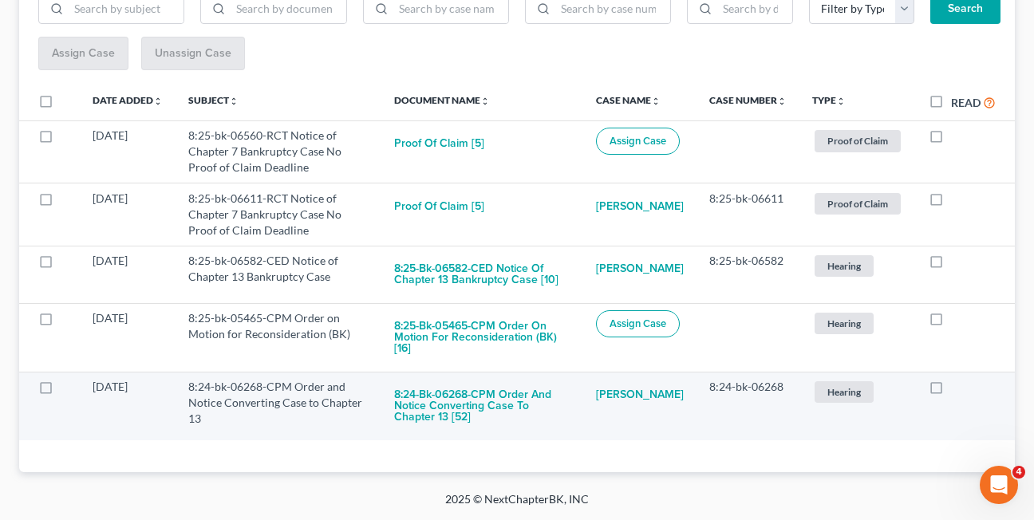
click at [951, 391] on label at bounding box center [951, 391] width 0 height 0
click at [957, 389] on input "checkbox" at bounding box center [962, 384] width 10 height 10
checkbox input "true"
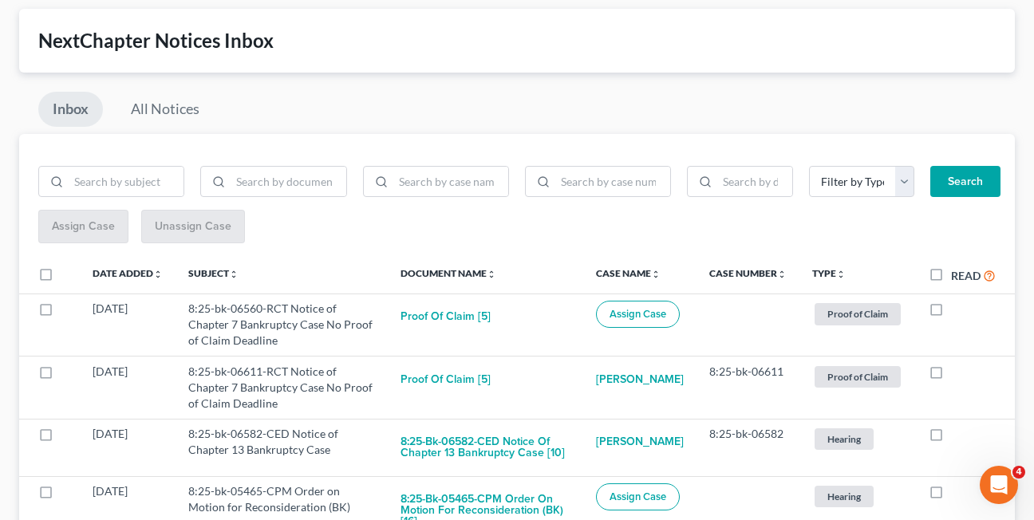
scroll to position [35, 0]
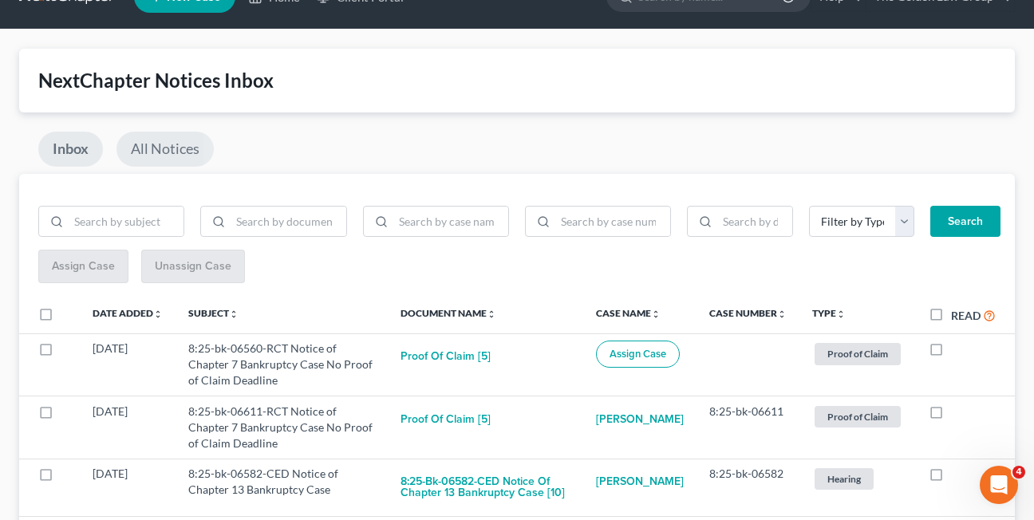
click at [171, 149] on link "All Notices" at bounding box center [164, 149] width 97 height 35
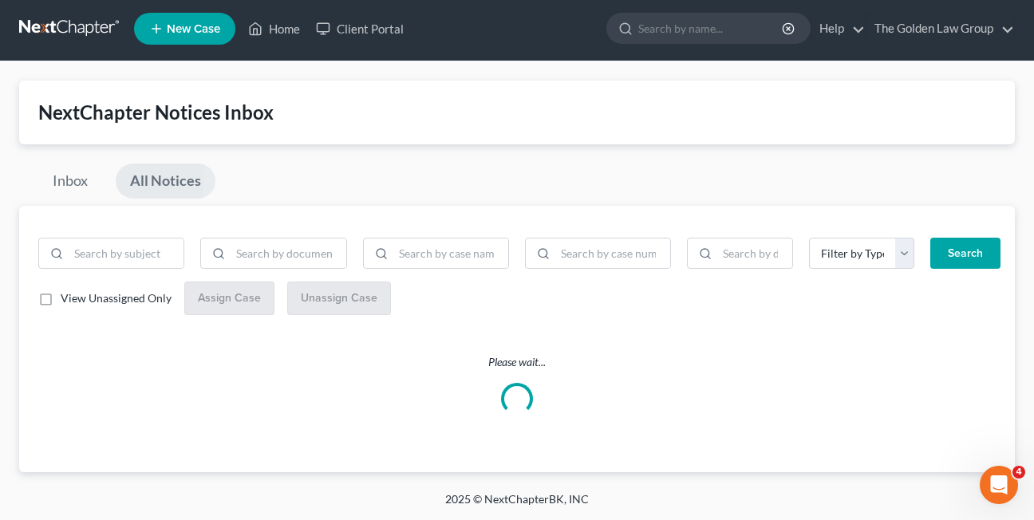
scroll to position [3, 0]
click at [457, 257] on input "search" at bounding box center [450, 253] width 115 height 30
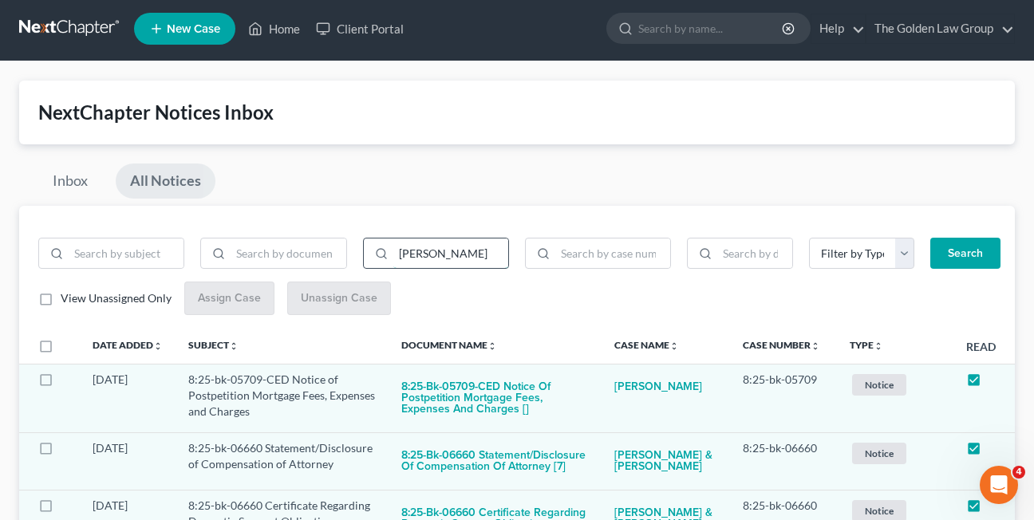
type input "jean"
click at [930, 238] on button "Search" at bounding box center [965, 254] width 70 height 32
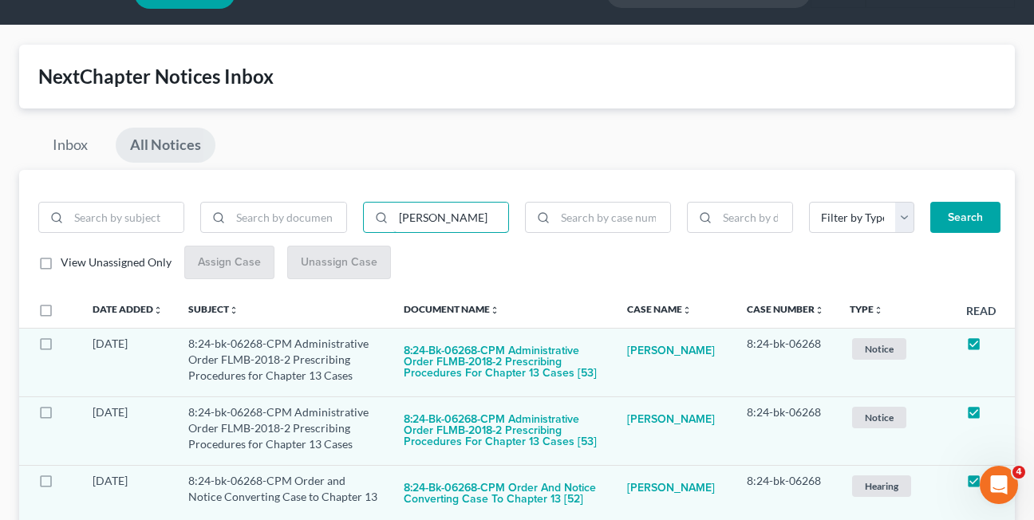
scroll to position [0, 0]
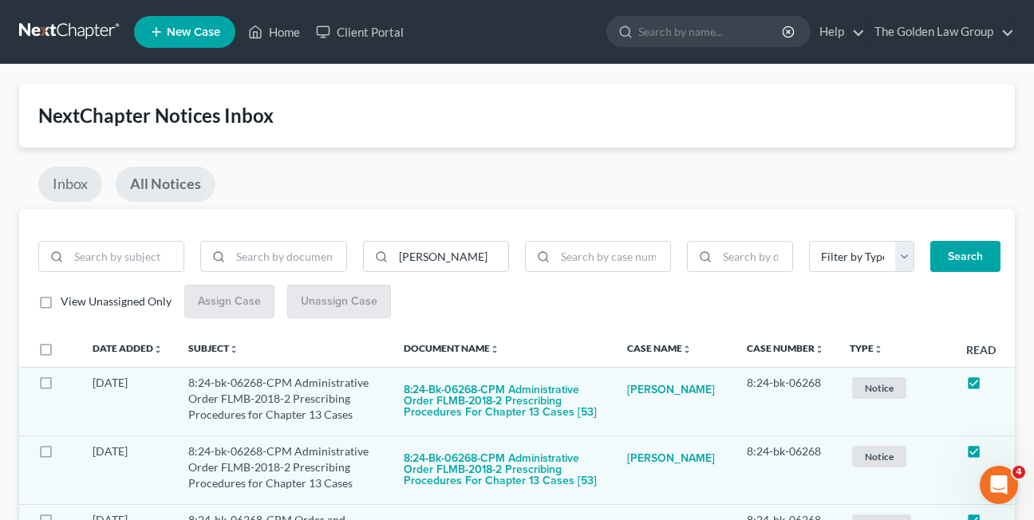
click at [65, 191] on link "Inbox" at bounding box center [70, 184] width 64 height 35
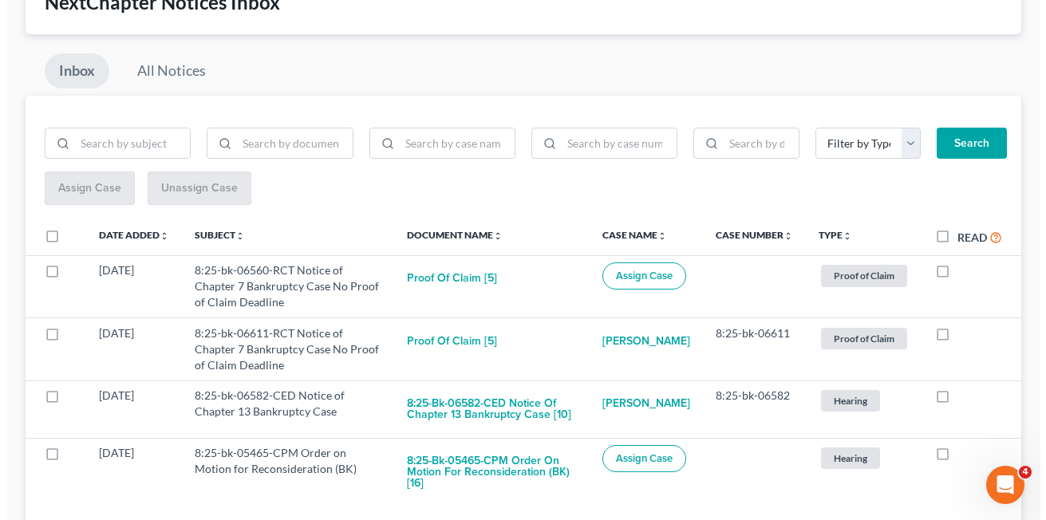
scroll to position [179, 0]
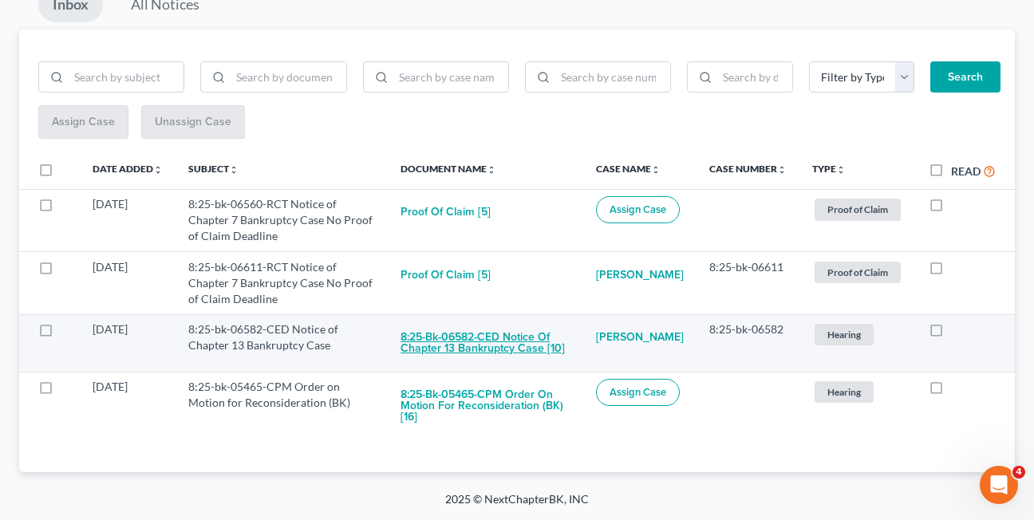
click at [487, 347] on button "8:25-bk-06582-CED Notice of Chapter 13 Bankruptcy Case [10]" at bounding box center [485, 342] width 170 height 43
checkbox input "true"
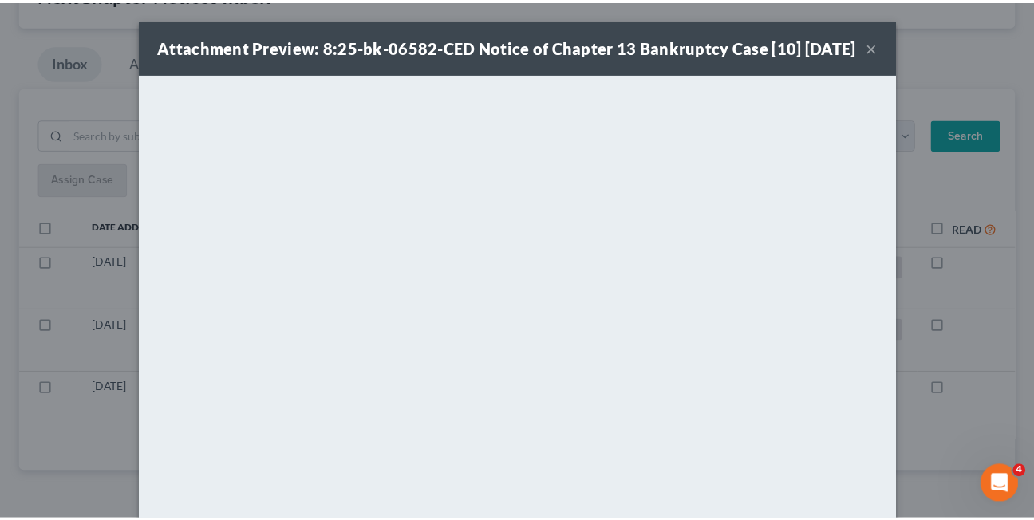
scroll to position [122, 0]
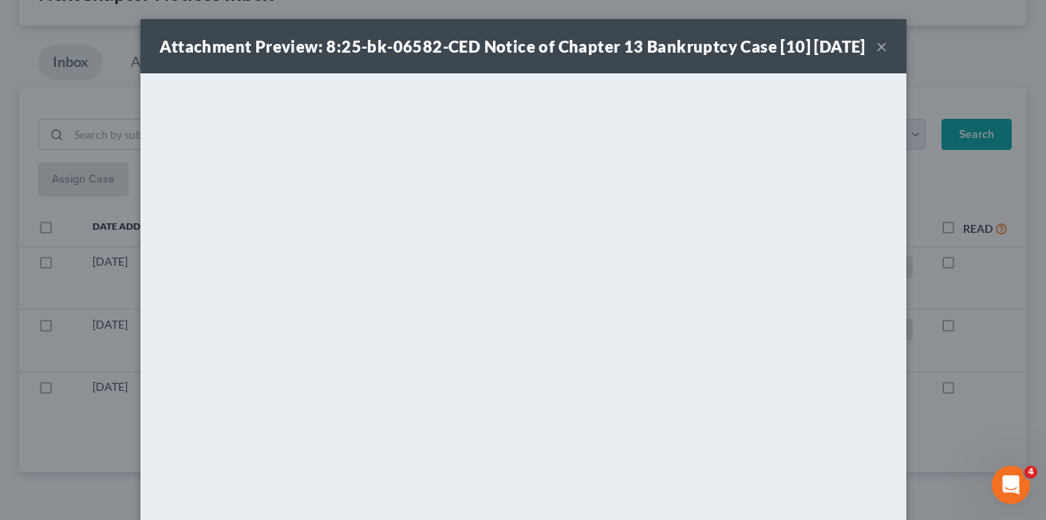
click at [876, 56] on button "×" at bounding box center [881, 46] width 11 height 19
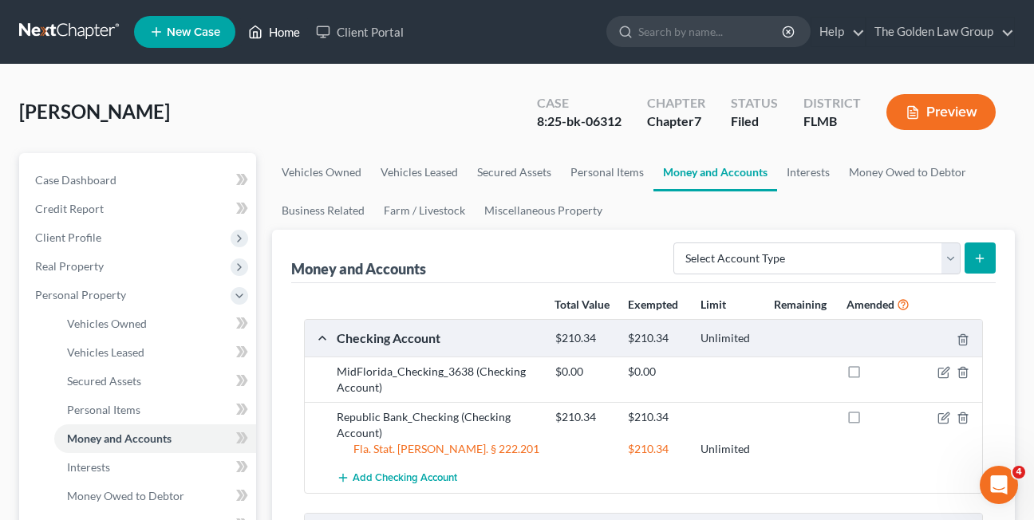
click at [286, 29] on link "Home" at bounding box center [274, 32] width 68 height 29
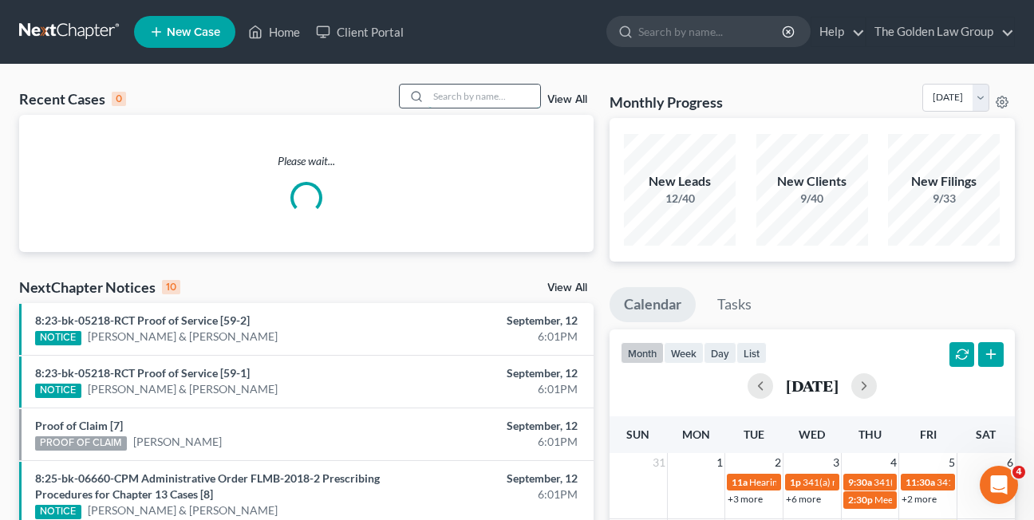
click at [443, 100] on input "search" at bounding box center [484, 96] width 112 height 23
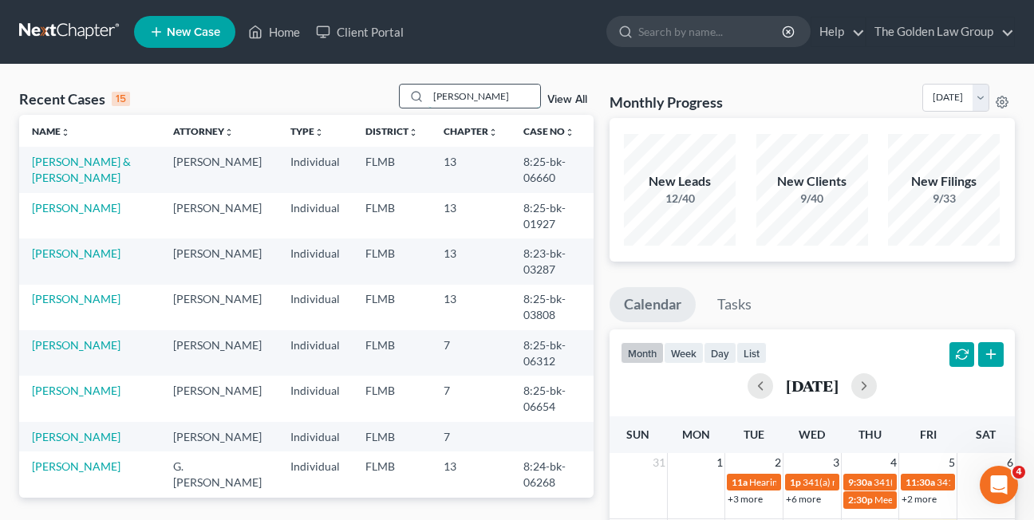
type input "torres"
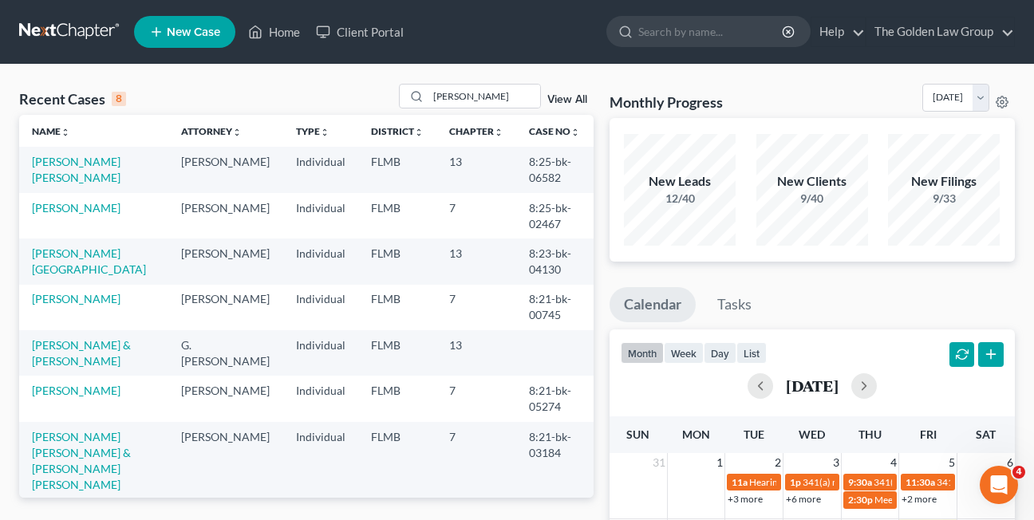
click at [98, 169] on td "Torres White, Annmarie" at bounding box center [93, 169] width 149 height 45
click at [95, 160] on link "Torres White, Annmarie" at bounding box center [76, 170] width 89 height 30
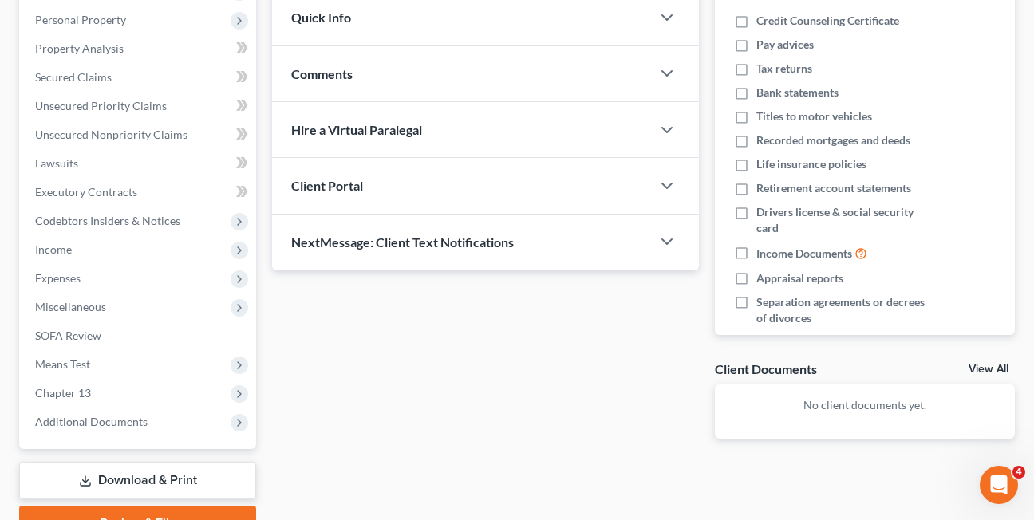
scroll to position [301, 0]
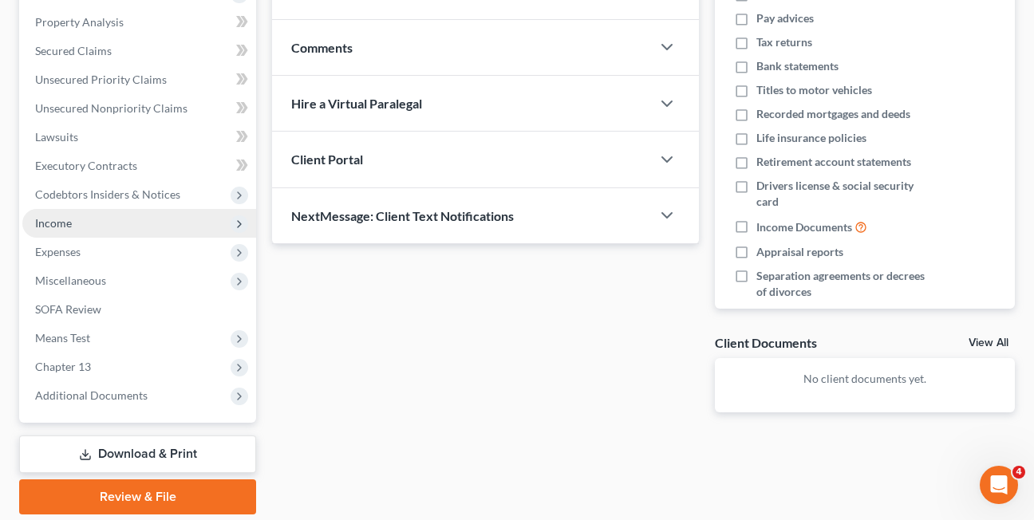
click at [48, 226] on span "Income" at bounding box center [53, 223] width 37 height 14
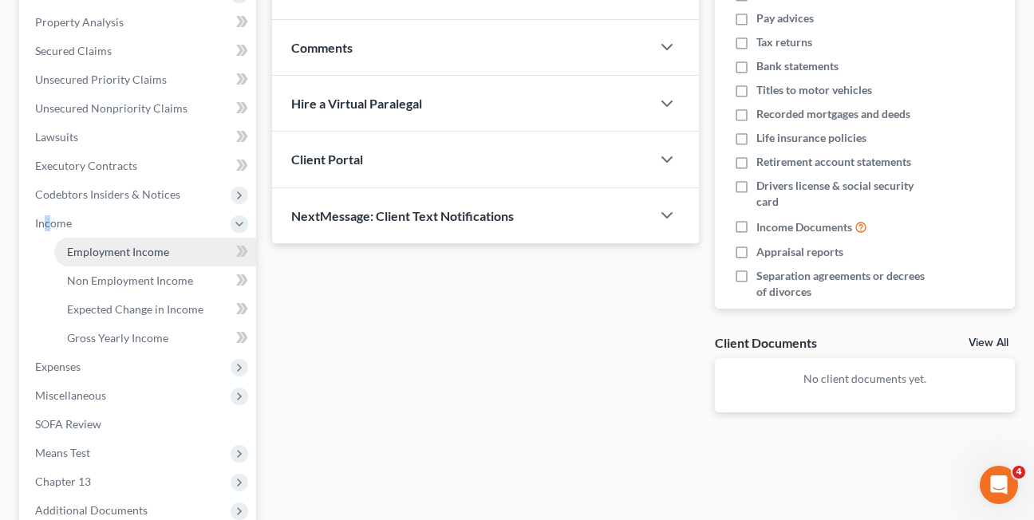
drag, startPoint x: 48, startPoint y: 226, endPoint x: 93, endPoint y: 251, distance: 52.1
click at [93, 251] on span "Employment Income" at bounding box center [118, 252] width 102 height 14
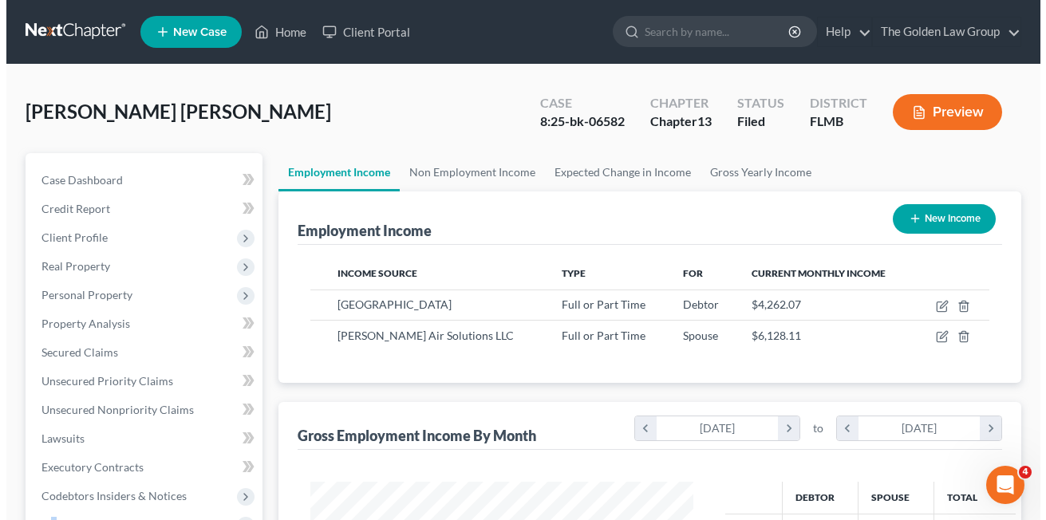
scroll to position [286, 415]
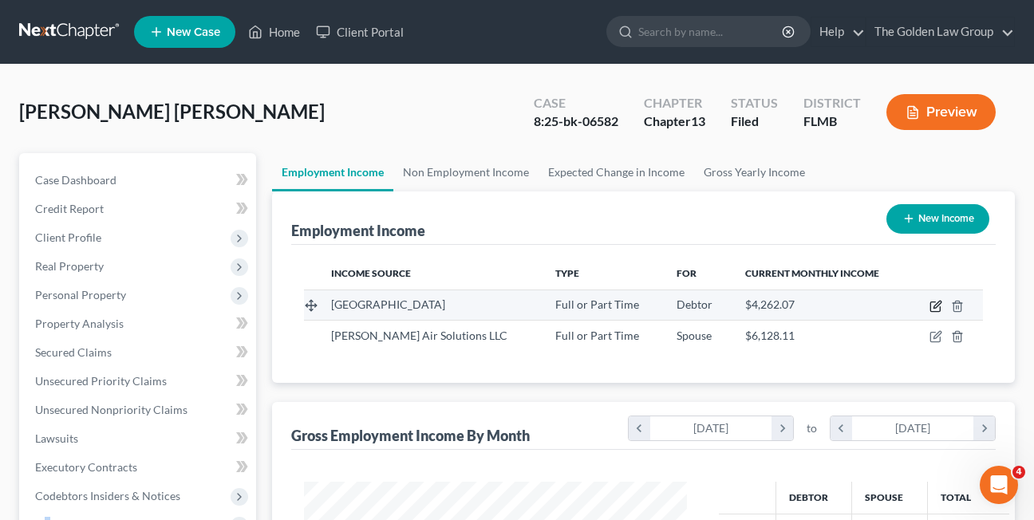
click at [934, 307] on icon "button" at bounding box center [936, 304] width 7 height 7
select select "0"
select select "9"
select select "2"
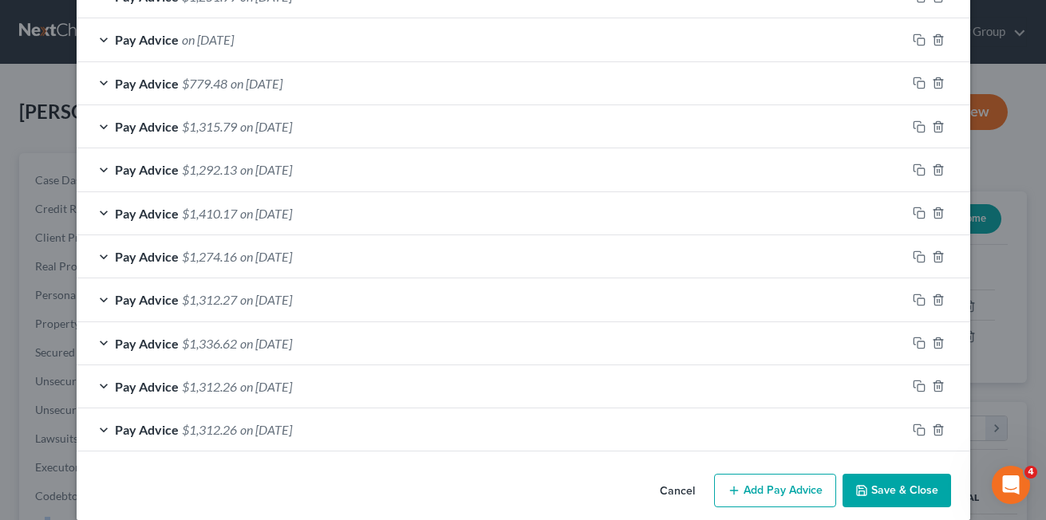
scroll to position [702, 0]
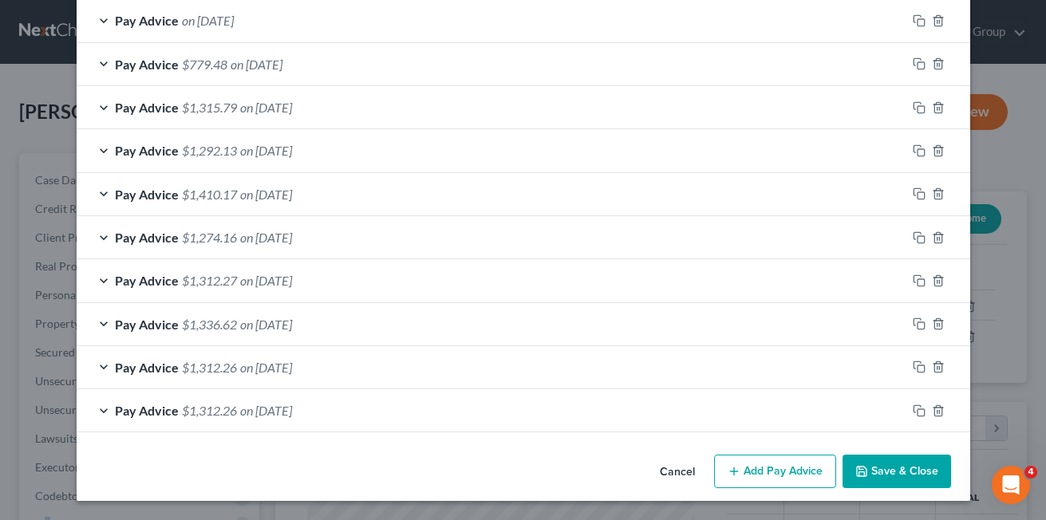
click at [549, 492] on div "Cancel Add Pay Advice Save & Close" at bounding box center [523, 474] width 893 height 53
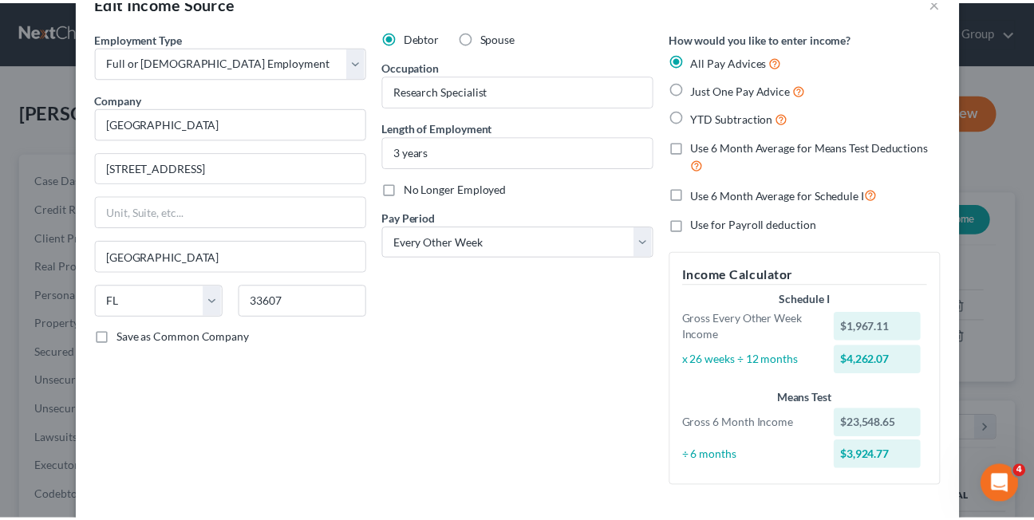
scroll to position [42, 0]
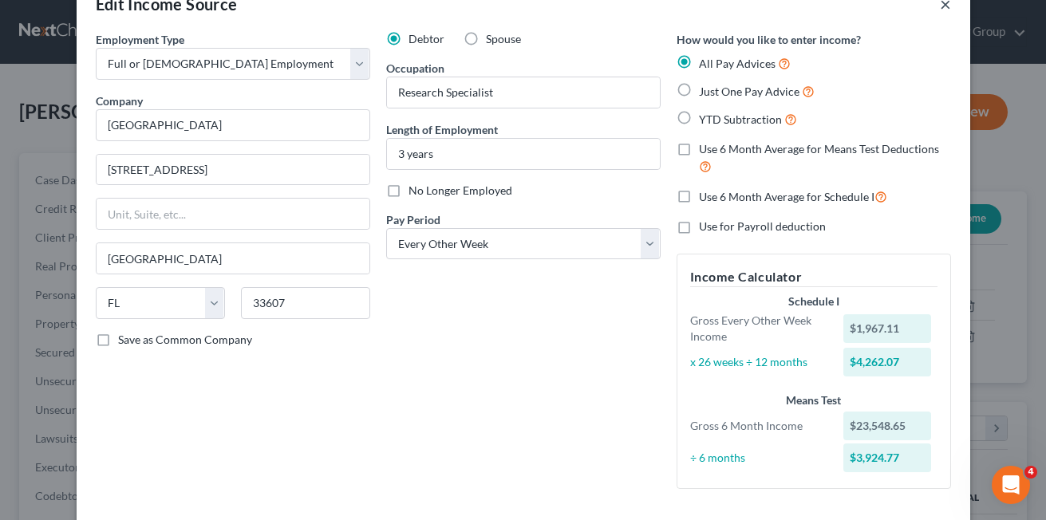
click at [943, 6] on button "×" at bounding box center [945, 3] width 11 height 19
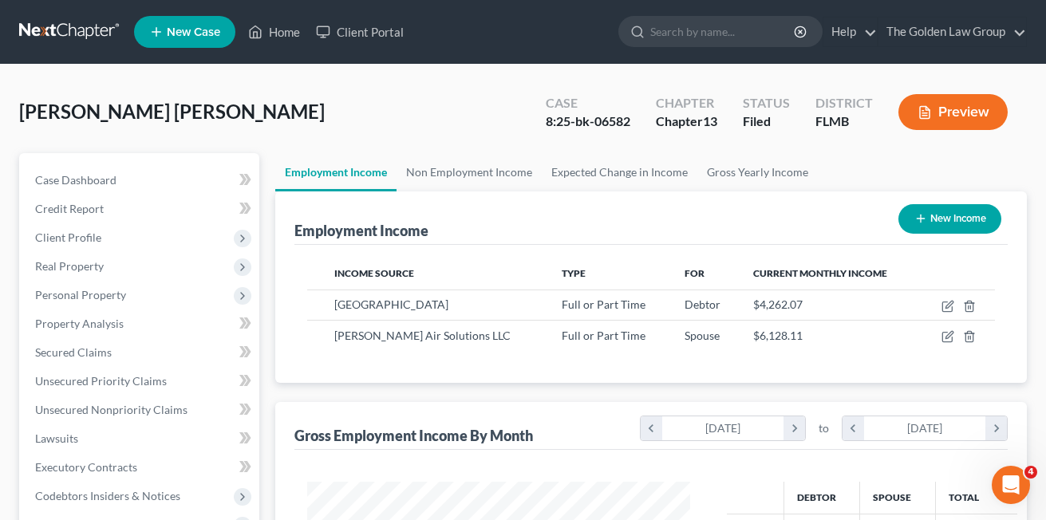
scroll to position [797312, 797183]
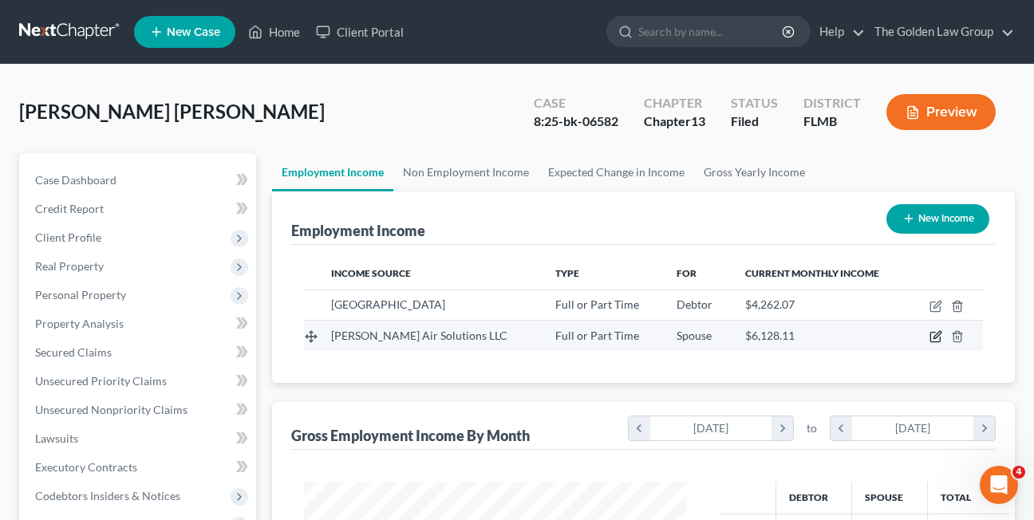
click at [930, 340] on icon "button" at bounding box center [935, 338] width 10 height 10
select select "0"
select select "9"
select select "3"
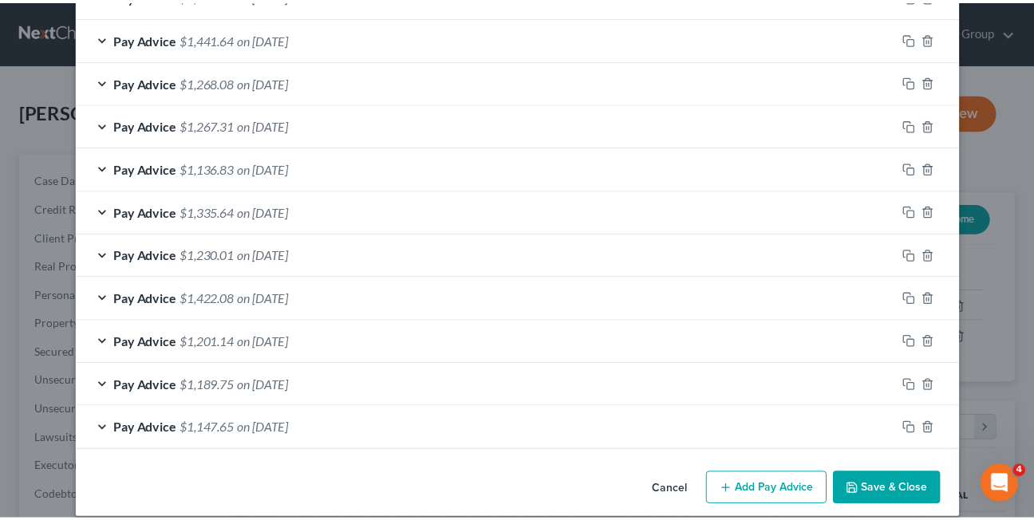
scroll to position [1262, 0]
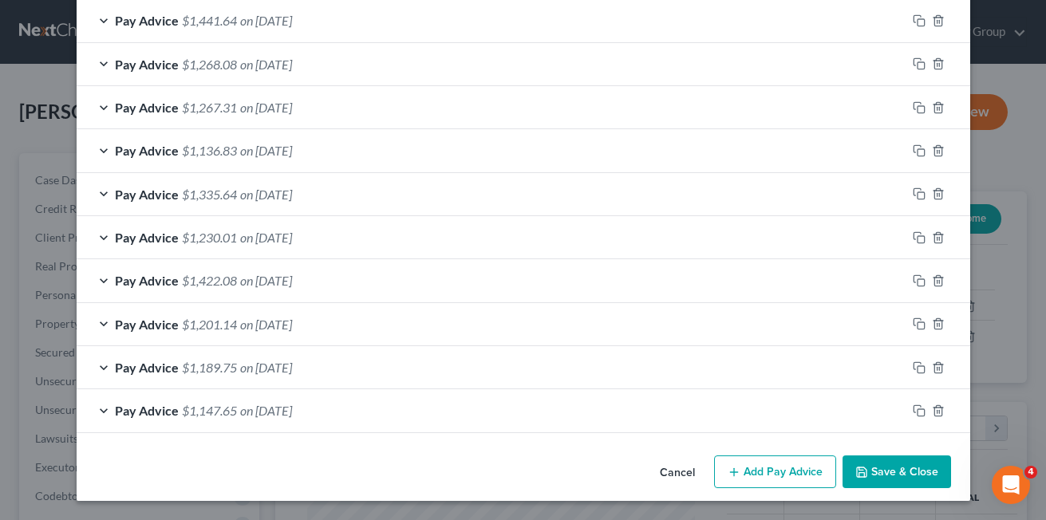
click at [519, 487] on div "Cancel Add Pay Advice Save & Close" at bounding box center [523, 475] width 893 height 53
drag, startPoint x: 661, startPoint y: 471, endPoint x: 541, endPoint y: 273, distance: 231.6
click at [662, 471] on button "Cancel" at bounding box center [677, 473] width 61 height 32
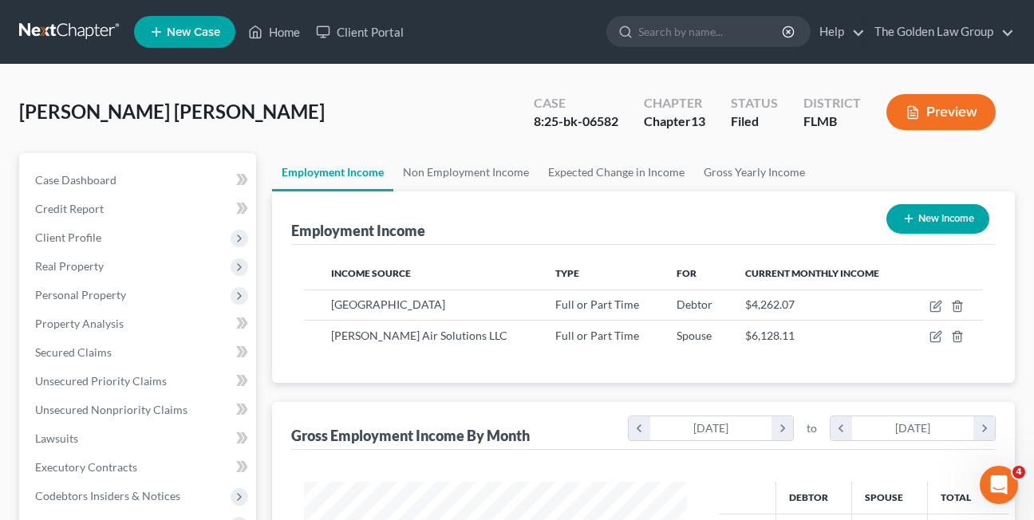
scroll to position [797312, 797183]
click at [465, 170] on link "Non Employment Income" at bounding box center [465, 172] width 145 height 38
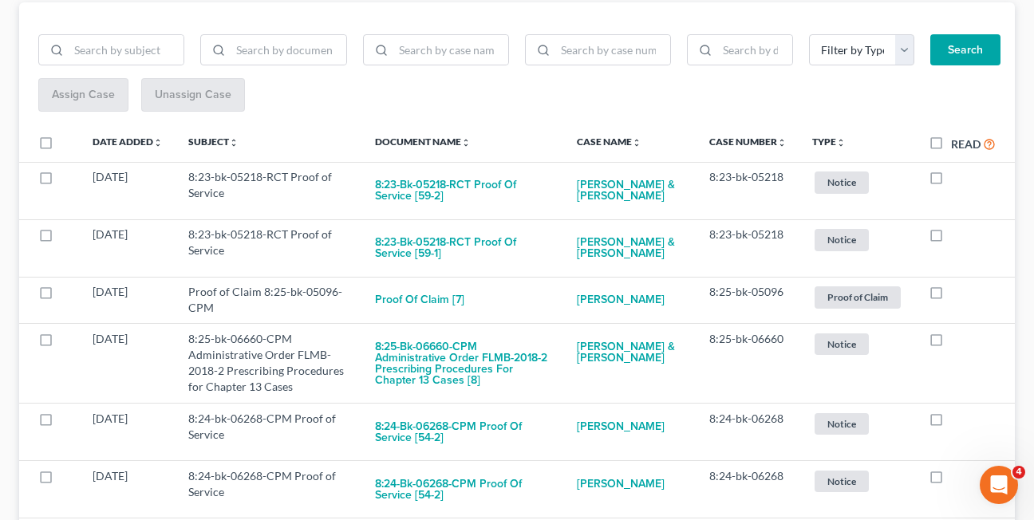
scroll to position [231, 0]
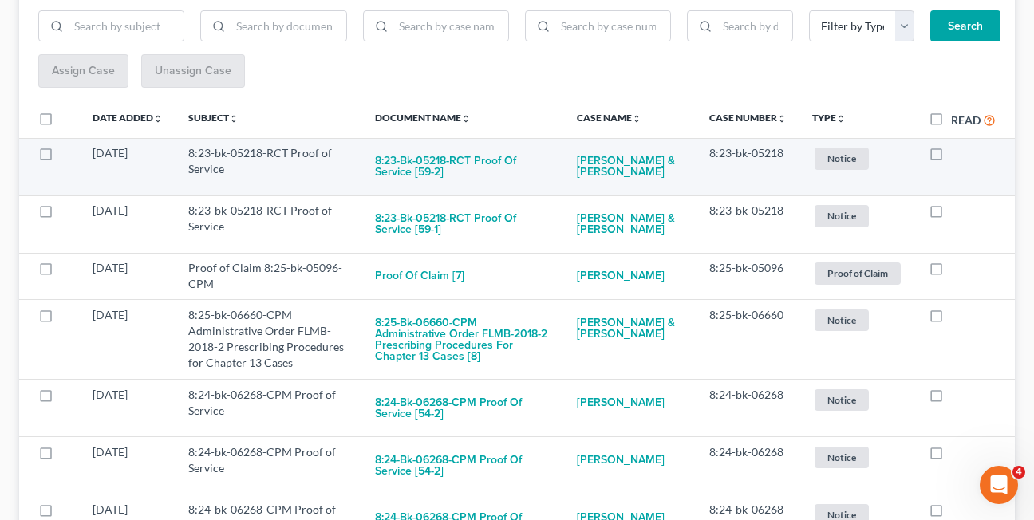
click at [951, 157] on label at bounding box center [951, 157] width 0 height 0
click at [957, 156] on input "checkbox" at bounding box center [962, 150] width 10 height 10
checkbox input "true"
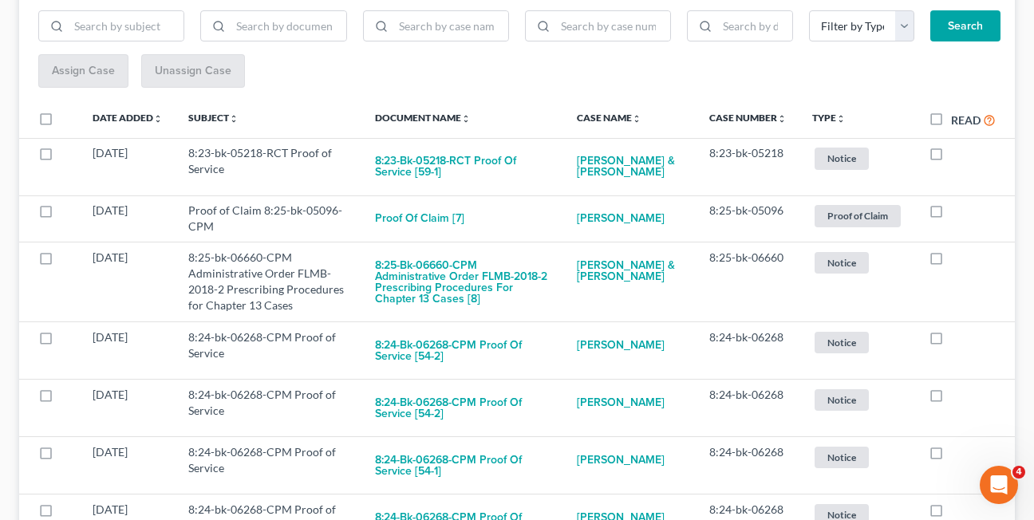
click at [951, 157] on label at bounding box center [951, 157] width 0 height 0
click at [957, 156] on input "checkbox" at bounding box center [962, 150] width 10 height 10
checkbox input "true"
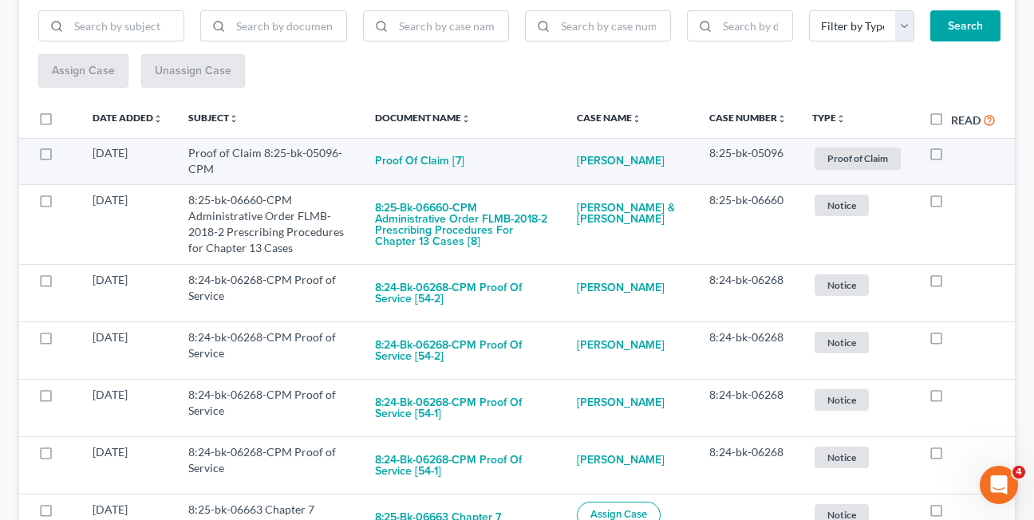
click at [951, 157] on label at bounding box center [951, 157] width 0 height 0
click at [957, 156] on input "checkbox" at bounding box center [962, 150] width 10 height 10
checkbox input "true"
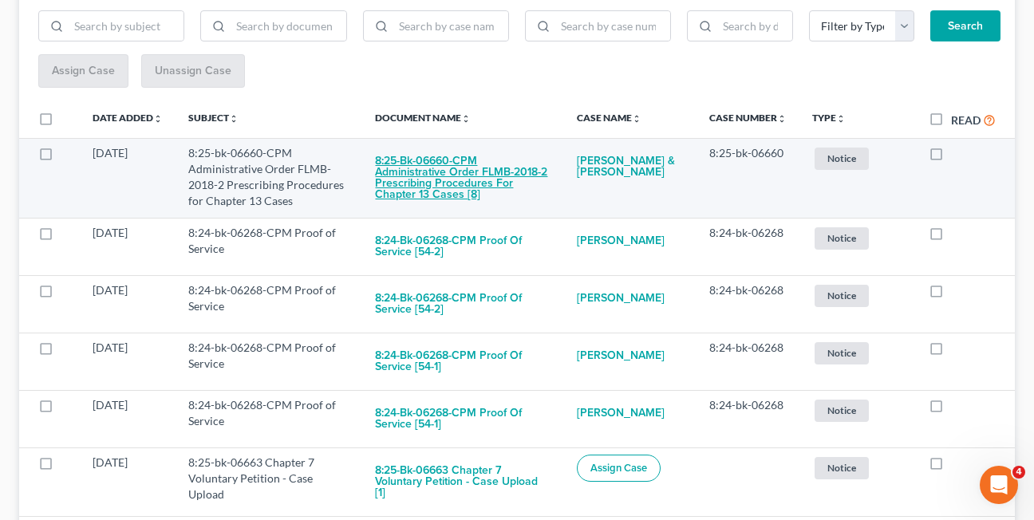
click at [431, 192] on button "8:25-bk-06660-CPM Administrative Order FLMB-2018-2 Prescribing Procedures for C…" at bounding box center [463, 177] width 176 height 65
checkbox input "true"
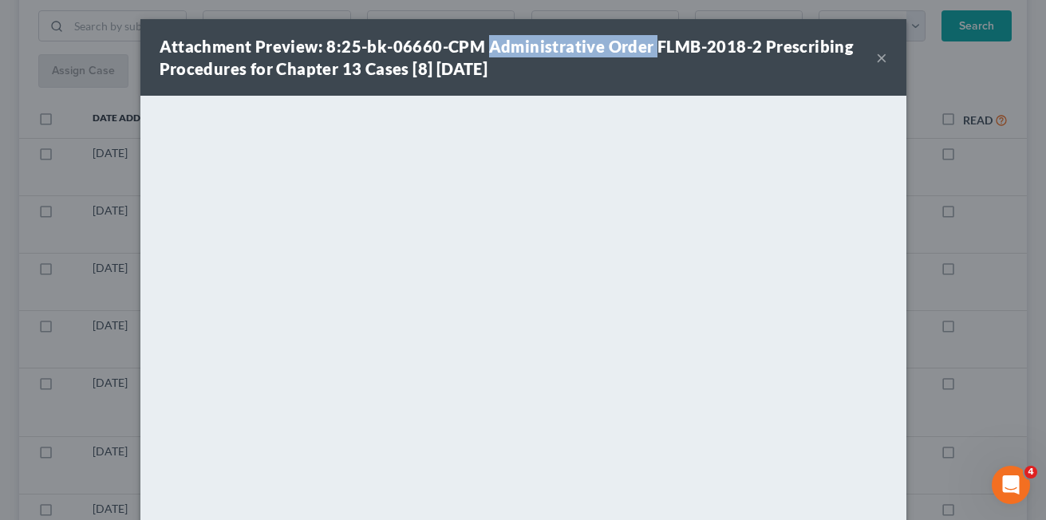
drag, startPoint x: 478, startPoint y: 45, endPoint x: 642, endPoint y: 51, distance: 164.4
click at [642, 51] on strong "Attachment Preview: 8:25-bk-06660-CPM Administrative Order FLMB-2018-2 Prescrib…" at bounding box center [507, 57] width 694 height 41
copy strong "Administrative Order"
click at [878, 55] on button "×" at bounding box center [881, 57] width 11 height 19
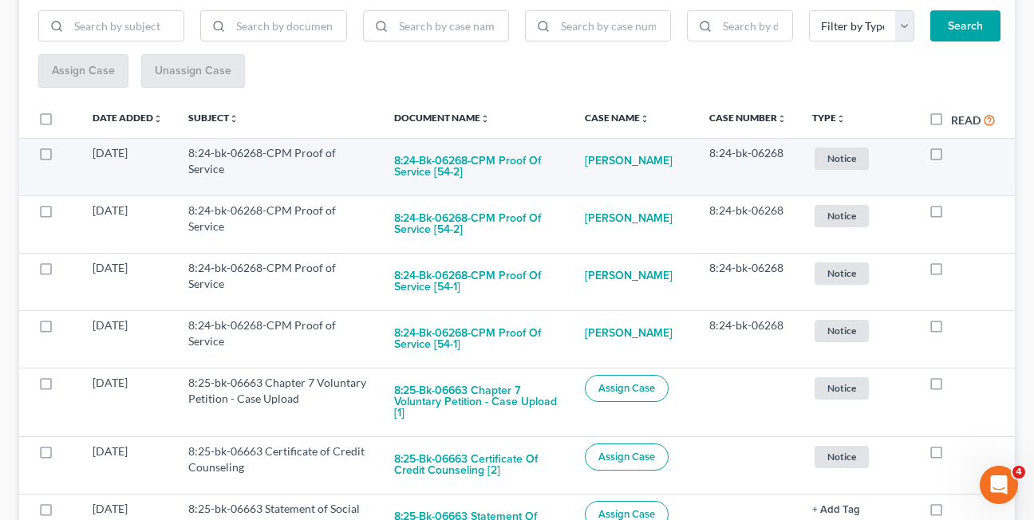
click at [951, 157] on label at bounding box center [951, 157] width 0 height 0
click at [957, 154] on input "checkbox" at bounding box center [962, 150] width 10 height 10
checkbox input "true"
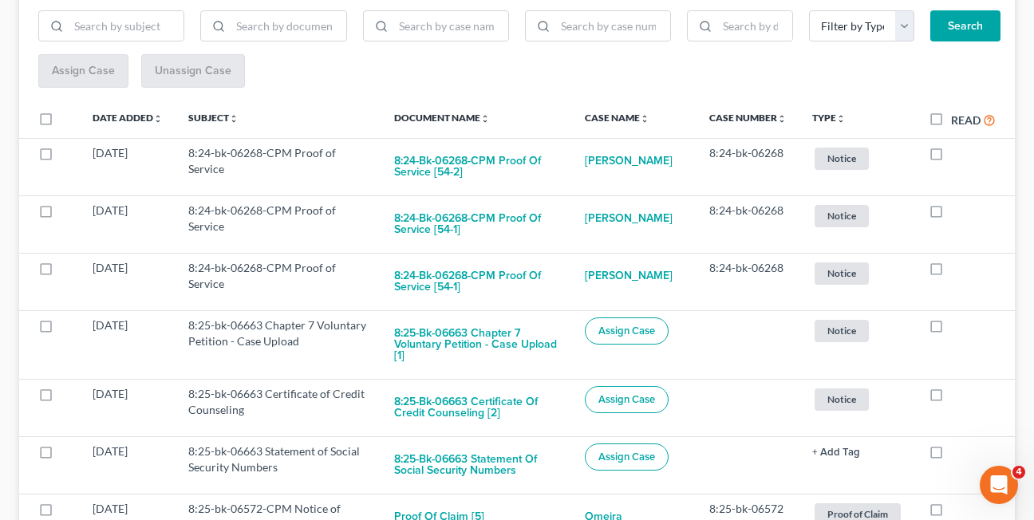
click at [951, 157] on label at bounding box center [951, 157] width 0 height 0
click at [957, 154] on input "checkbox" at bounding box center [962, 150] width 10 height 10
checkbox input "true"
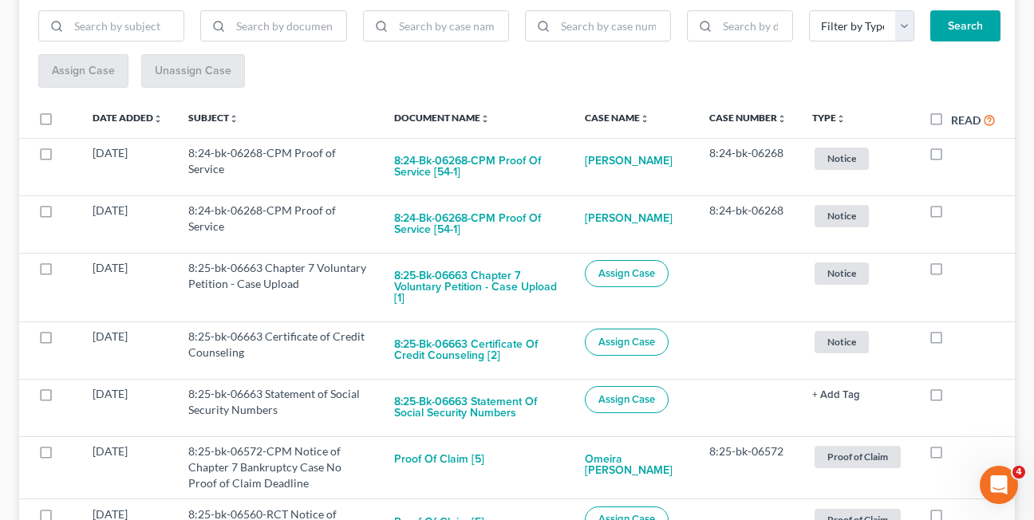
click at [951, 157] on label at bounding box center [951, 157] width 0 height 0
click at [957, 154] on input "checkbox" at bounding box center [962, 150] width 10 height 10
checkbox input "true"
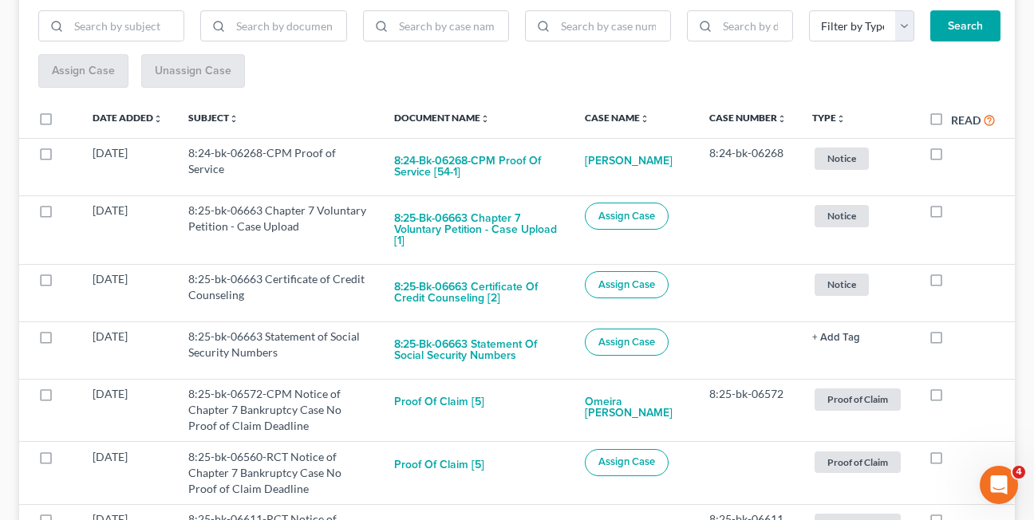
click at [951, 157] on label at bounding box center [951, 157] width 0 height 0
click at [957, 154] on input "checkbox" at bounding box center [962, 150] width 10 height 10
checkbox input "true"
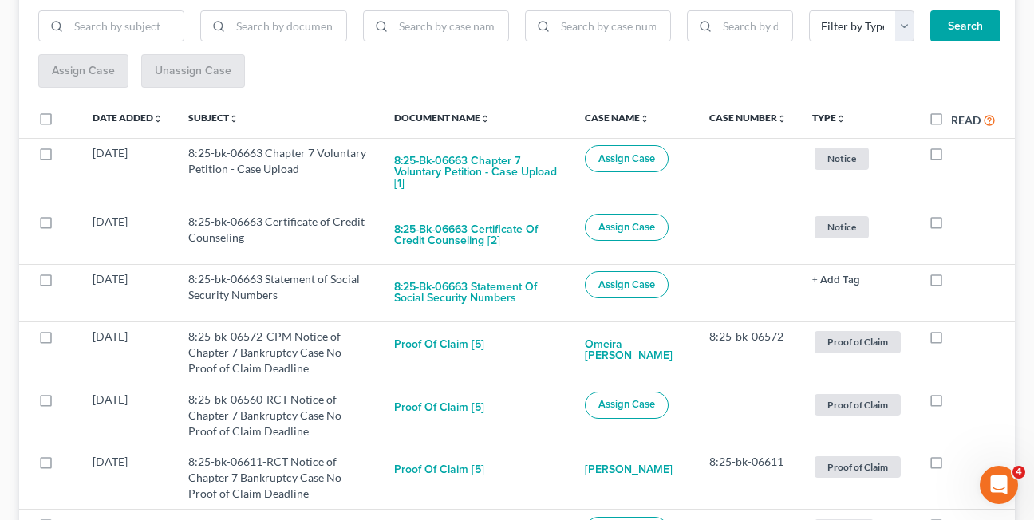
click at [951, 157] on label at bounding box center [951, 157] width 0 height 0
click at [957, 154] on input "checkbox" at bounding box center [962, 150] width 10 height 10
checkbox input "true"
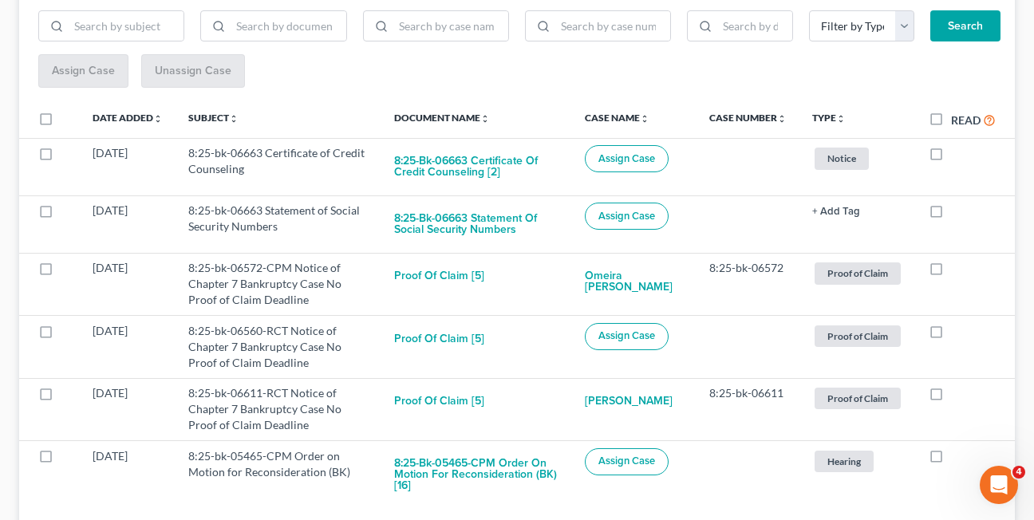
click at [951, 157] on label at bounding box center [951, 157] width 0 height 0
click at [957, 154] on input "checkbox" at bounding box center [962, 150] width 10 height 10
checkbox input "true"
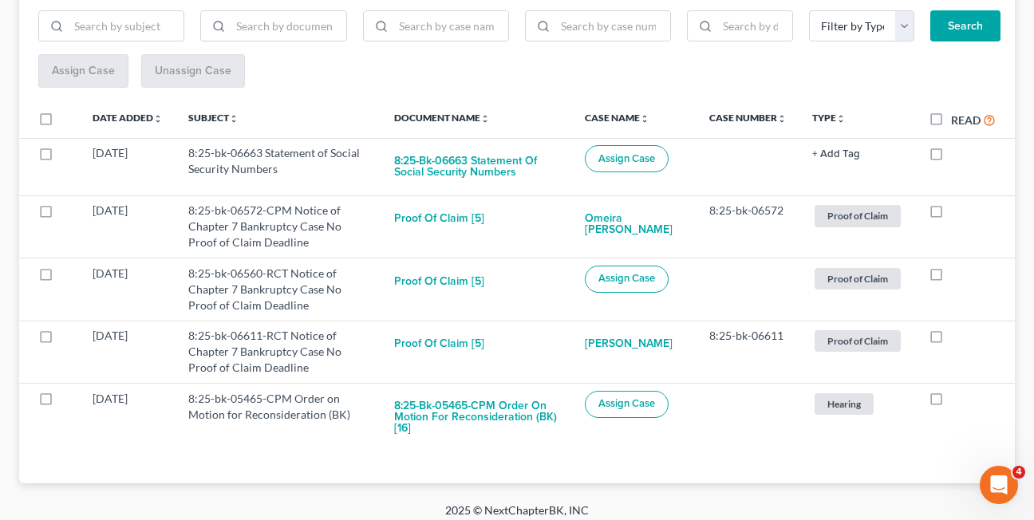
click at [951, 157] on label at bounding box center [951, 157] width 0 height 0
click at [957, 154] on input "checkbox" at bounding box center [962, 150] width 10 height 10
checkbox input "true"
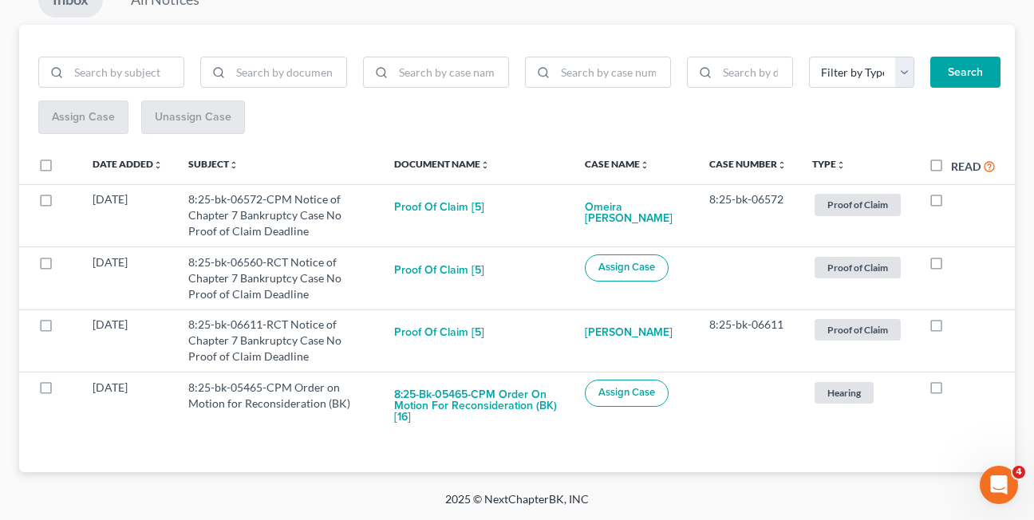
scroll to position [184, 0]
click at [482, 22] on div "Inbox All Notices" at bounding box center [516, 3] width 995 height 42
click at [565, 134] on div "Assign Case Unassign Case" at bounding box center [516, 117] width 957 height 34
